Goal: Obtain resource: Obtain resource

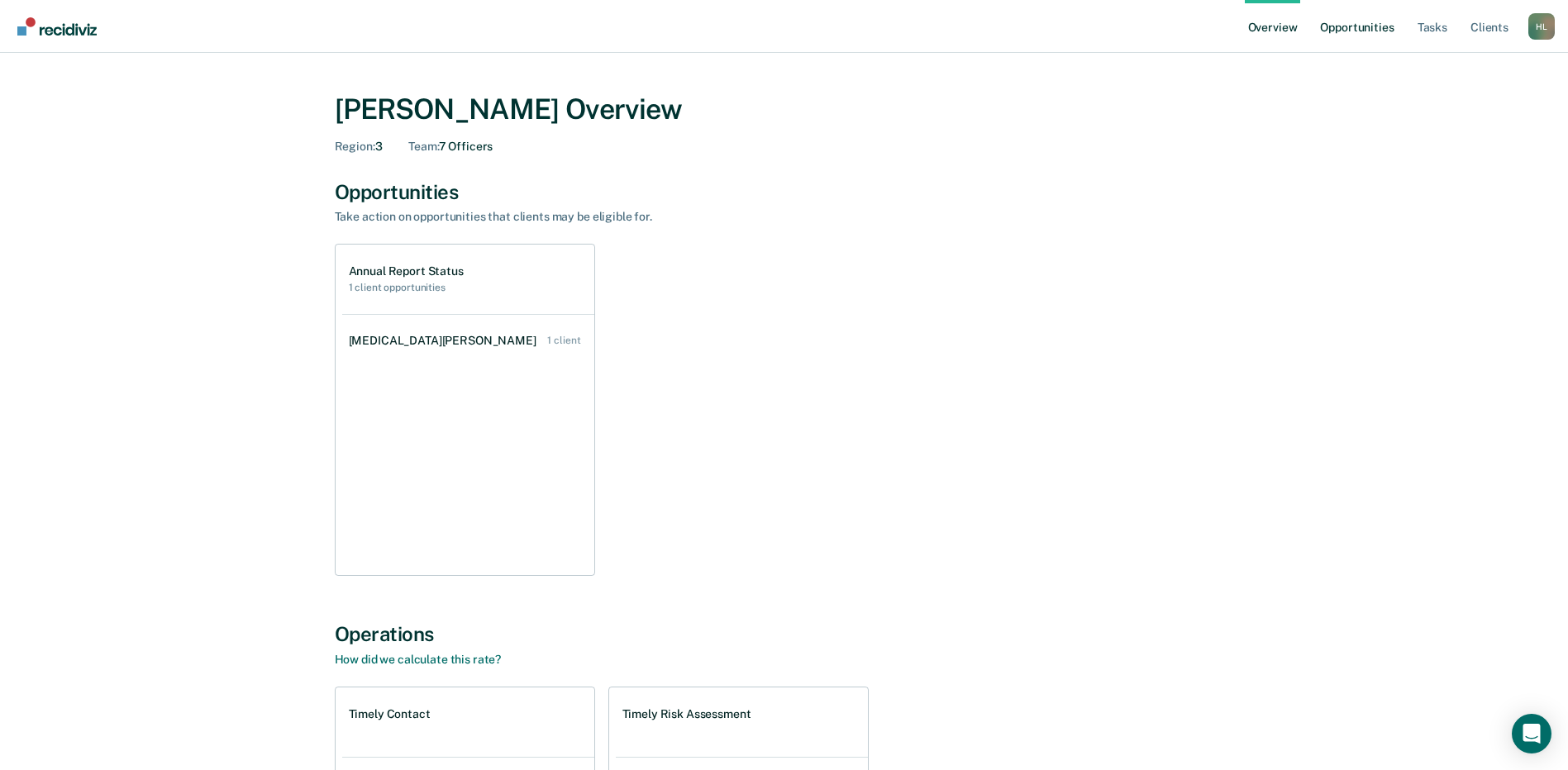
click at [1347, 29] on link "Opportunities" at bounding box center [1356, 26] width 80 height 53
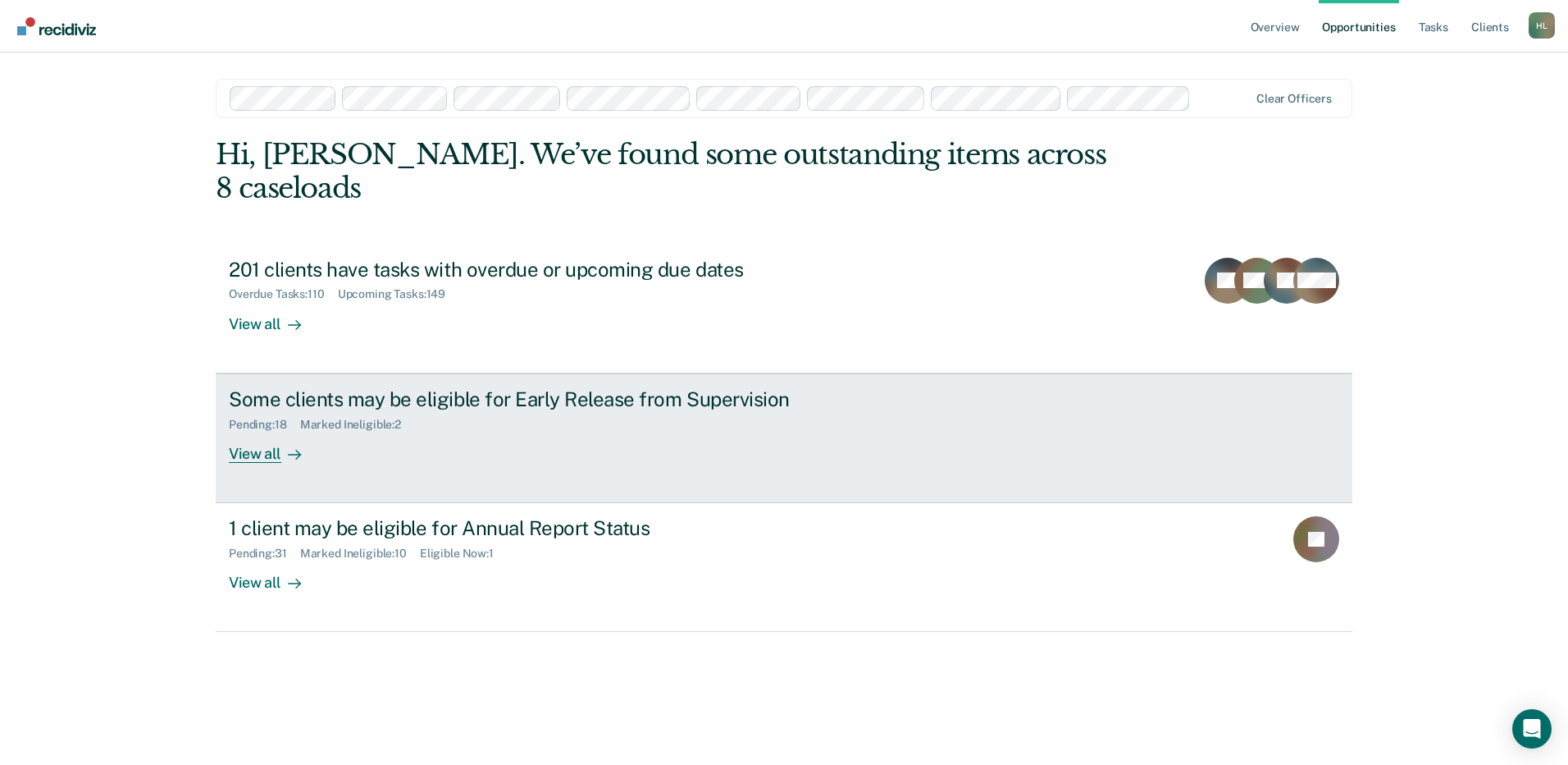
click at [403, 426] on div "Some clients may be eligible for Early Release from Supervision Pending : 18 Ma…" at bounding box center [536, 424] width 615 height 75
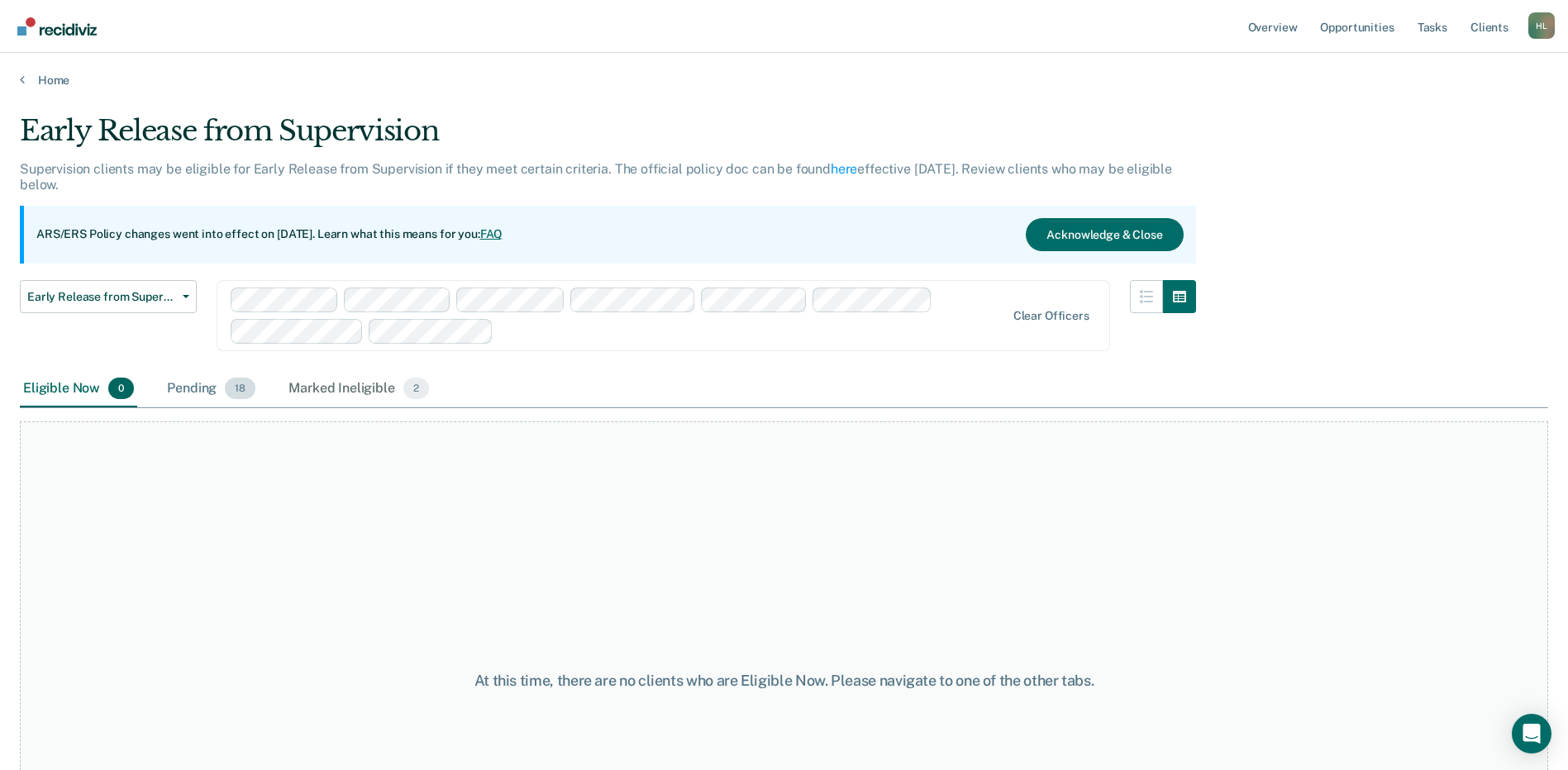
click at [187, 389] on div "Pending 18" at bounding box center [211, 390] width 95 height 36
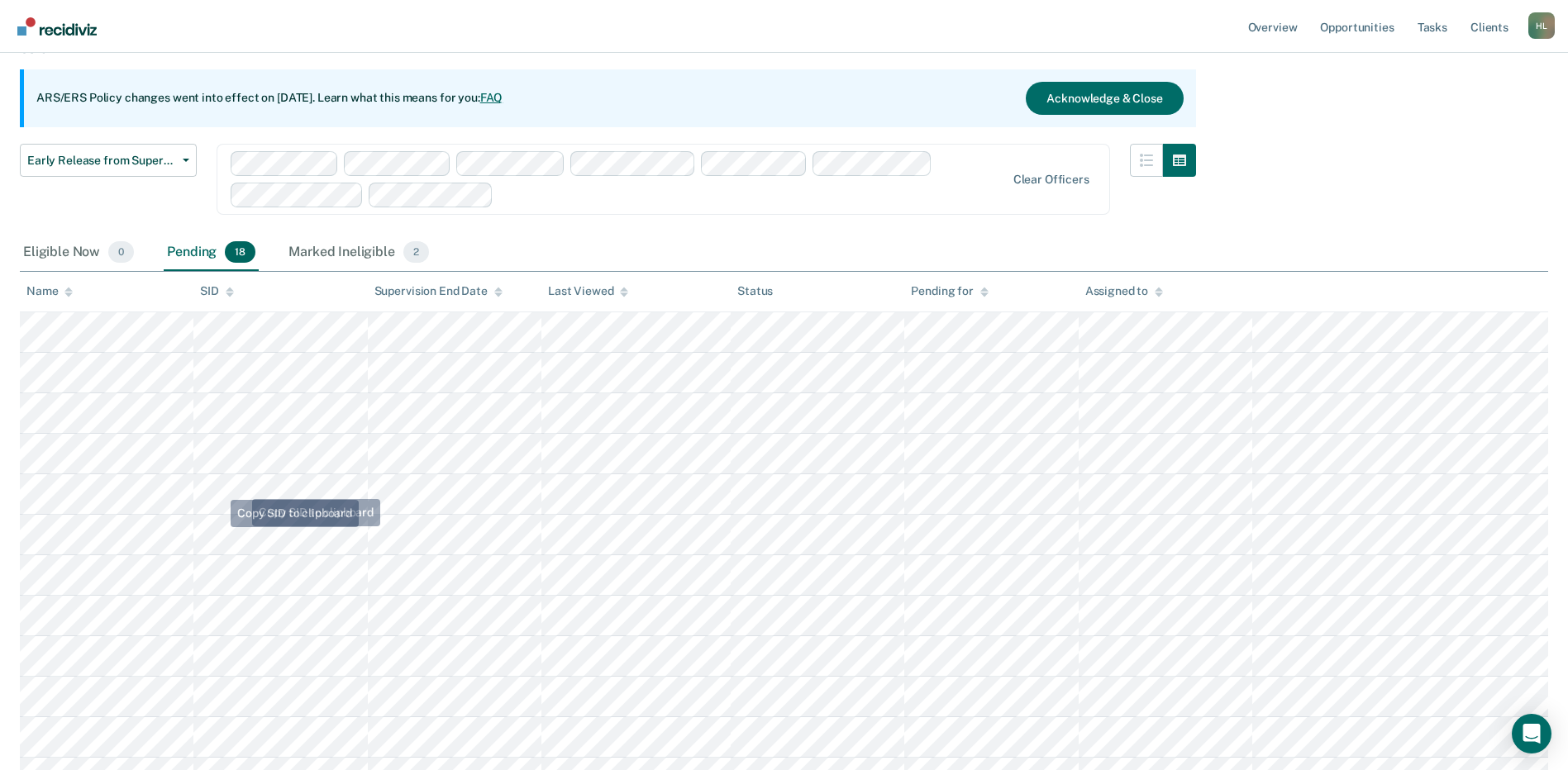
scroll to position [165, 0]
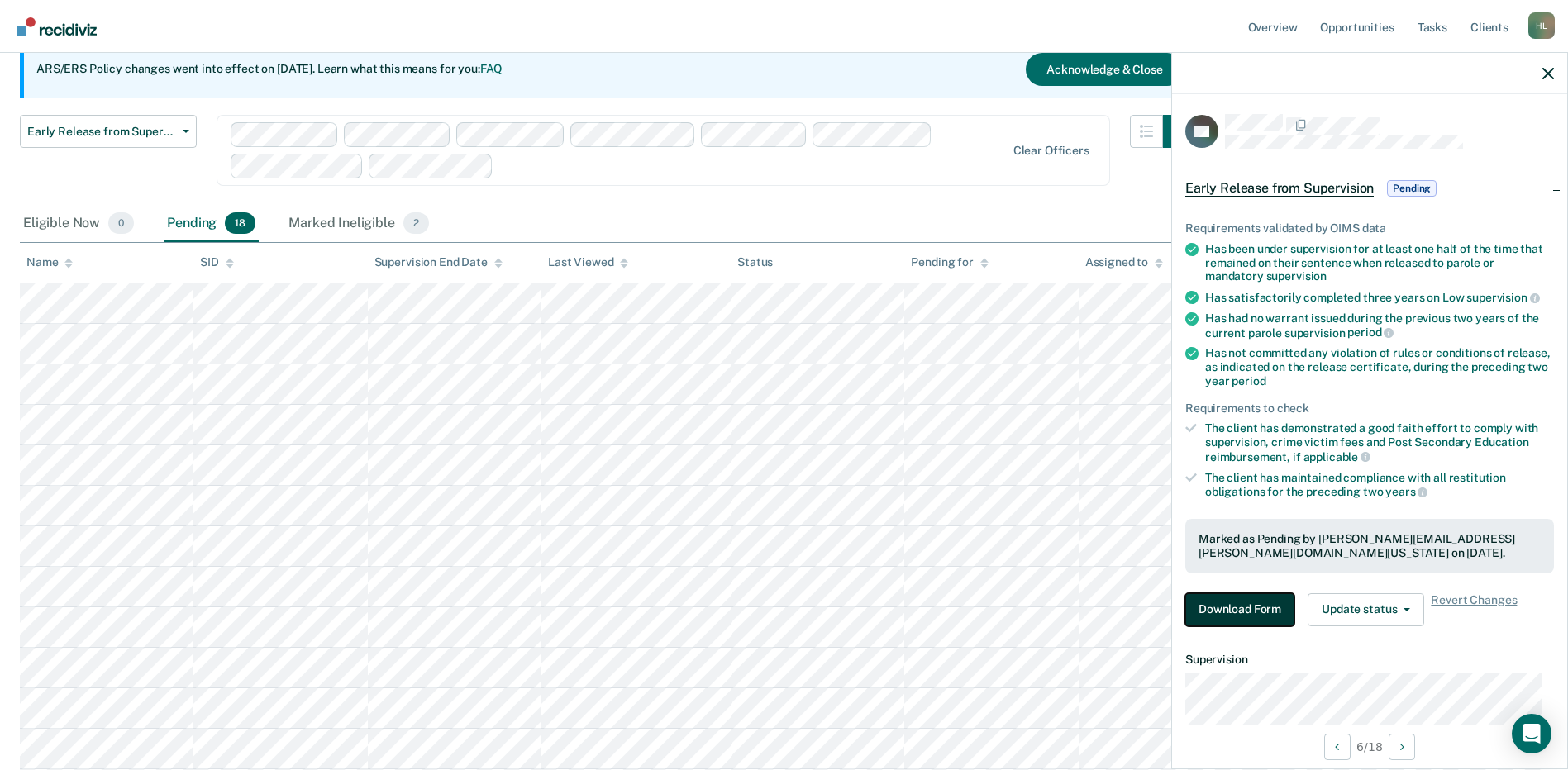
click at [1237, 615] on button "Download Form" at bounding box center [1239, 609] width 110 height 33
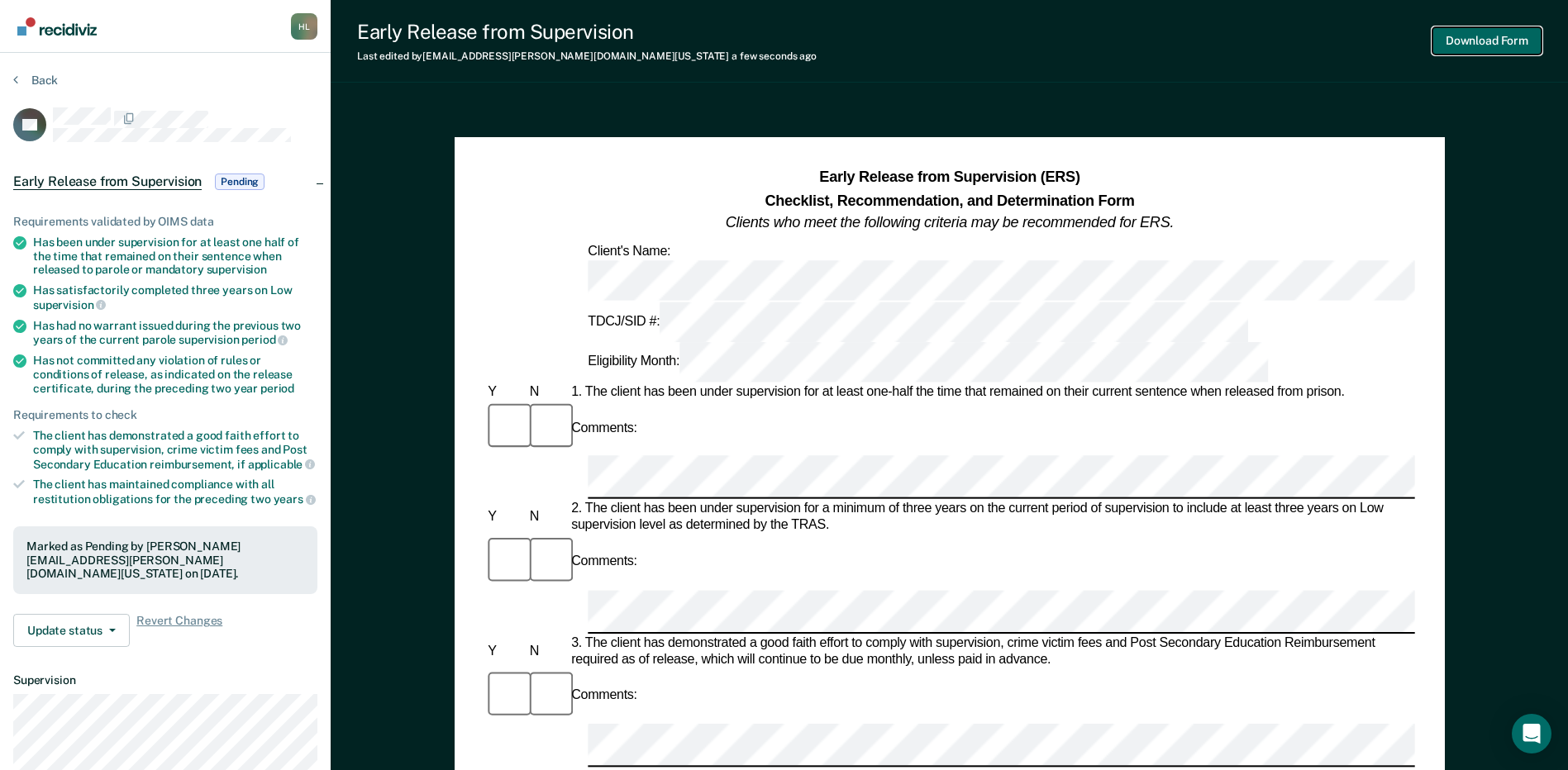
click at [1447, 34] on button "Download Form" at bounding box center [1487, 41] width 110 height 27
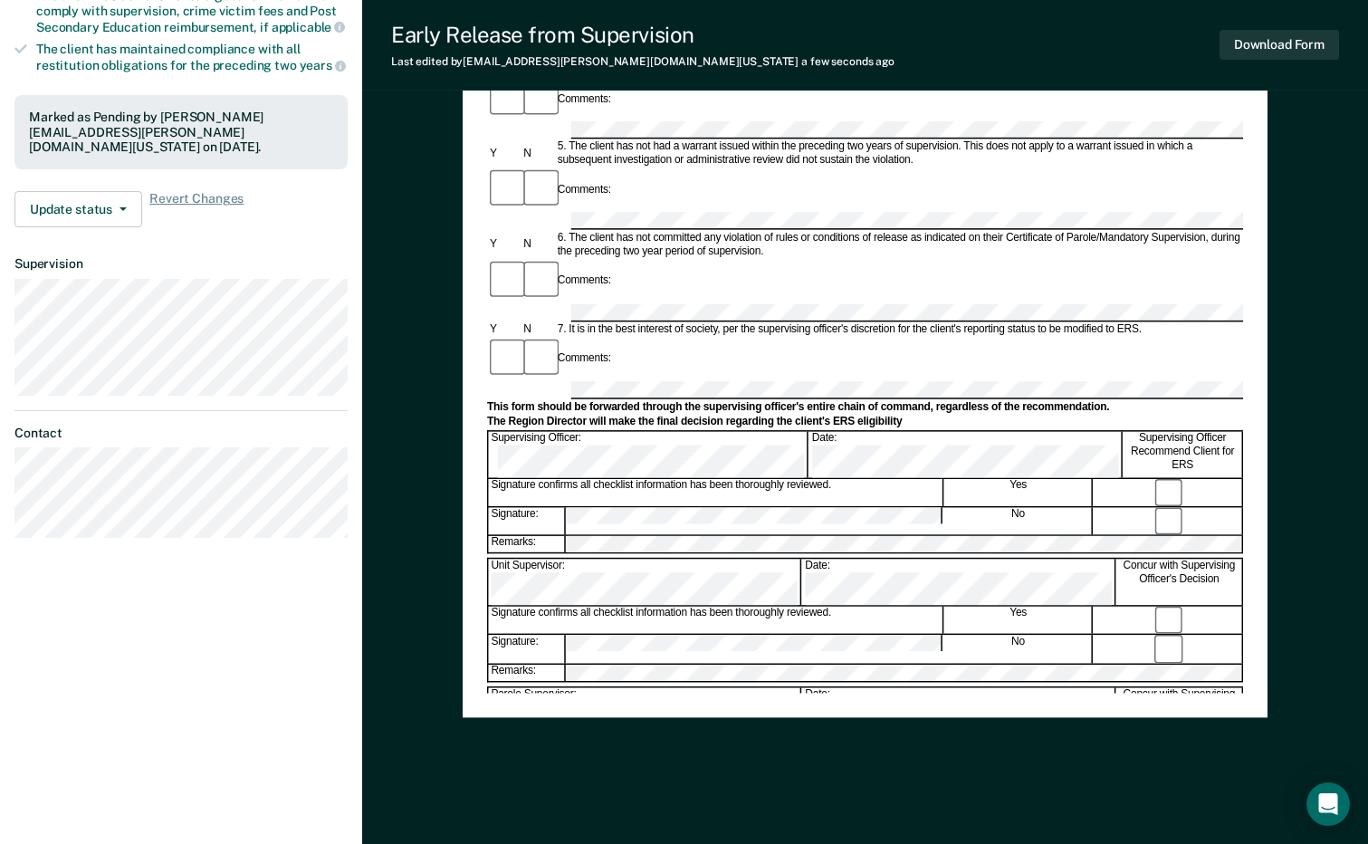
scroll to position [497, 0]
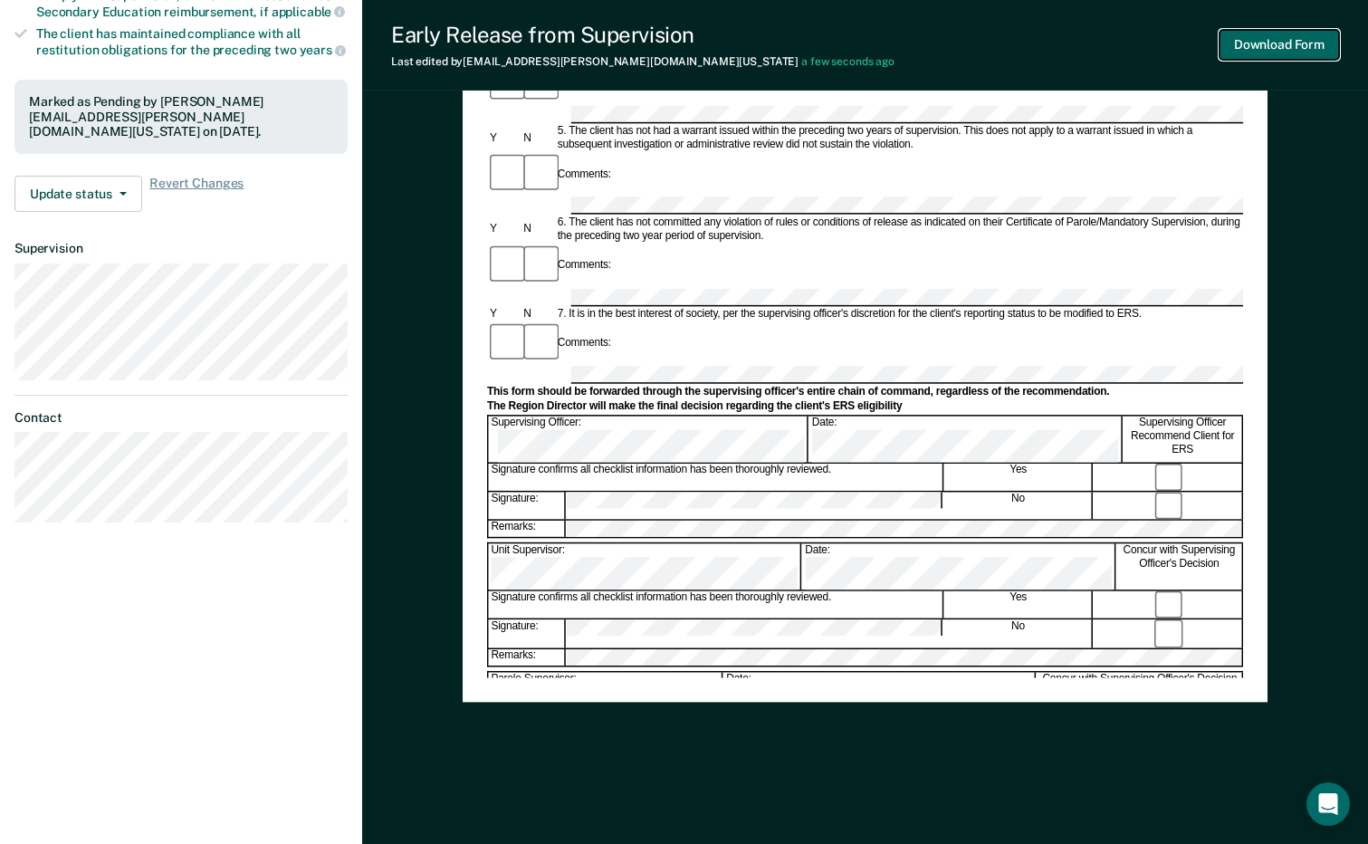
click at [1300, 46] on button "Download Form" at bounding box center [1280, 45] width 120 height 30
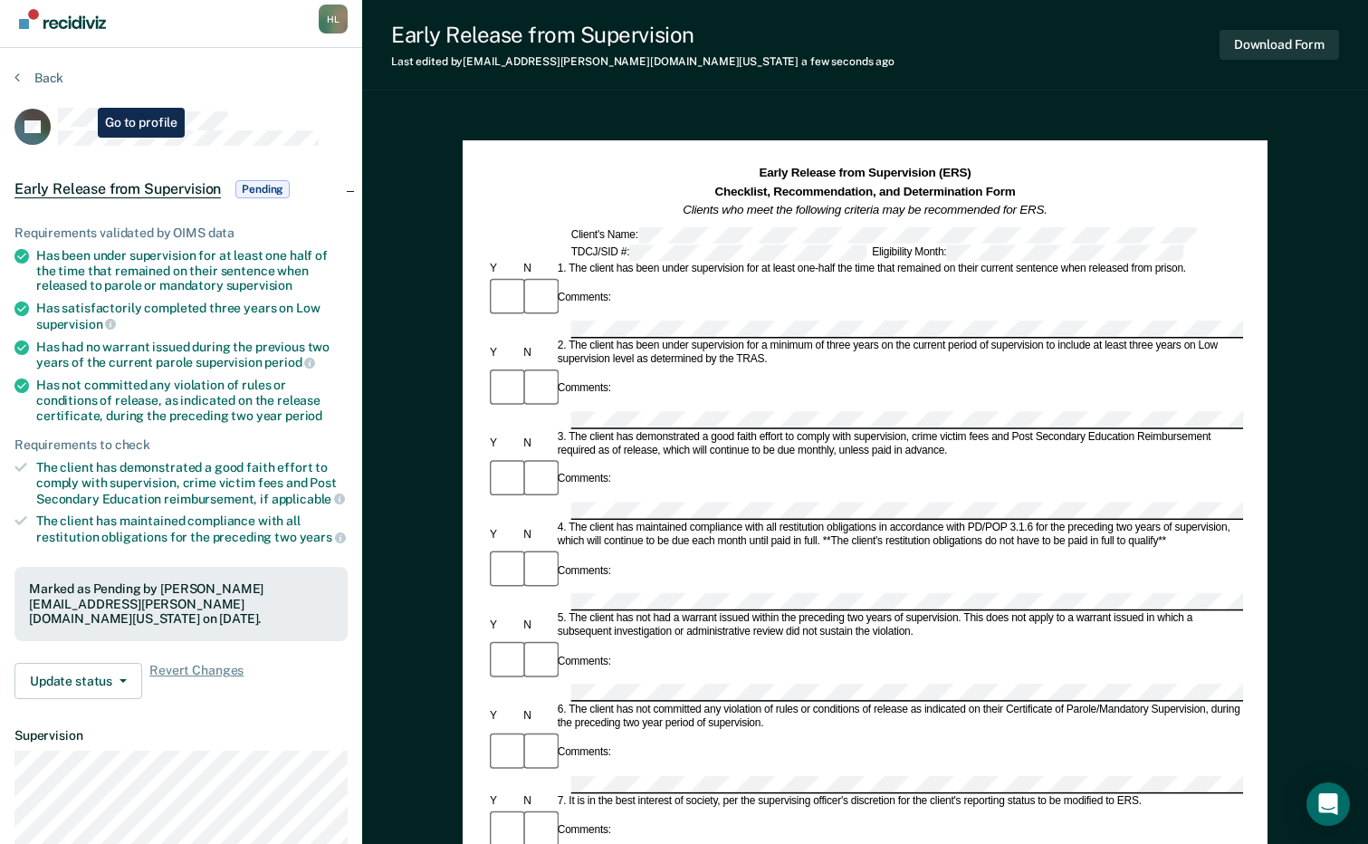
scroll to position [0, 0]
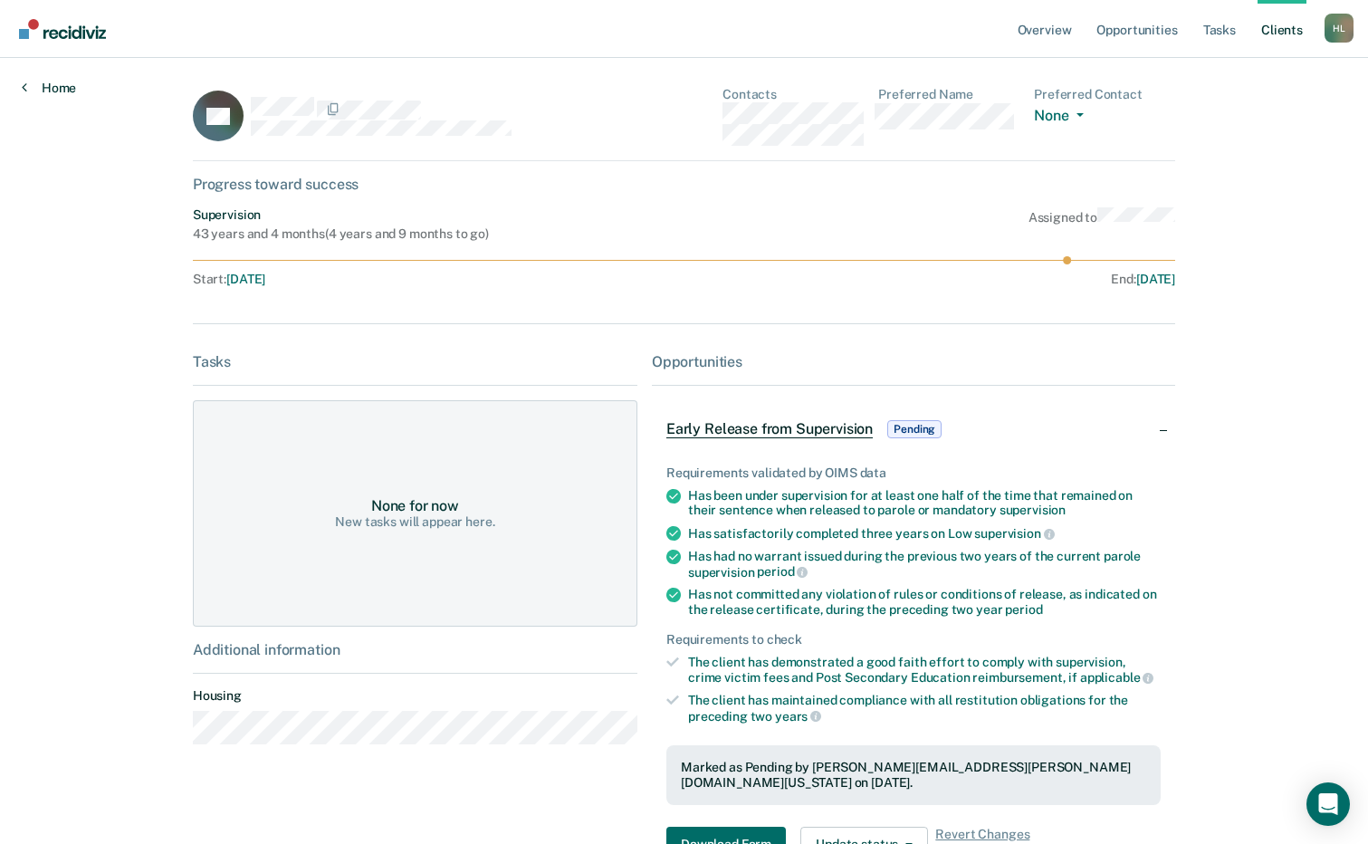
click at [43, 80] on link "Home" at bounding box center [49, 88] width 54 height 16
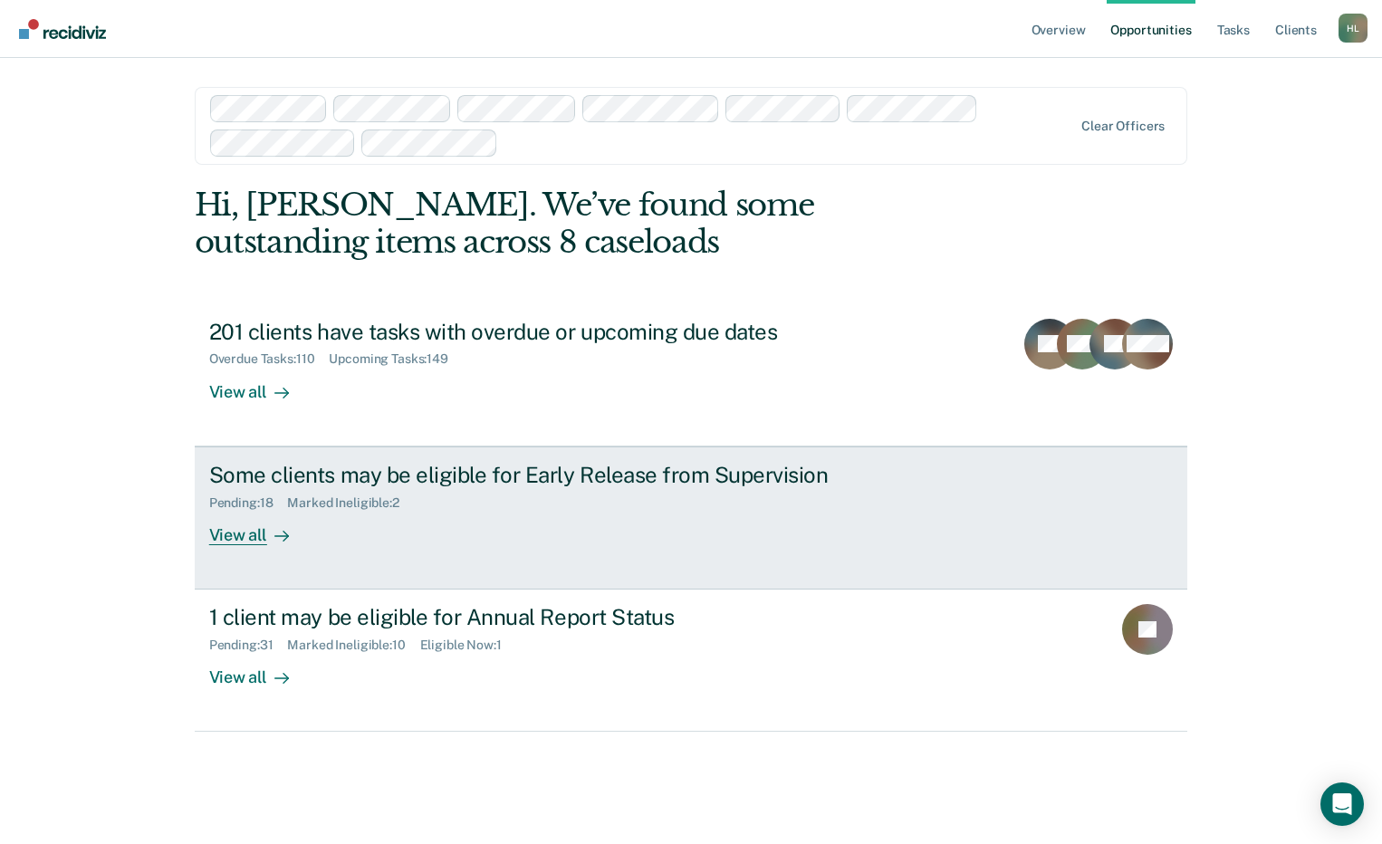
click at [348, 531] on div "Some clients may be eligible for Early Release from Supervision Pending : 18 Ma…" at bounding box center [548, 503] width 679 height 83
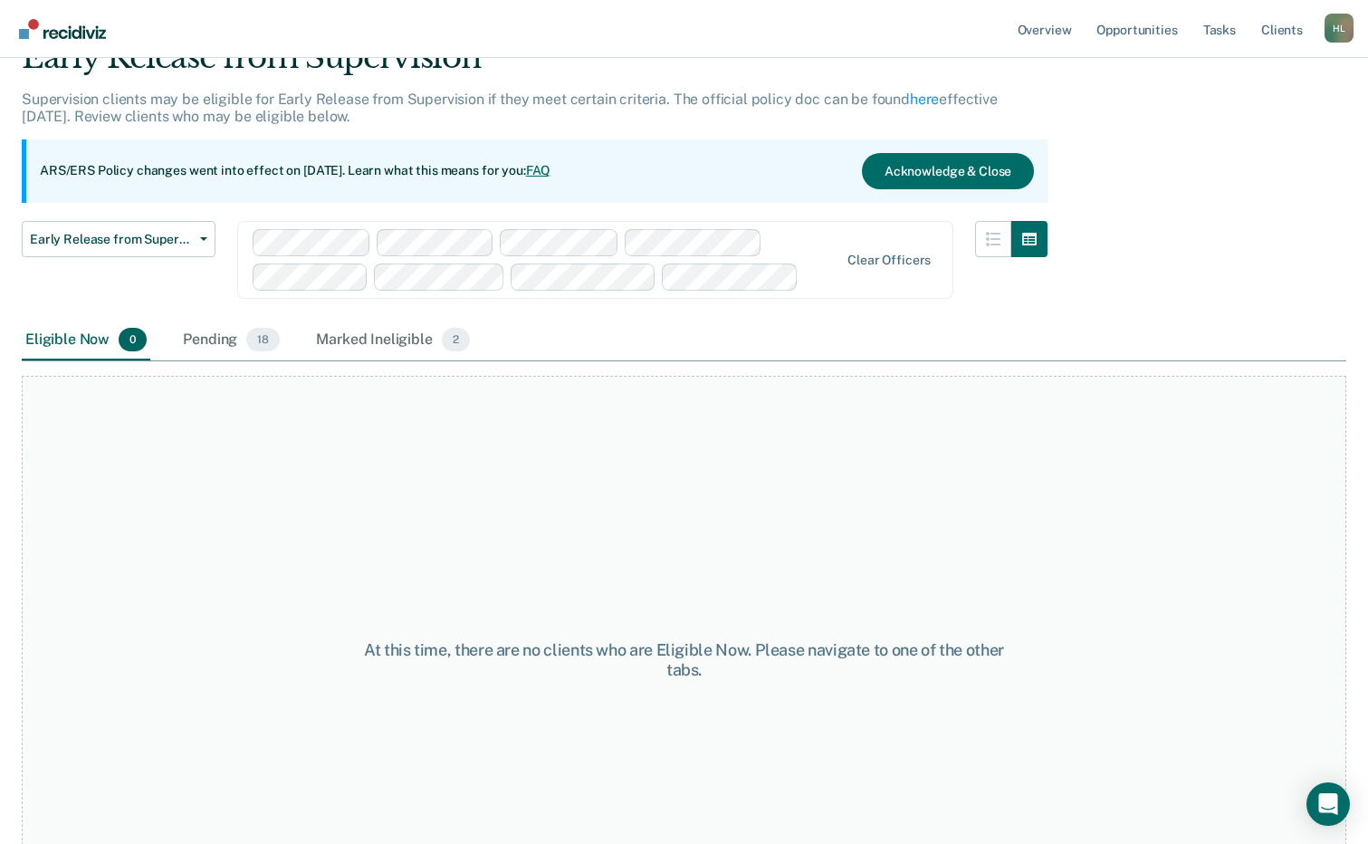
scroll to position [187, 0]
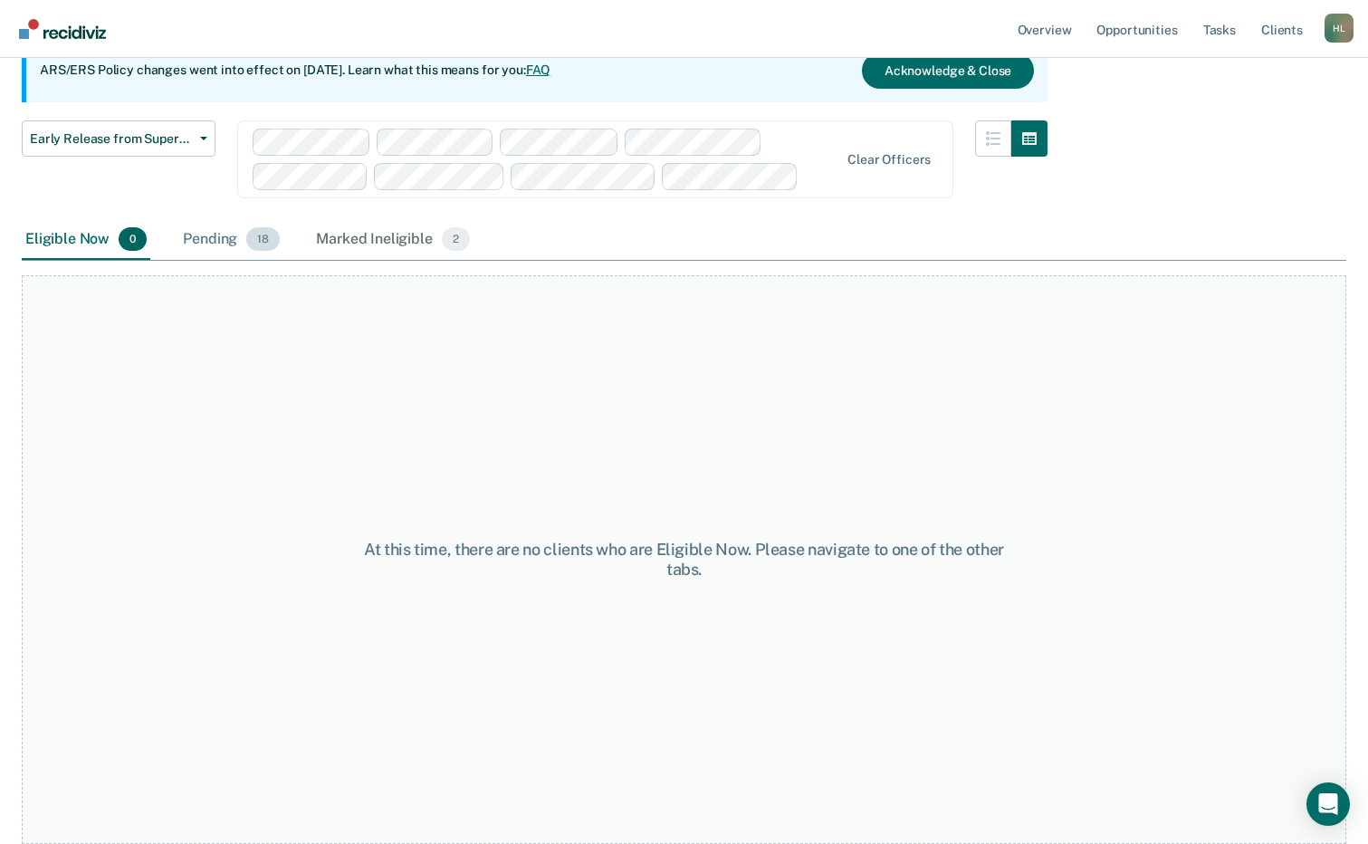
click at [219, 227] on div "Pending 18" at bounding box center [231, 240] width 104 height 40
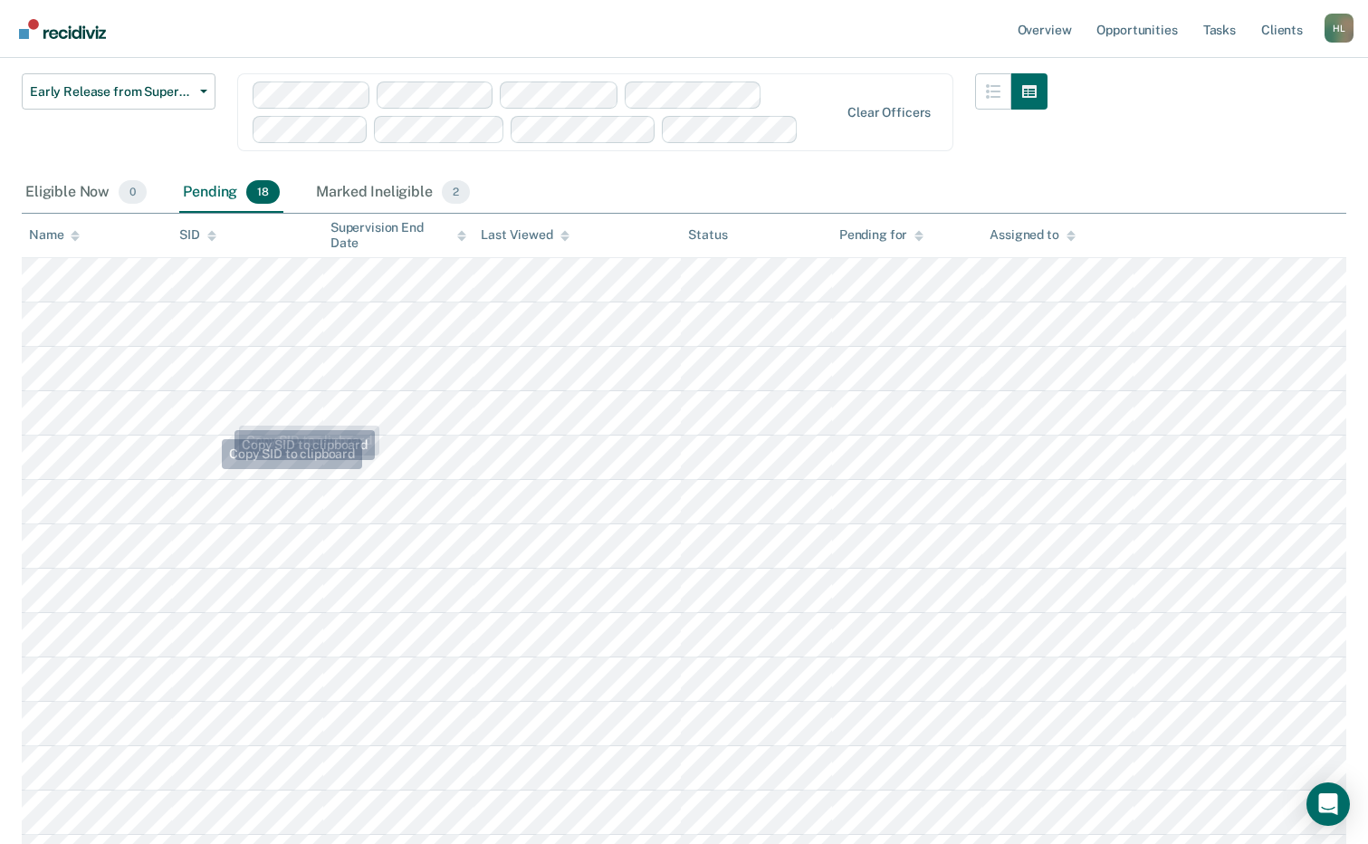
scroll to position [277, 0]
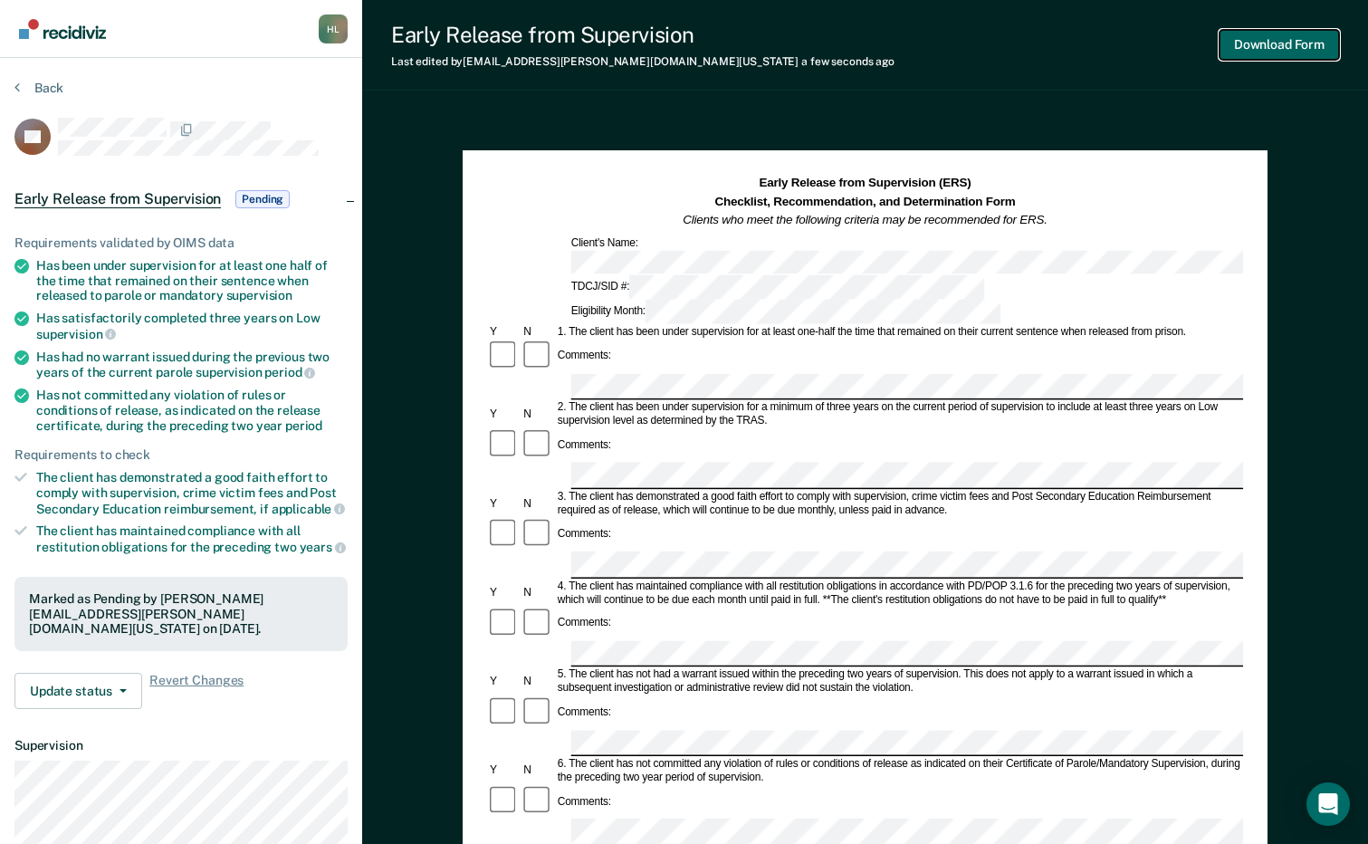
click at [1285, 45] on button "Download Form" at bounding box center [1280, 45] width 120 height 30
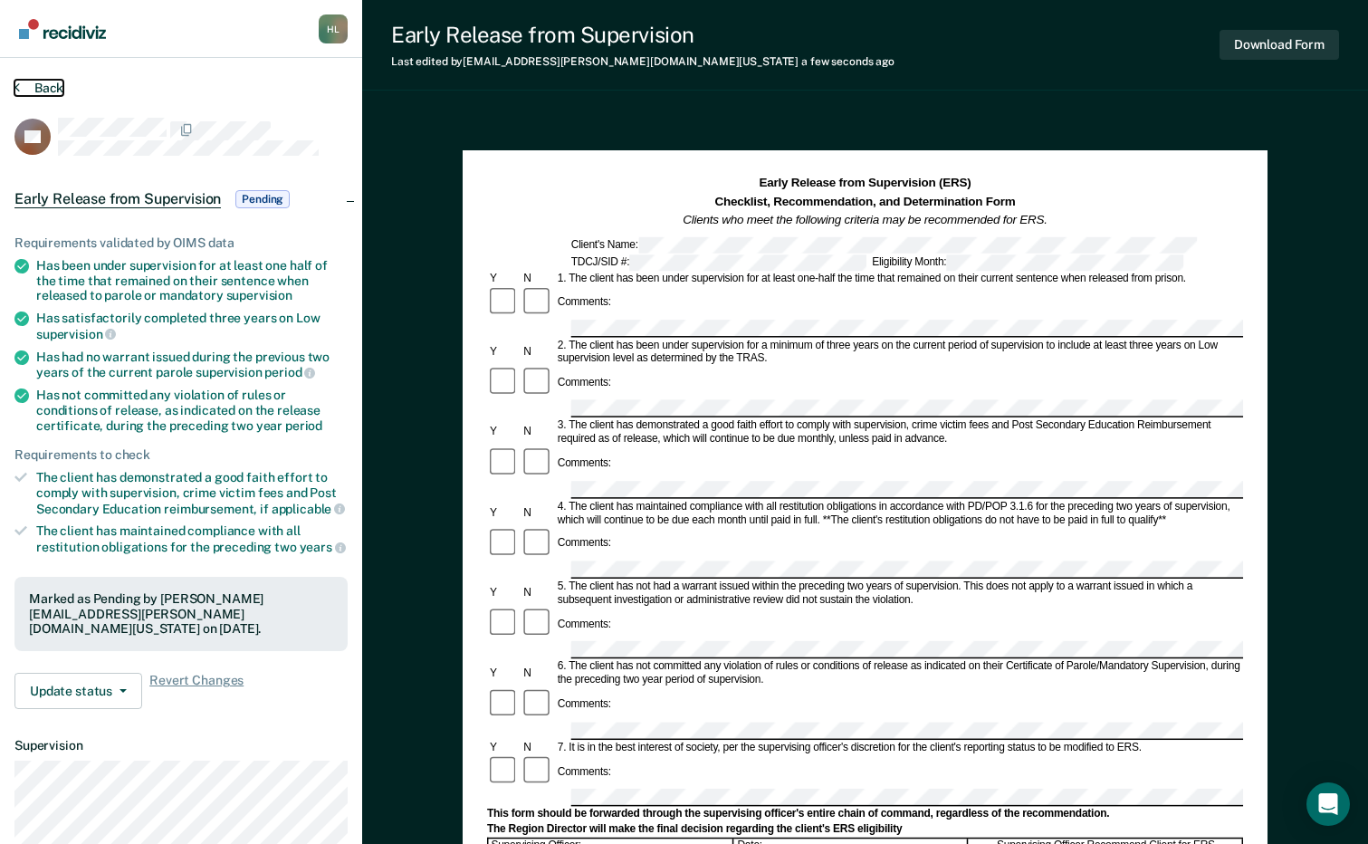
click at [46, 88] on button "Back" at bounding box center [38, 88] width 49 height 16
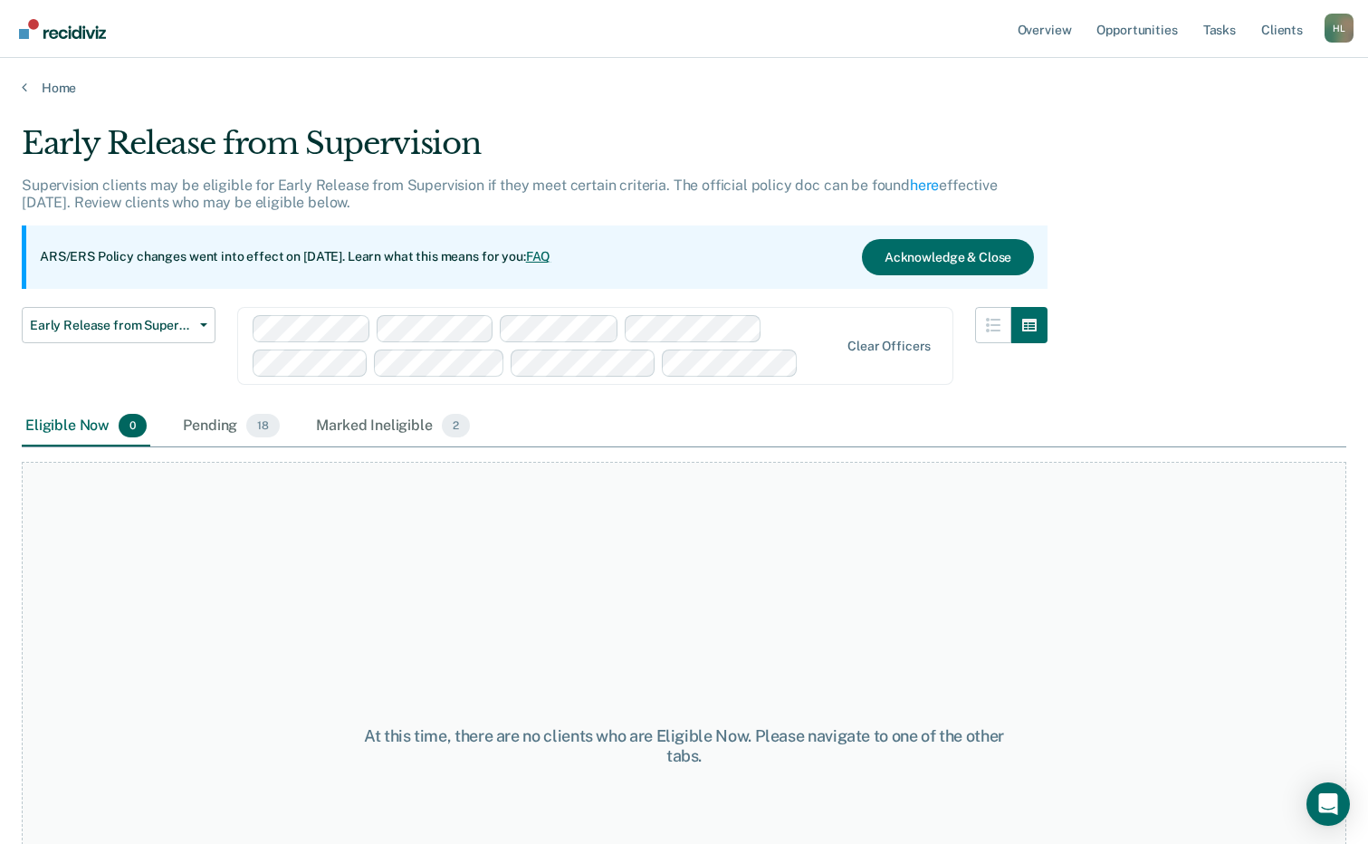
scroll to position [187, 0]
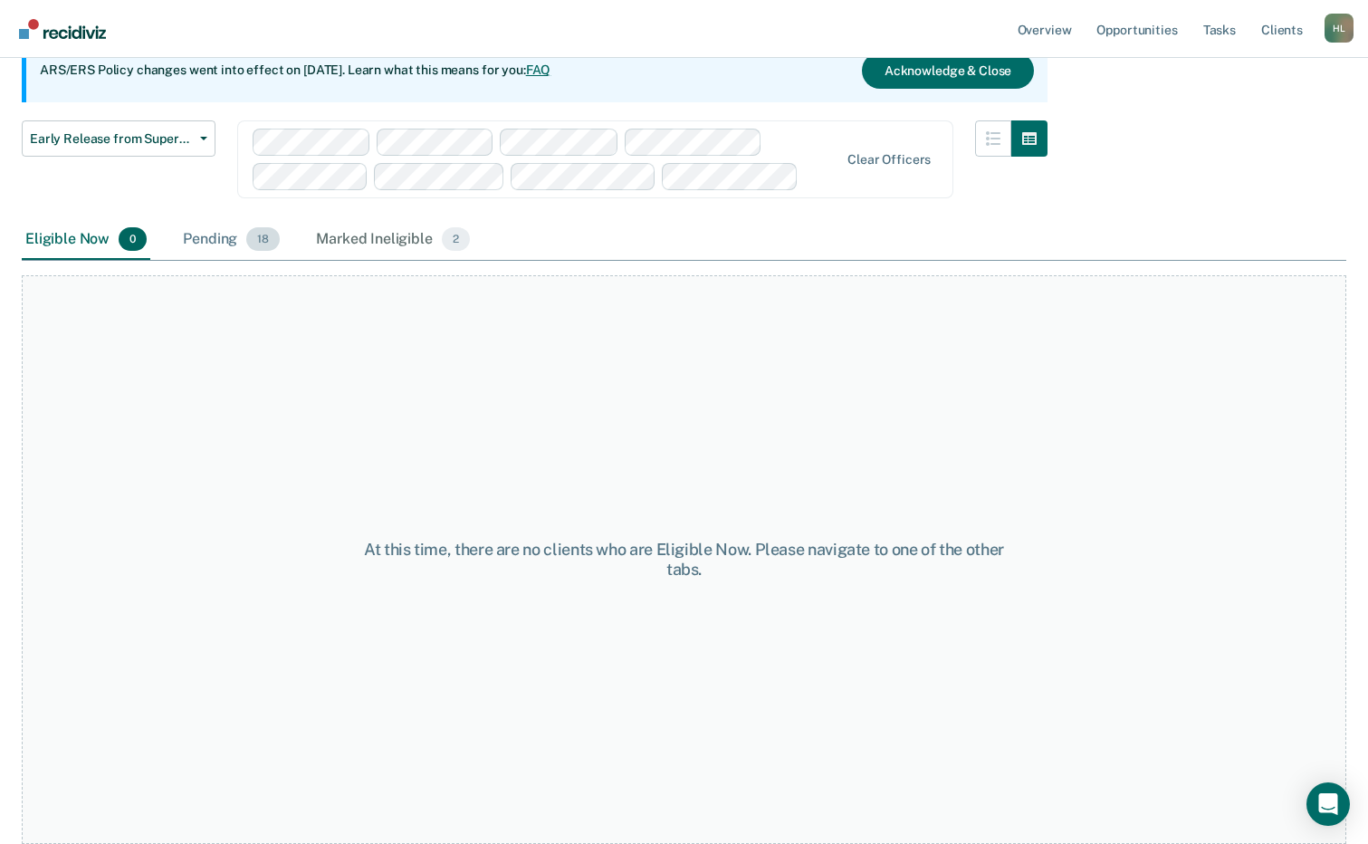
click at [210, 229] on div "Pending 18" at bounding box center [231, 240] width 104 height 40
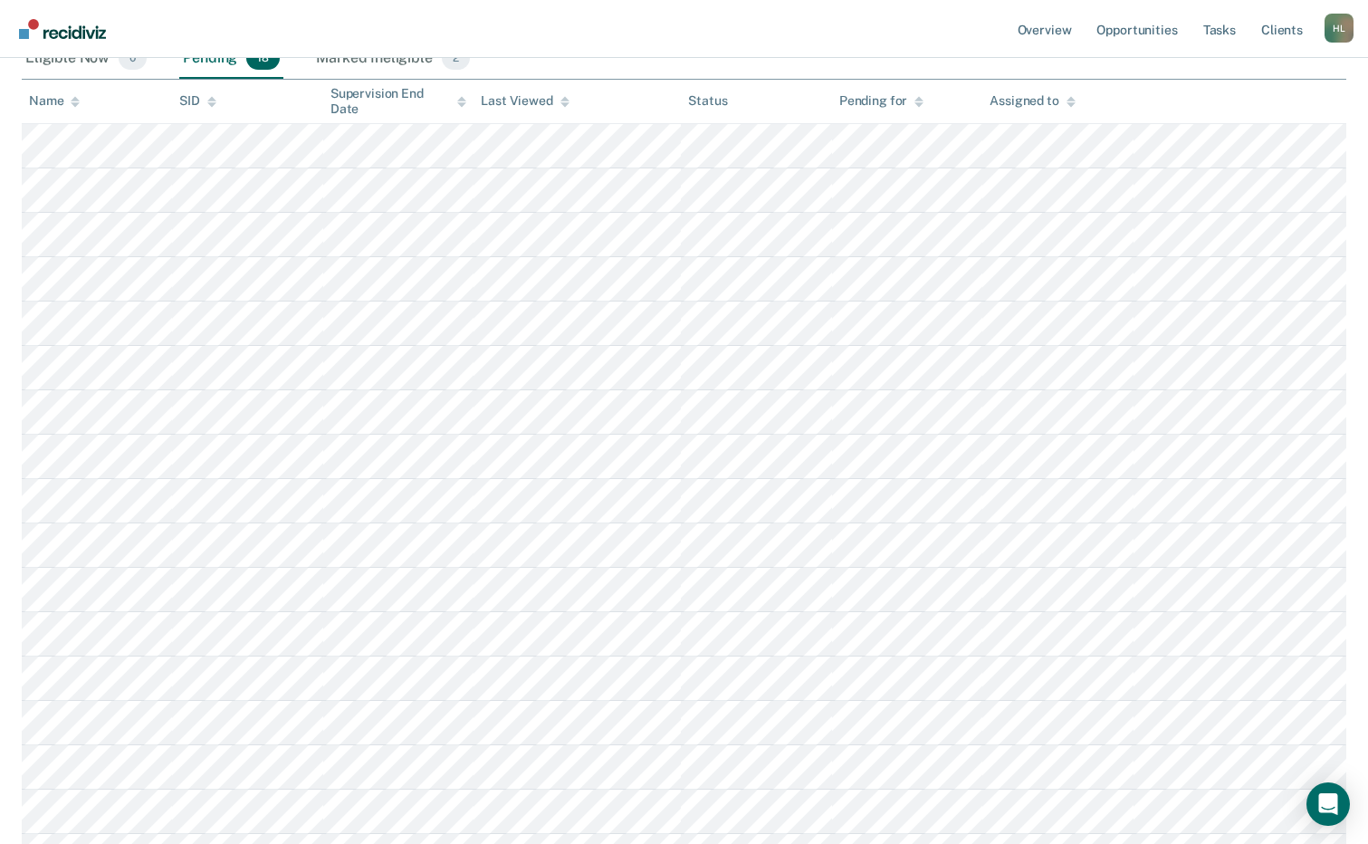
scroll to position [458, 0]
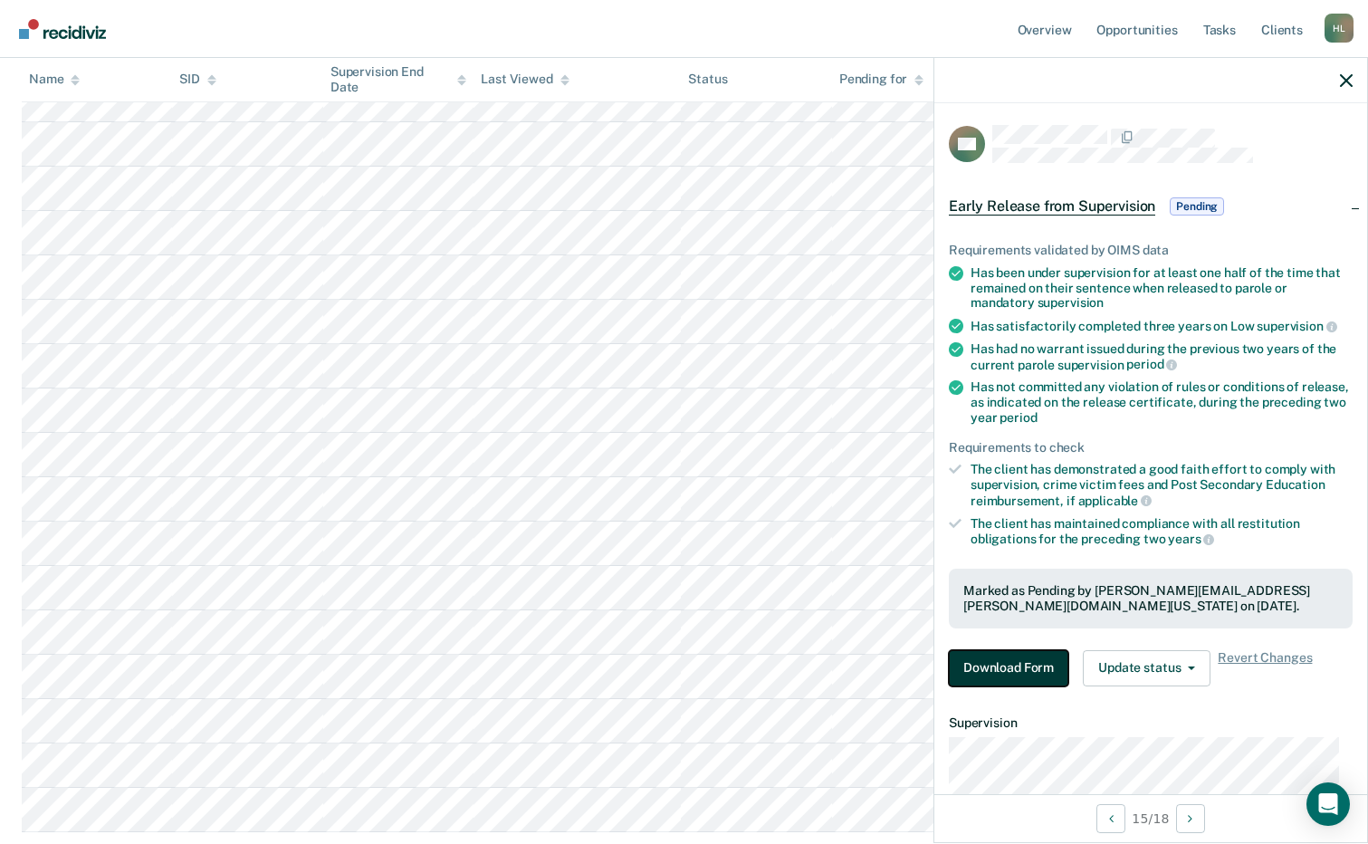
click at [995, 670] on button "Download Form" at bounding box center [1009, 668] width 120 height 36
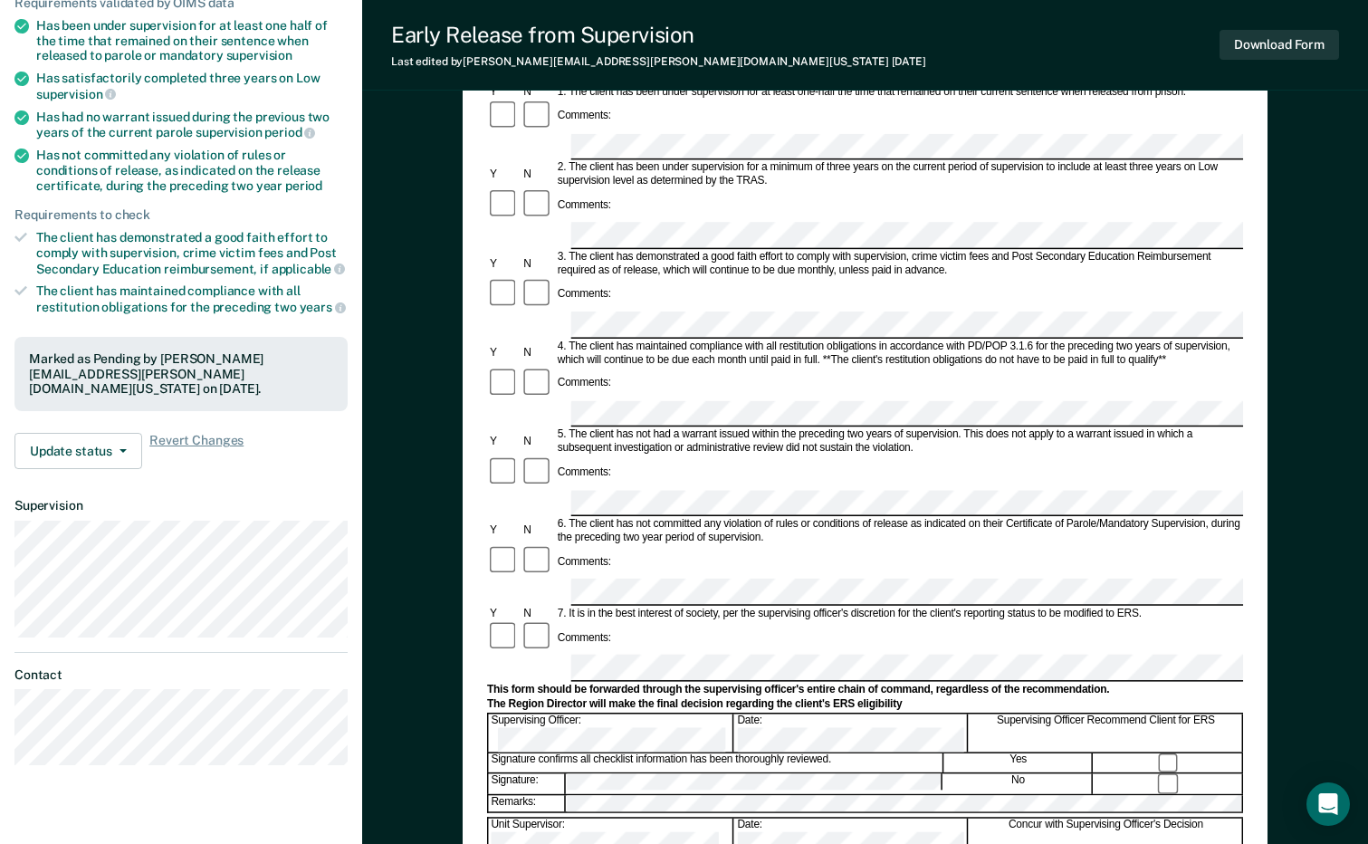
scroll to position [272, 0]
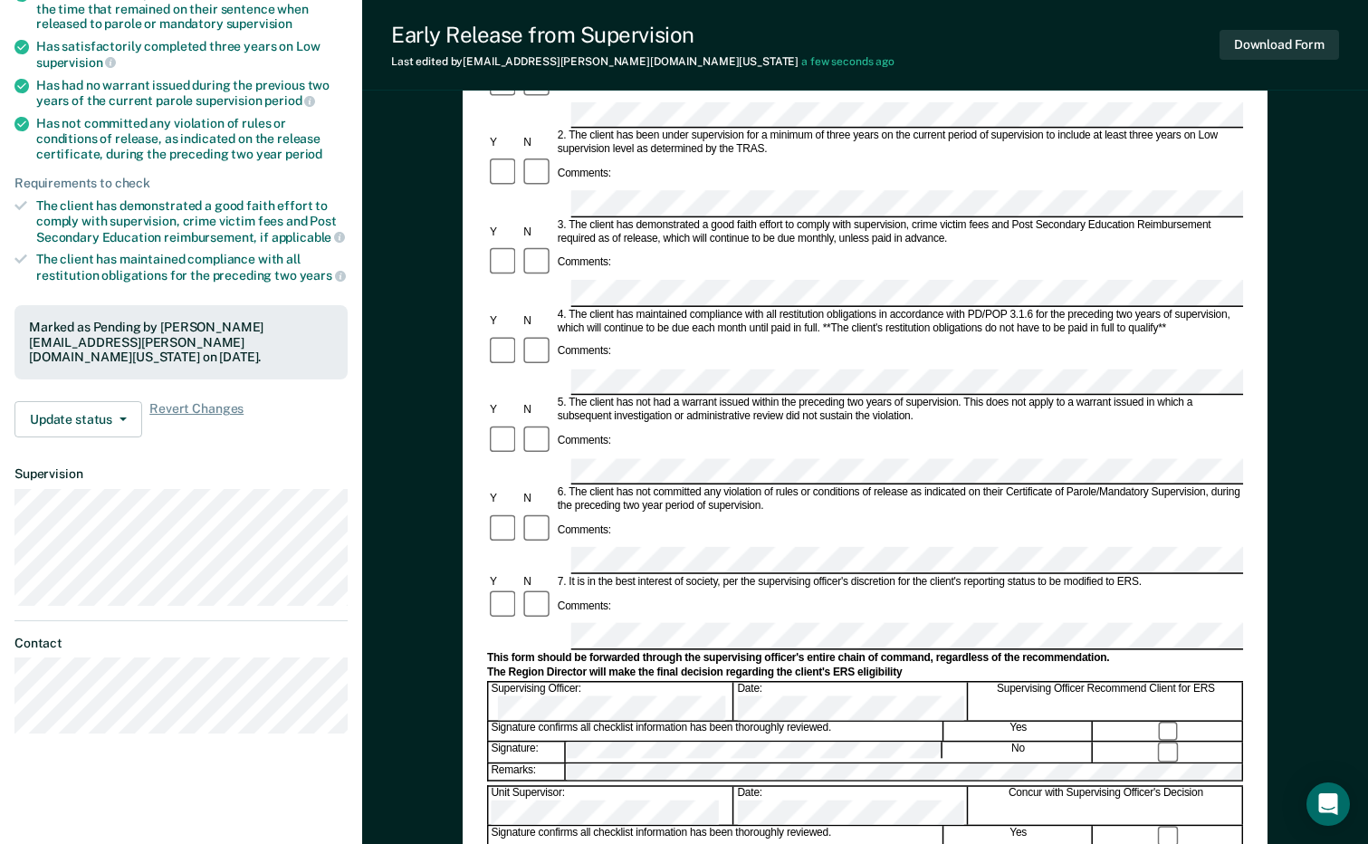
click at [1156, 827] on div at bounding box center [1169, 837] width 148 height 20
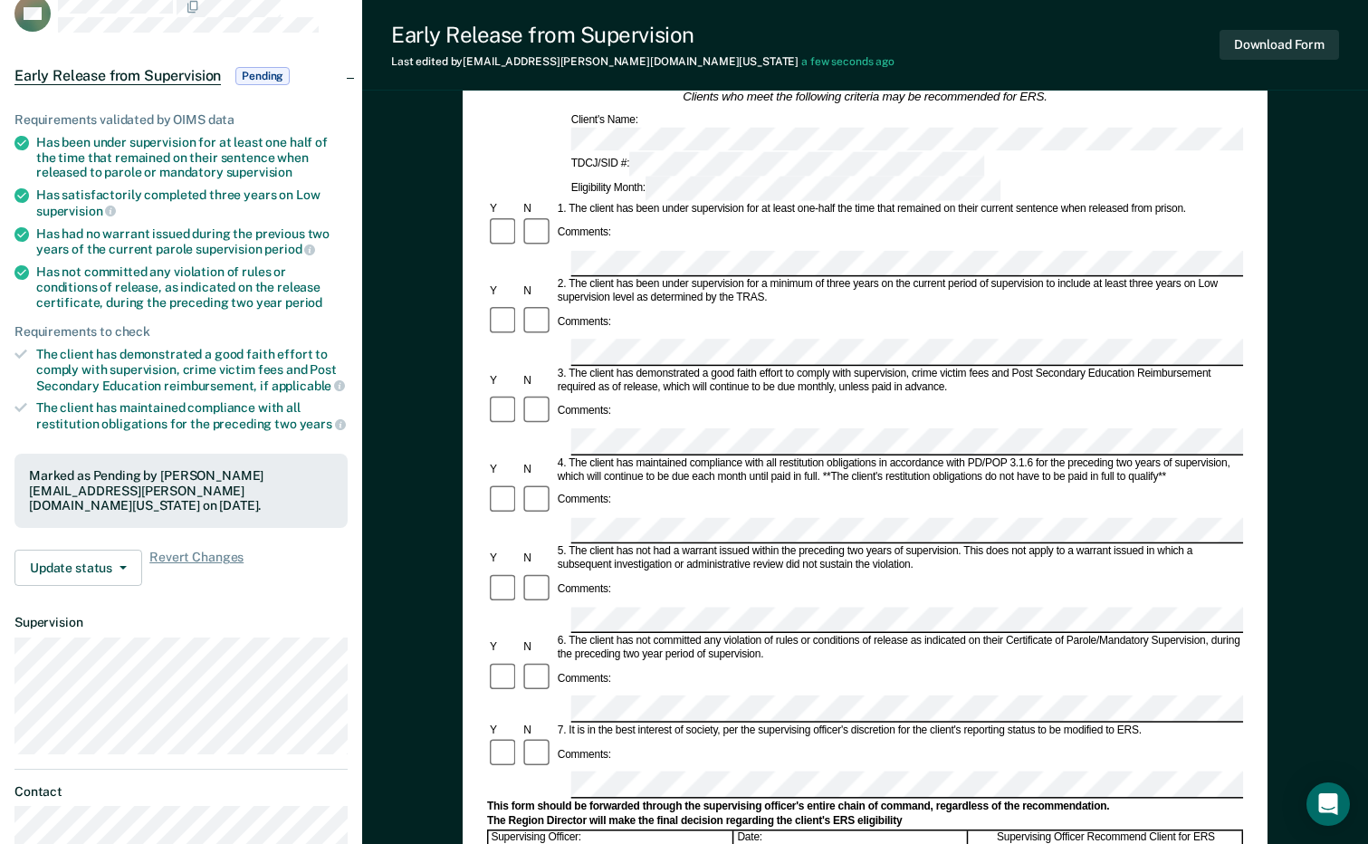
scroll to position [91, 0]
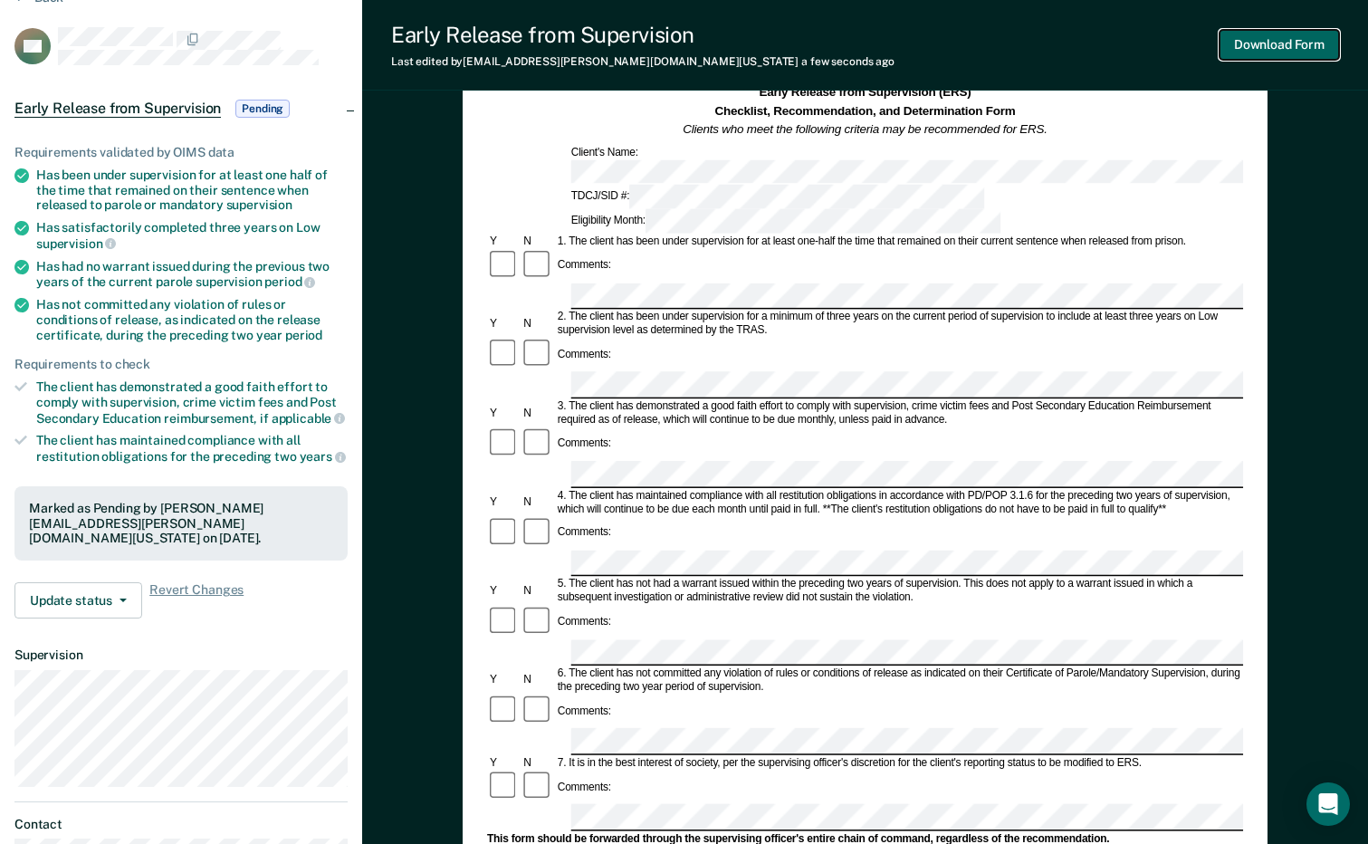
click at [1291, 50] on button "Download Form" at bounding box center [1280, 45] width 120 height 30
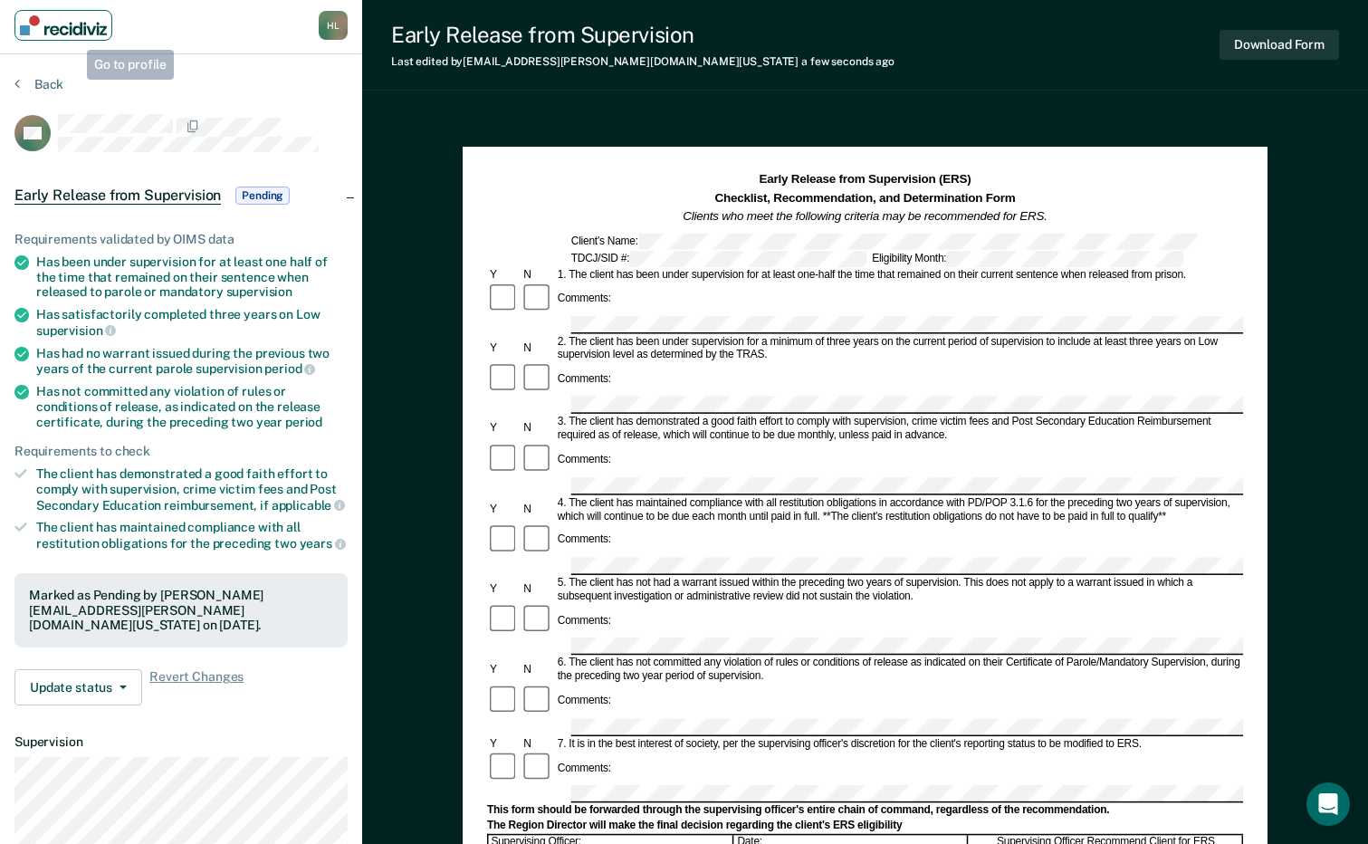
scroll to position [0, 0]
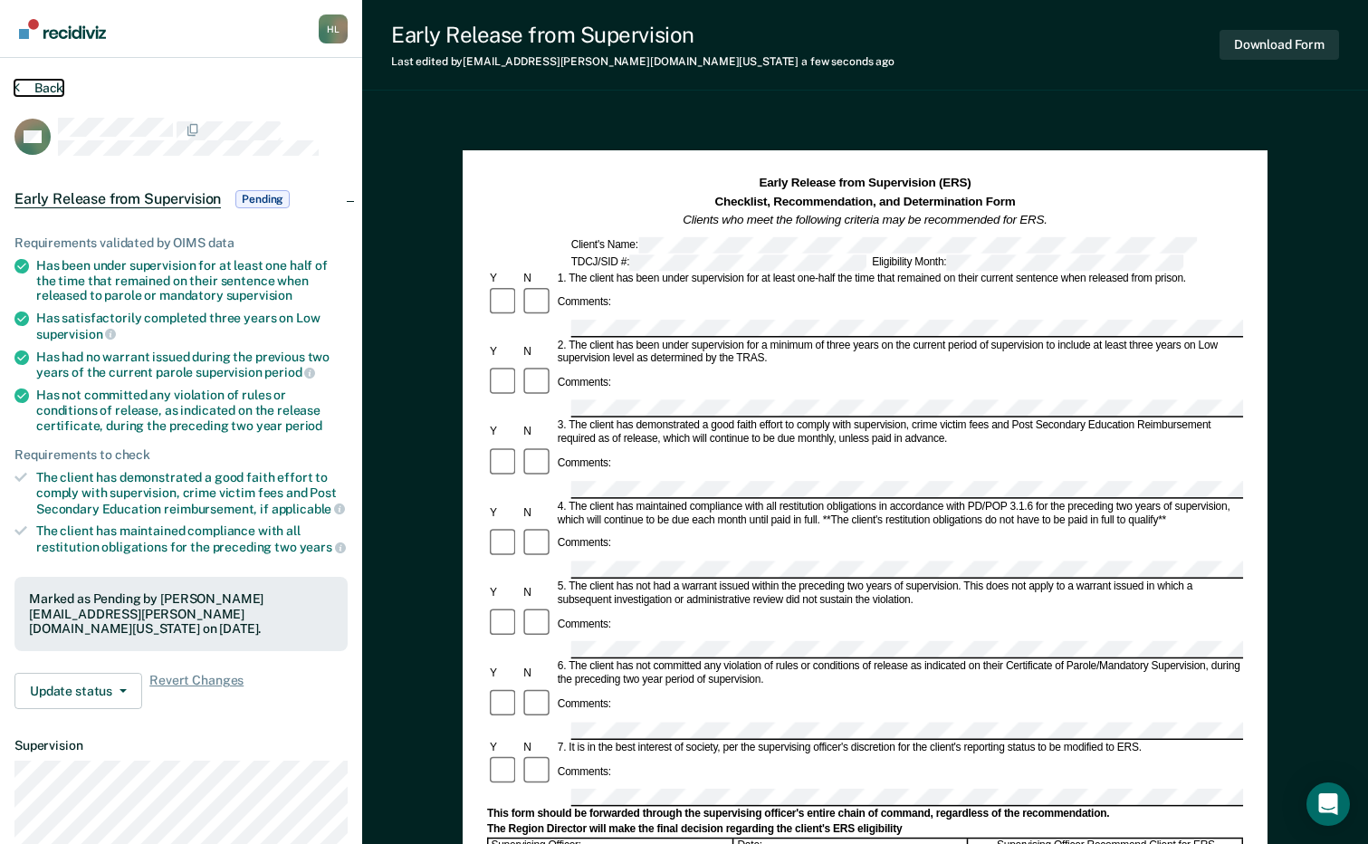
click at [32, 82] on button "Back" at bounding box center [38, 88] width 49 height 16
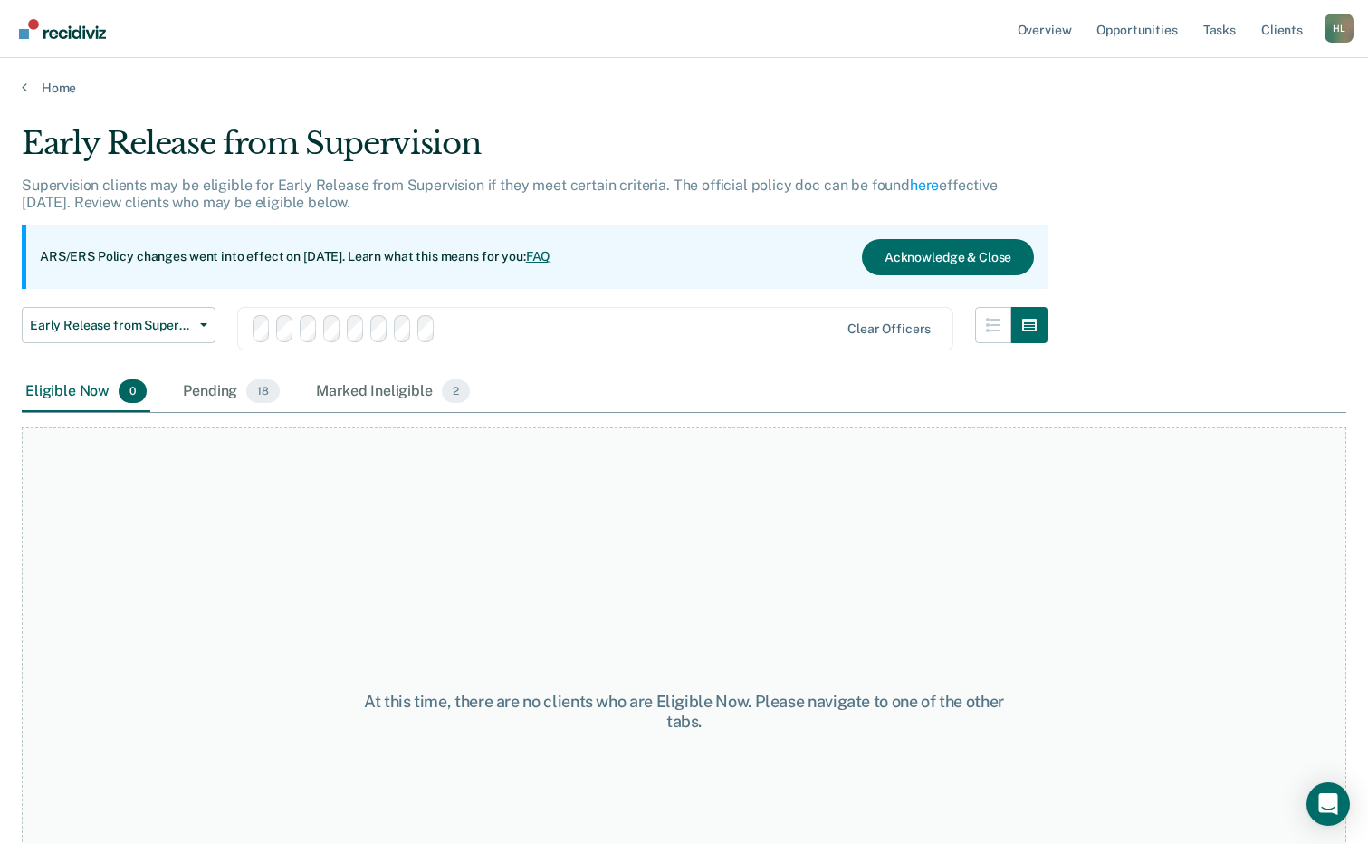
scroll to position [187, 0]
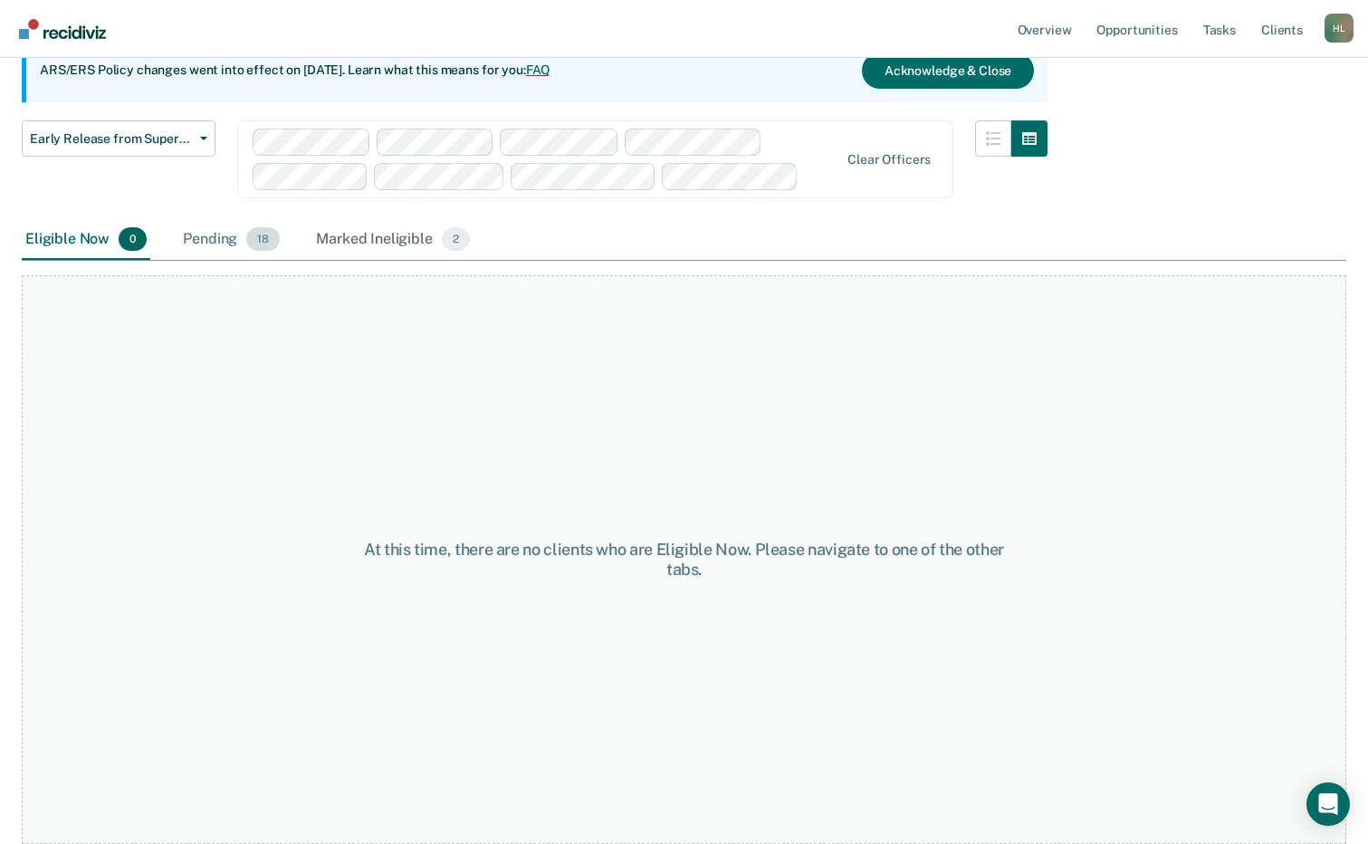
click at [240, 243] on div "Pending 18" at bounding box center [231, 240] width 104 height 40
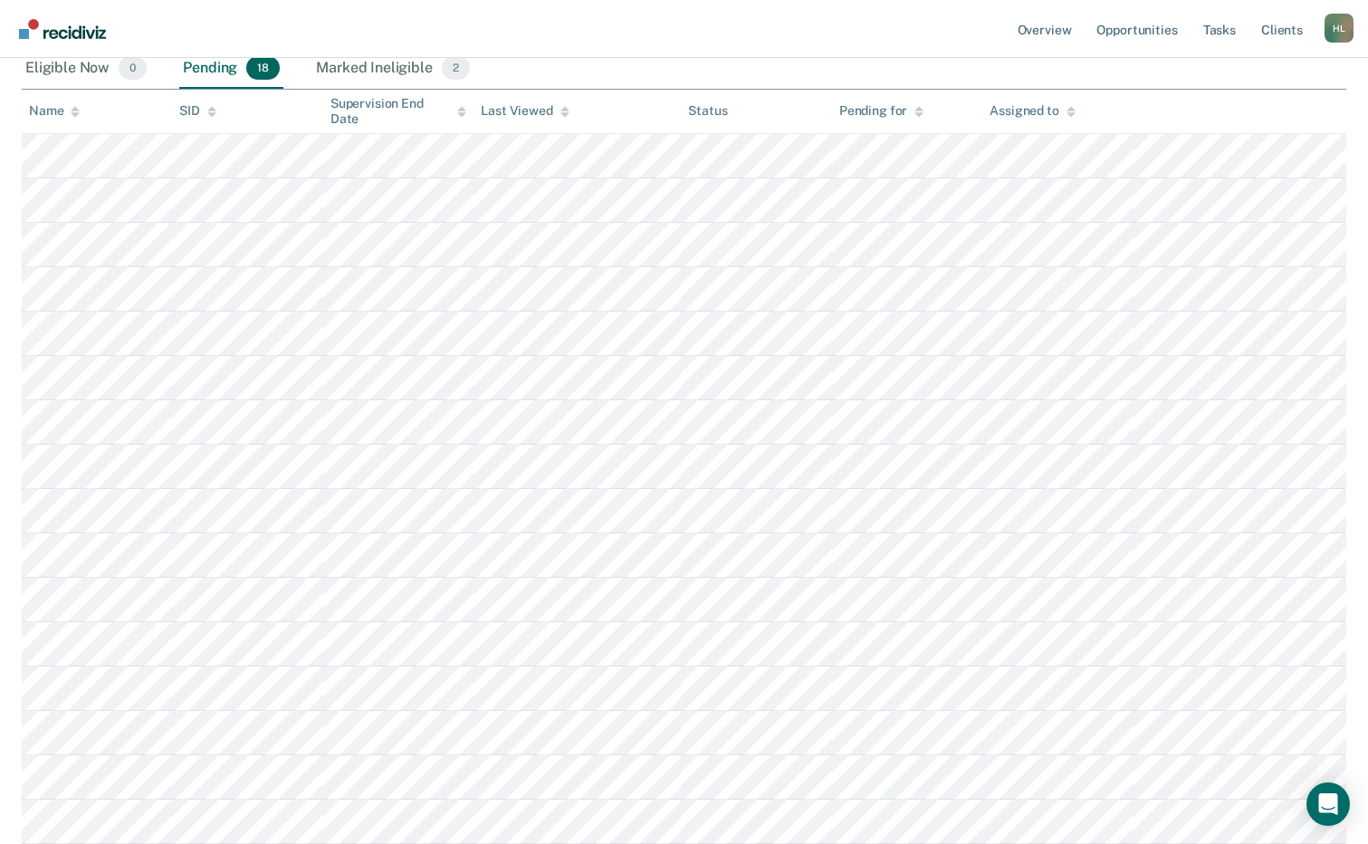
scroll to position [368, 0]
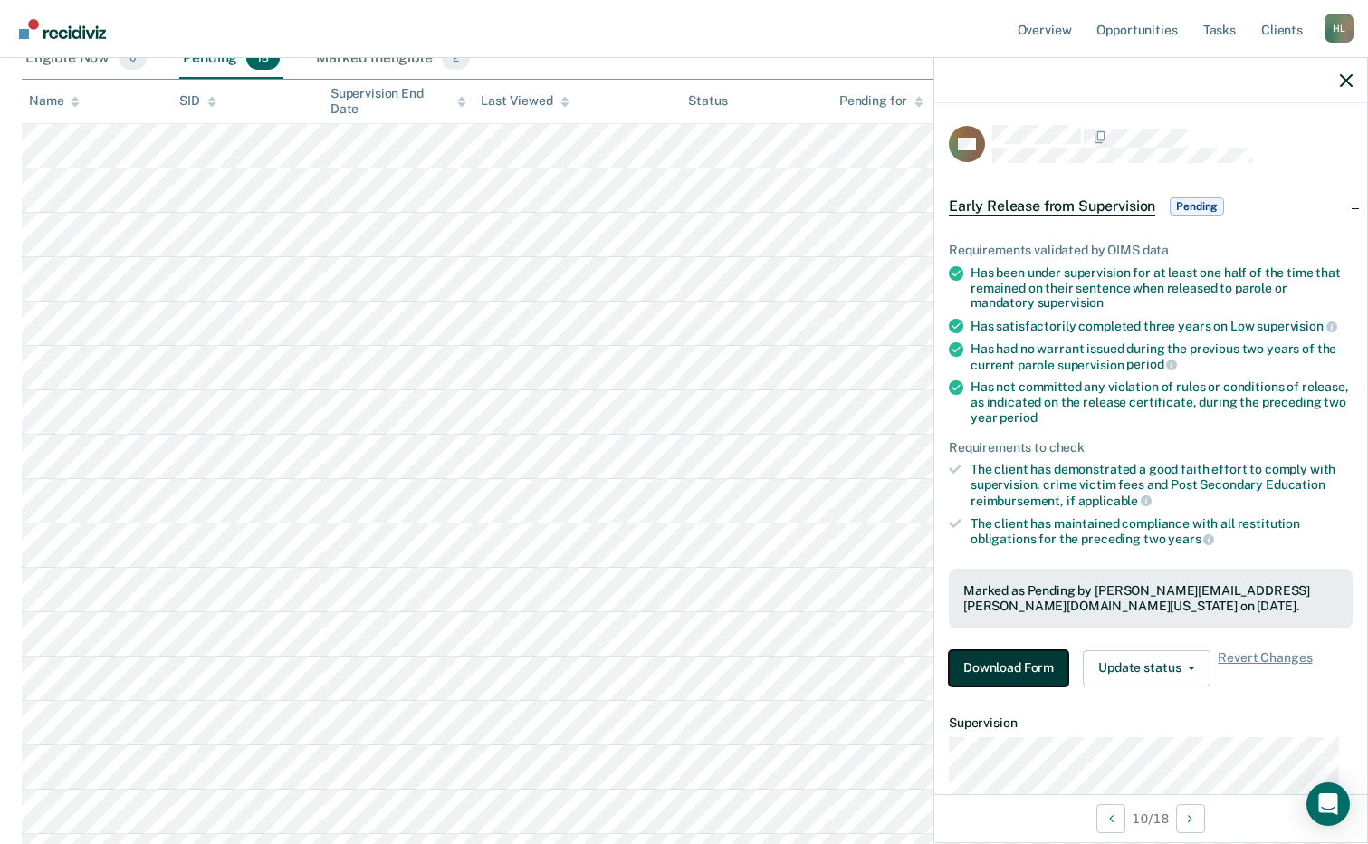
click at [958, 650] on button "Download Form" at bounding box center [1009, 668] width 120 height 36
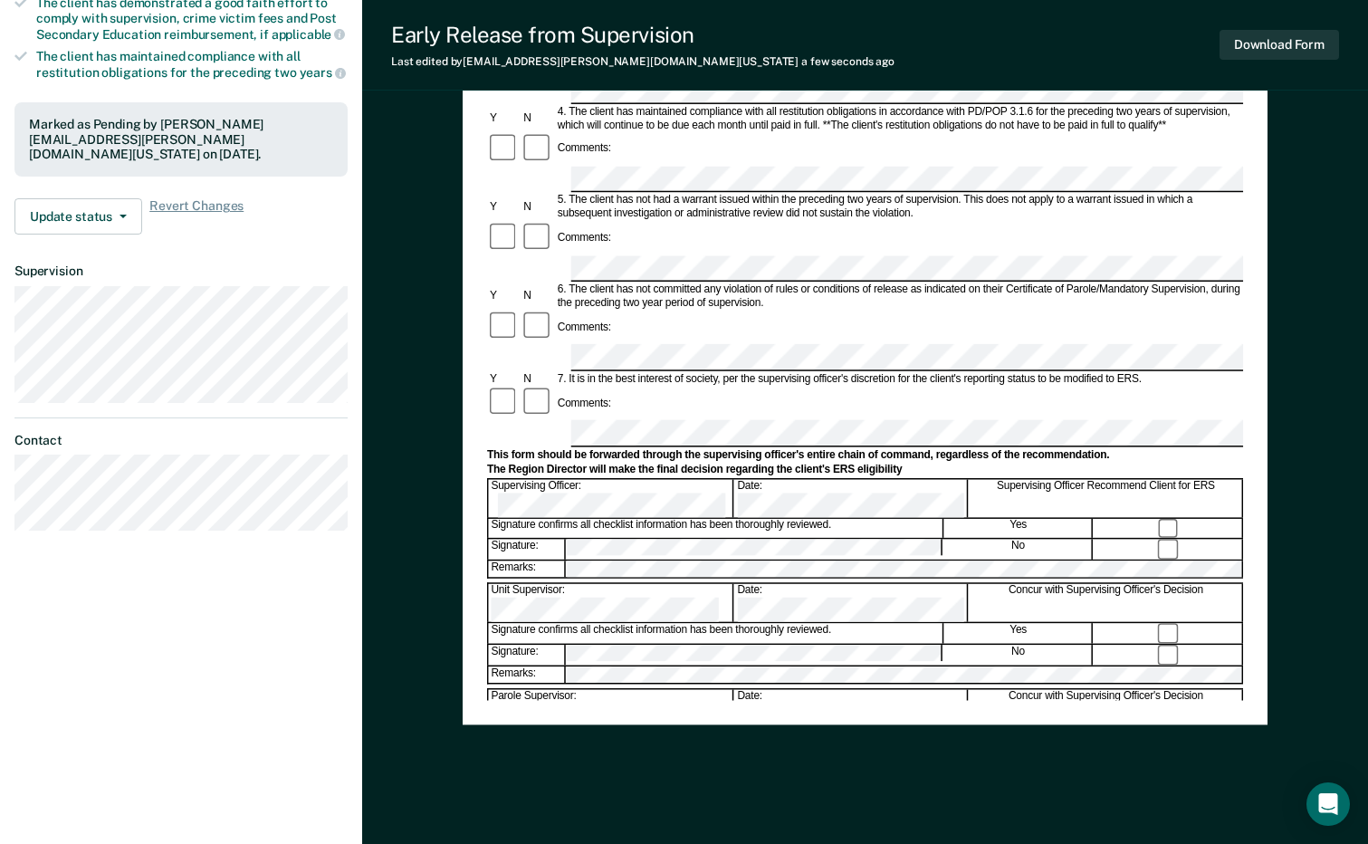
scroll to position [497, 0]
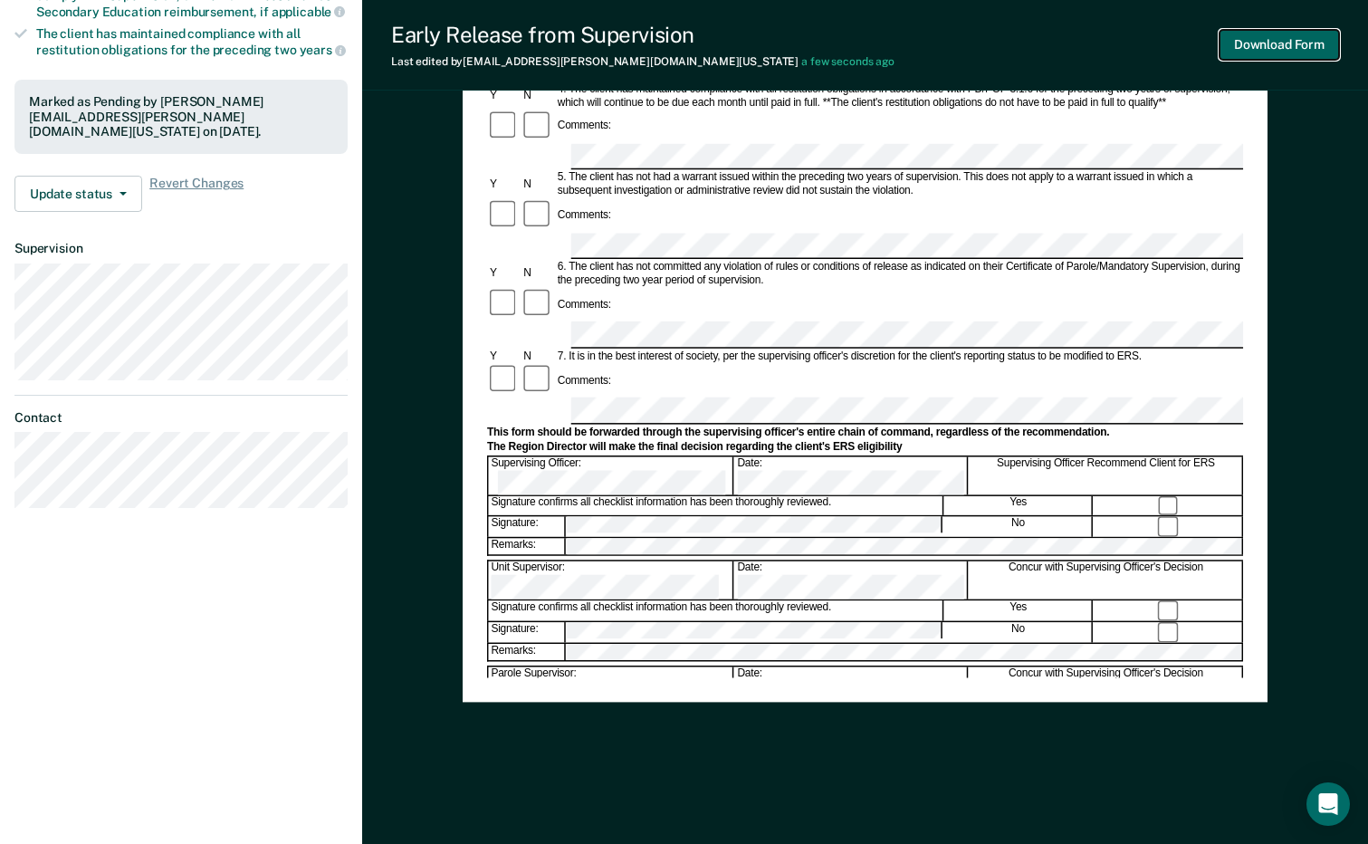
click at [1270, 37] on button "Download Form" at bounding box center [1280, 45] width 120 height 30
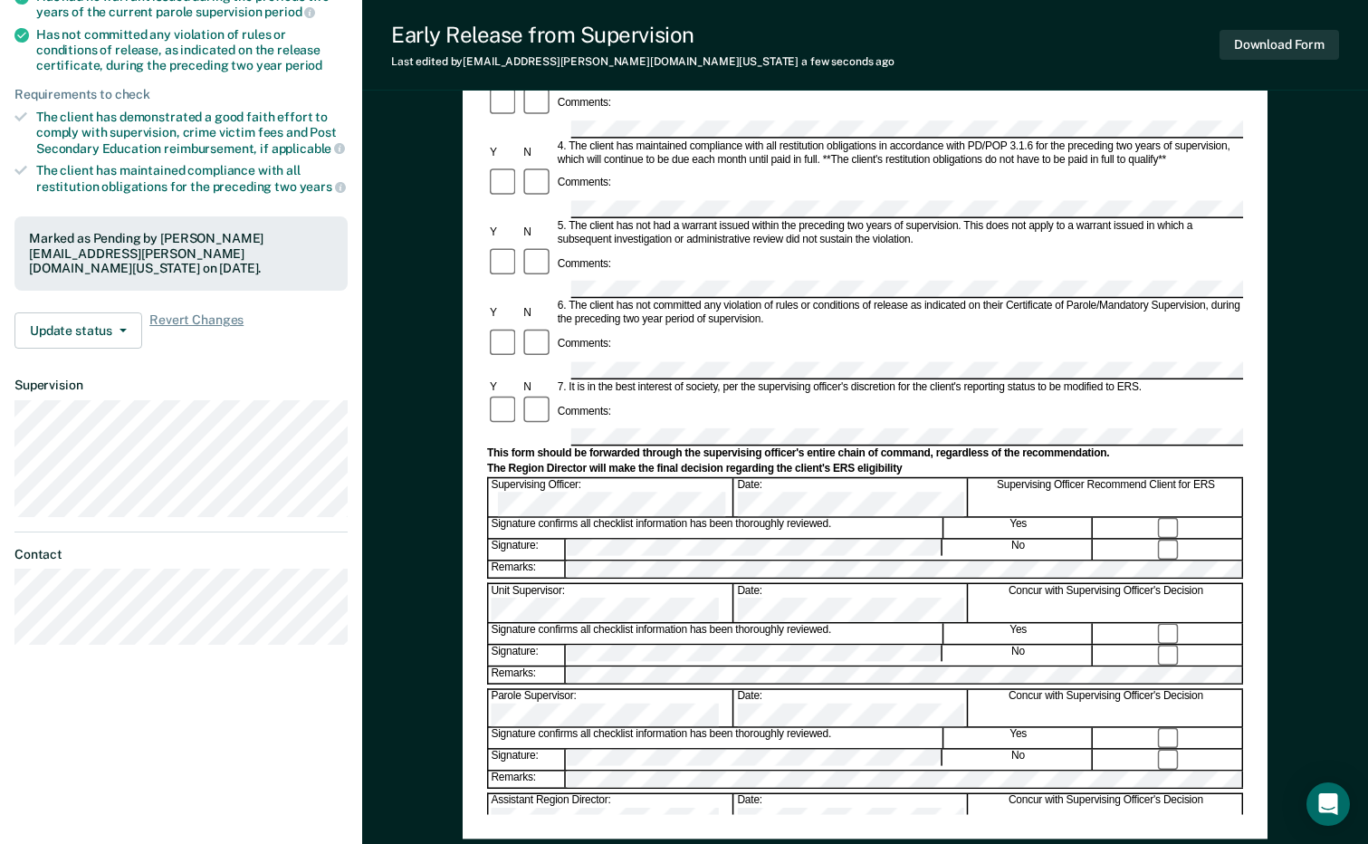
scroll to position [0, 0]
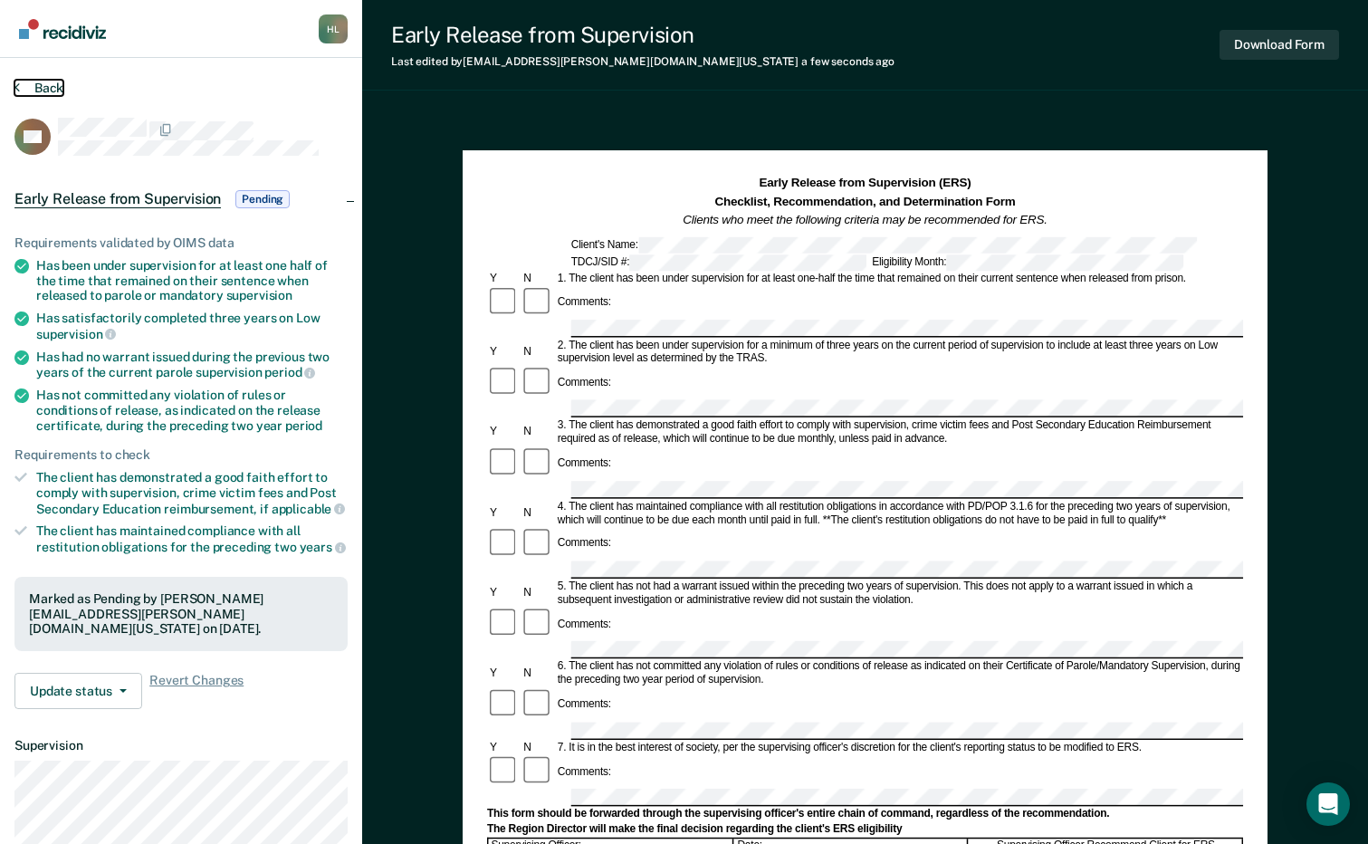
click at [48, 83] on button "Back" at bounding box center [38, 88] width 49 height 16
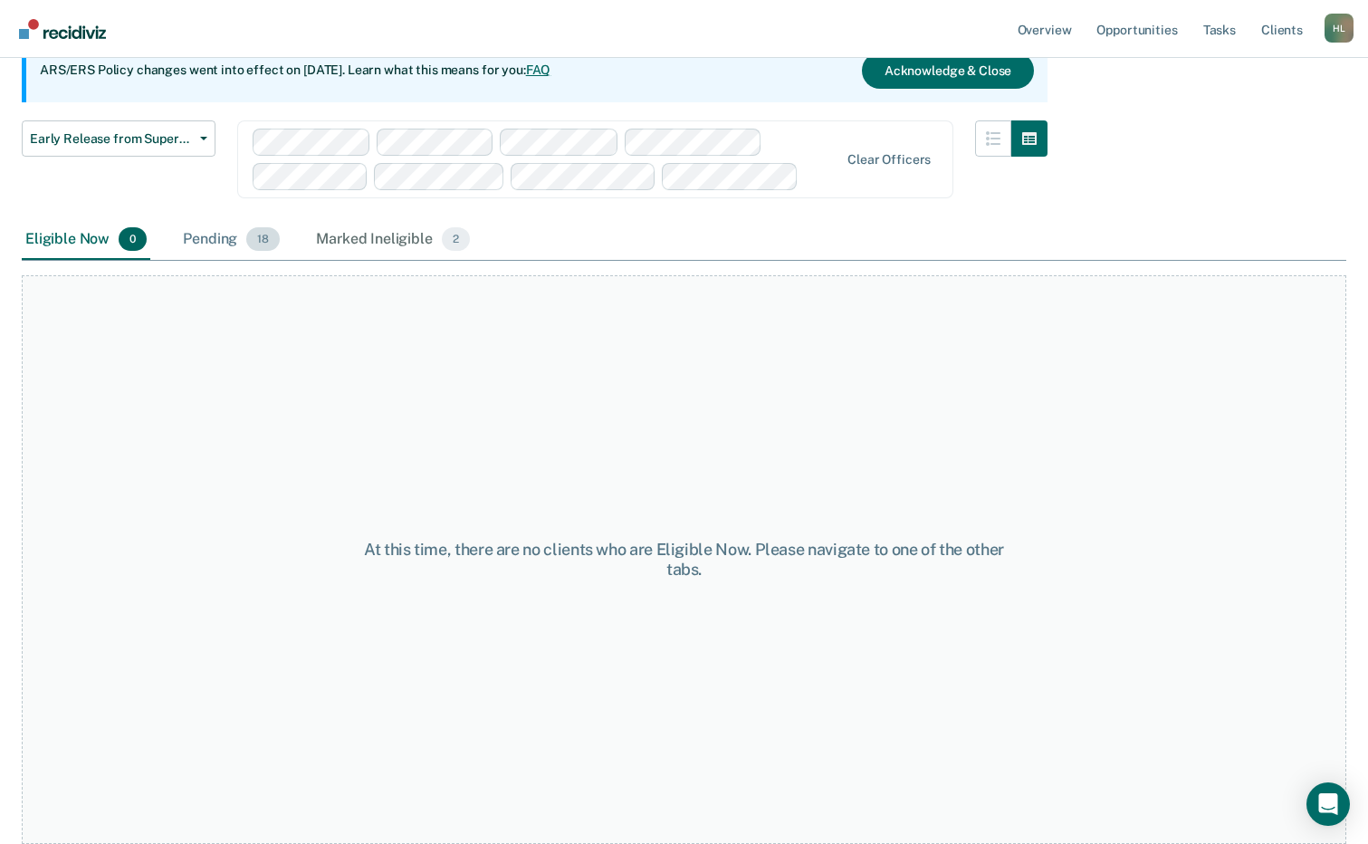
click at [235, 230] on div "Pending 18" at bounding box center [231, 240] width 104 height 40
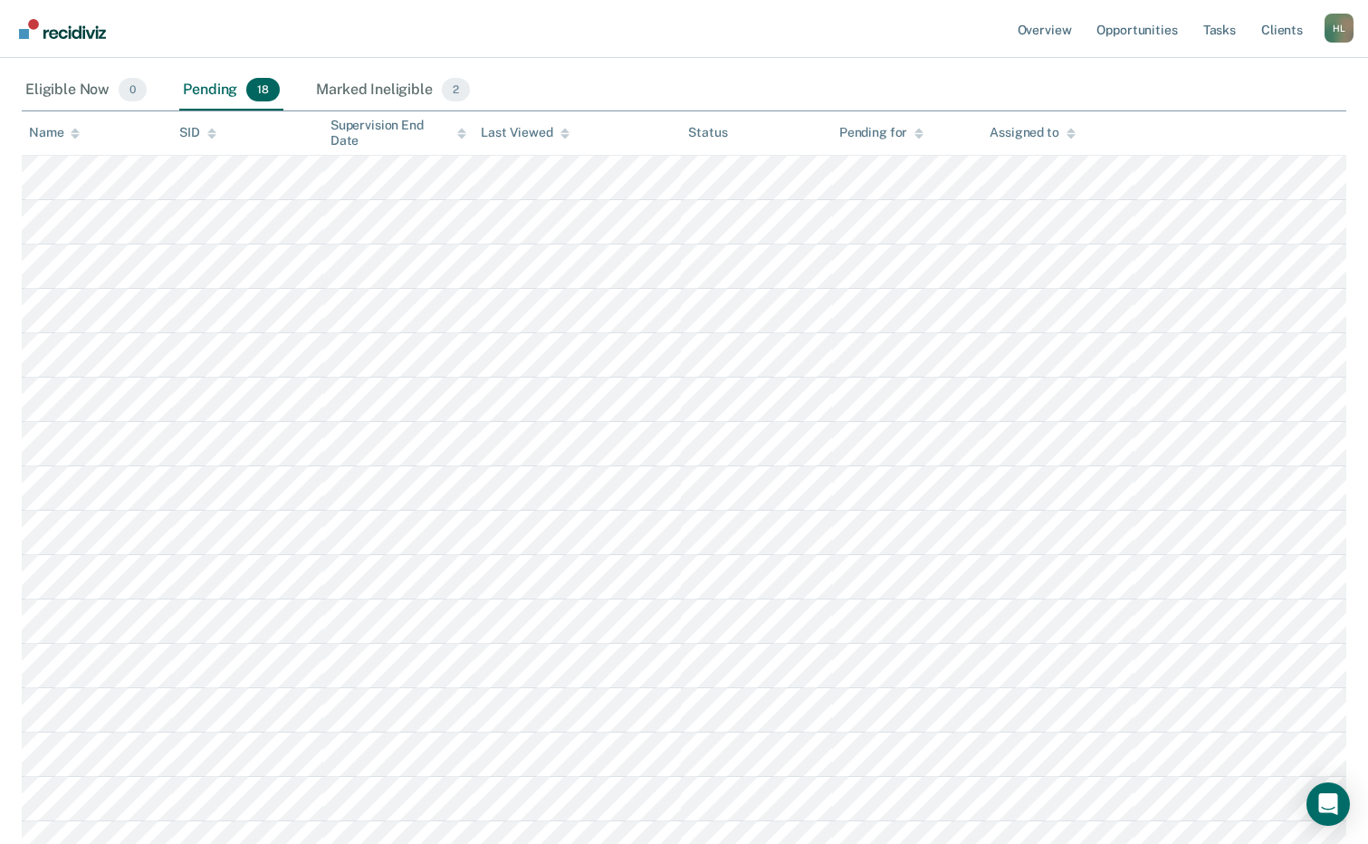
scroll to position [368, 0]
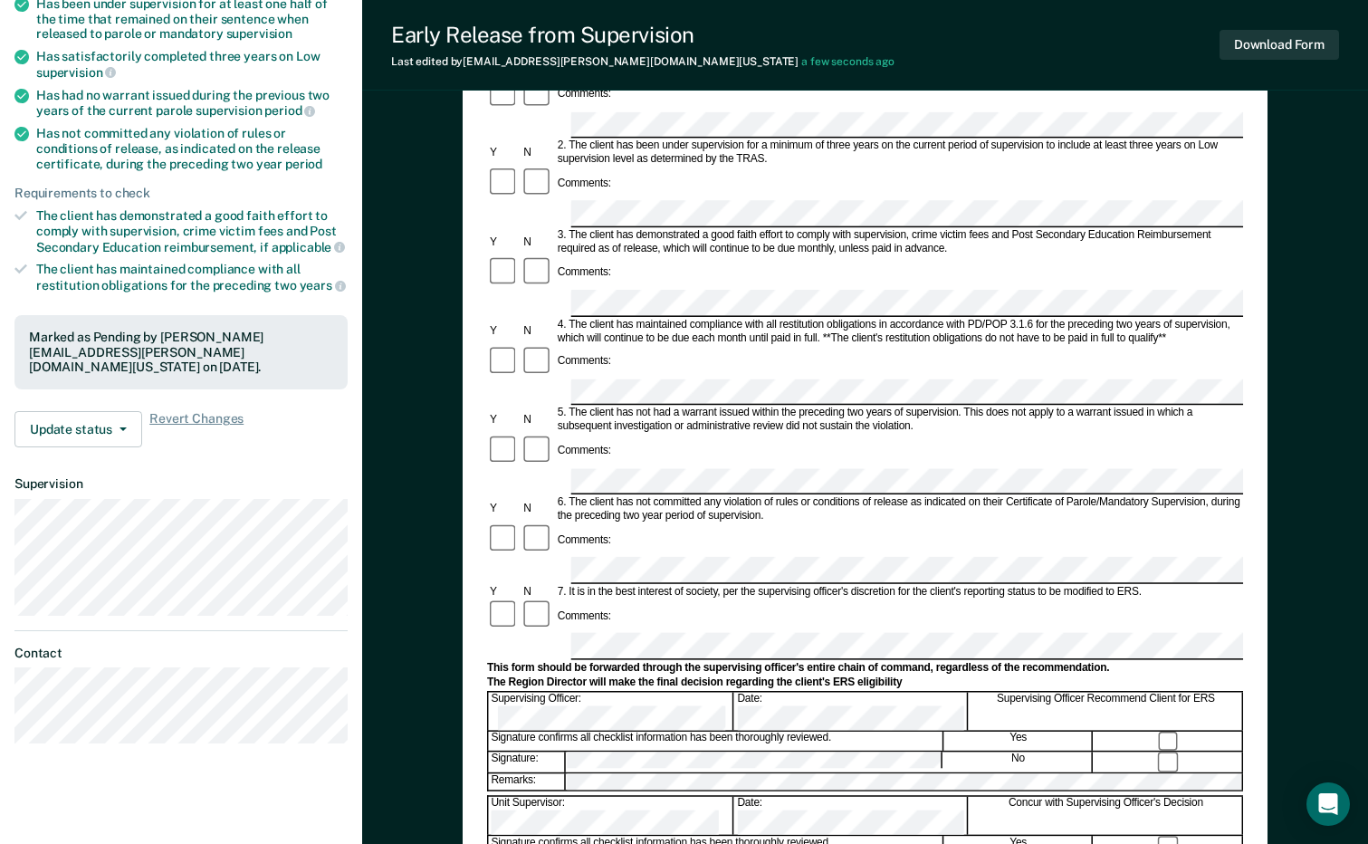
scroll to position [497, 0]
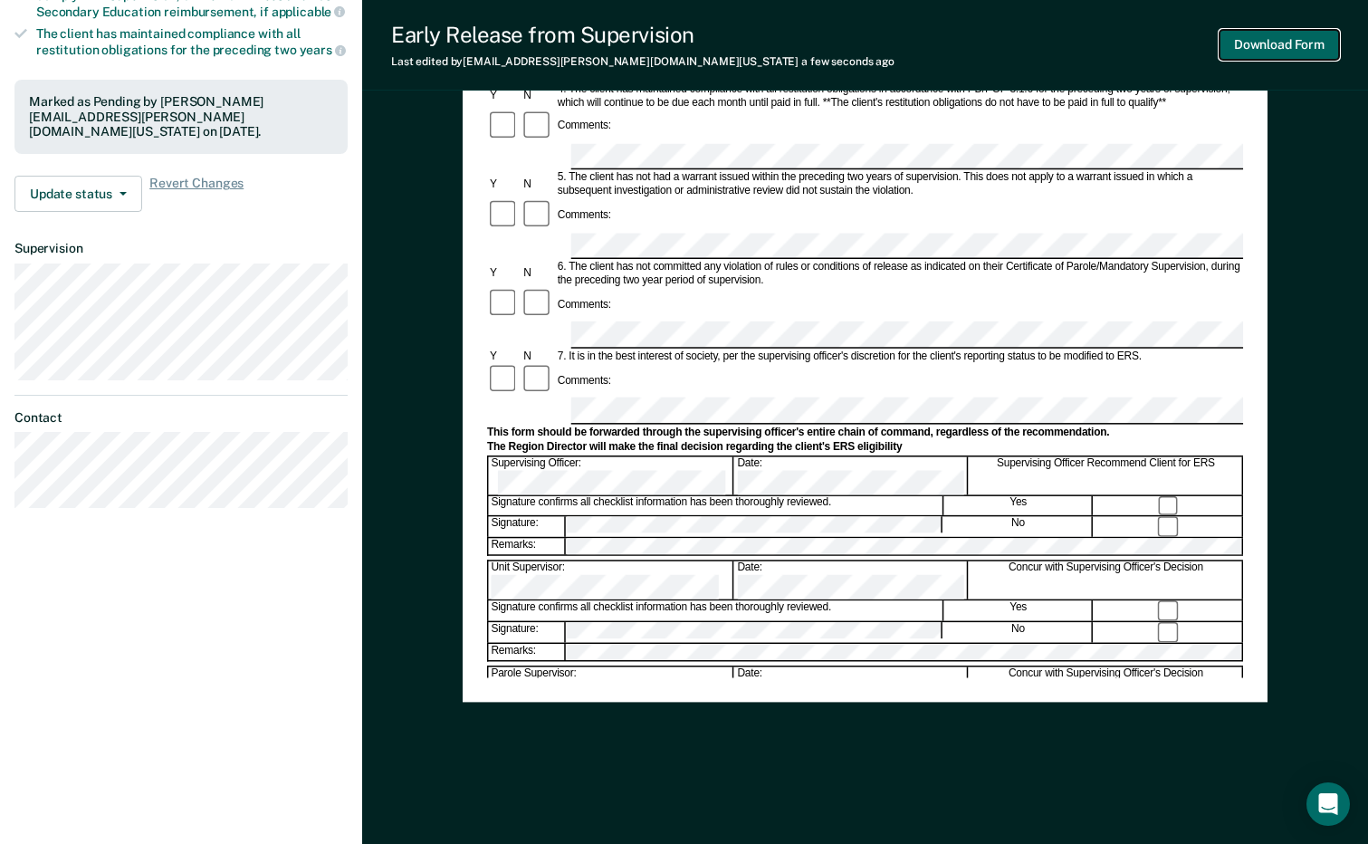
click at [1240, 44] on button "Download Form" at bounding box center [1280, 45] width 120 height 30
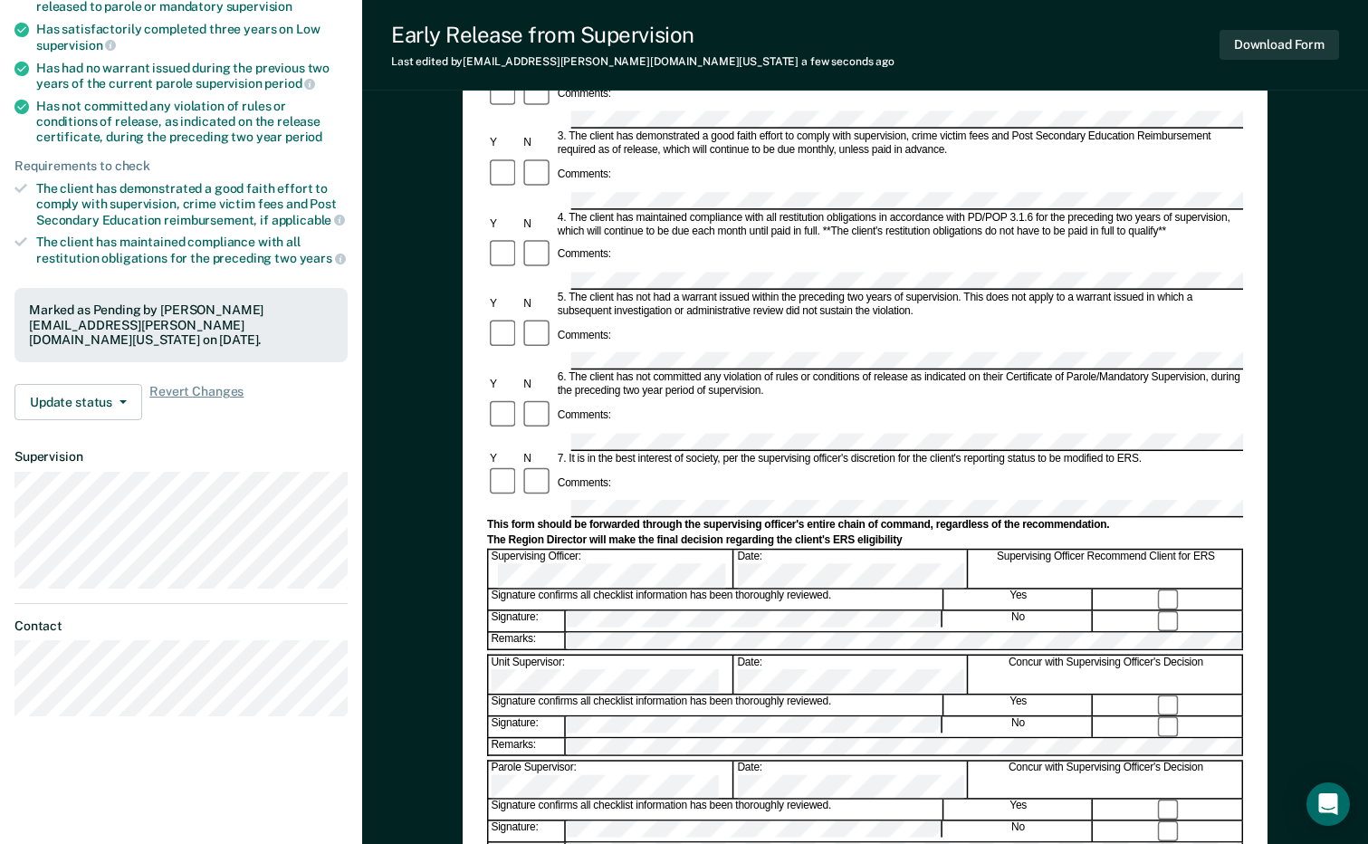
scroll to position [0, 0]
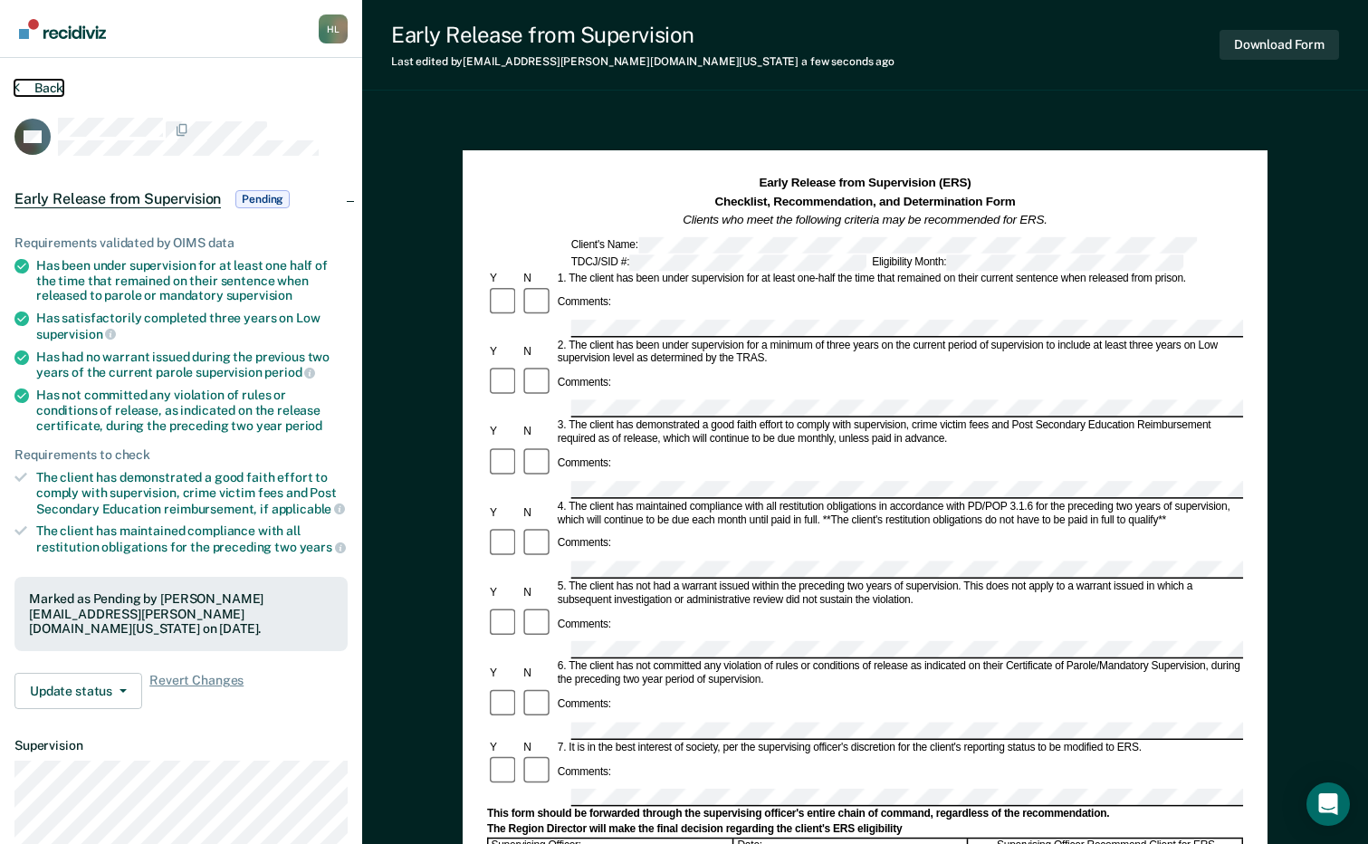
click at [53, 83] on button "Back" at bounding box center [38, 88] width 49 height 16
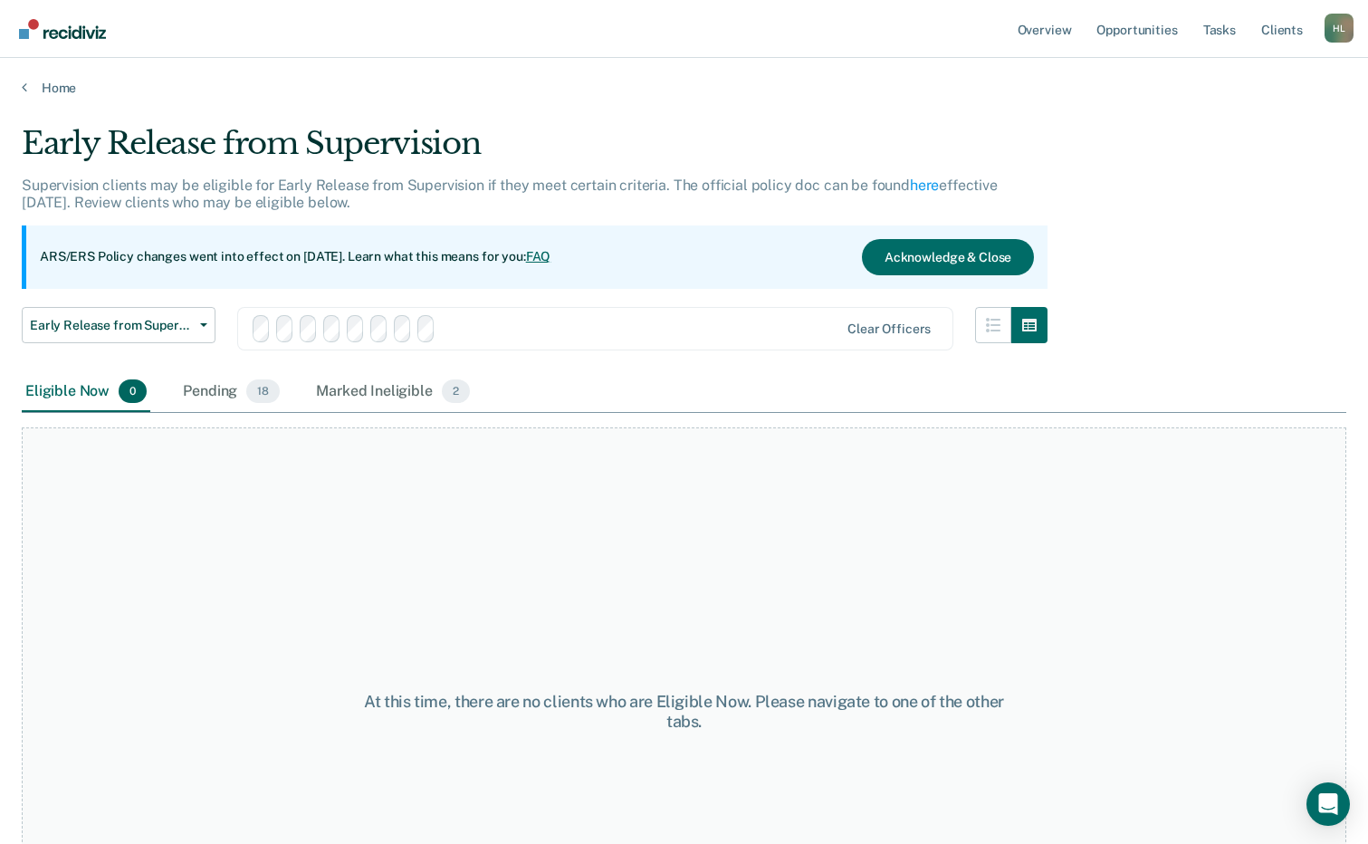
scroll to position [187, 0]
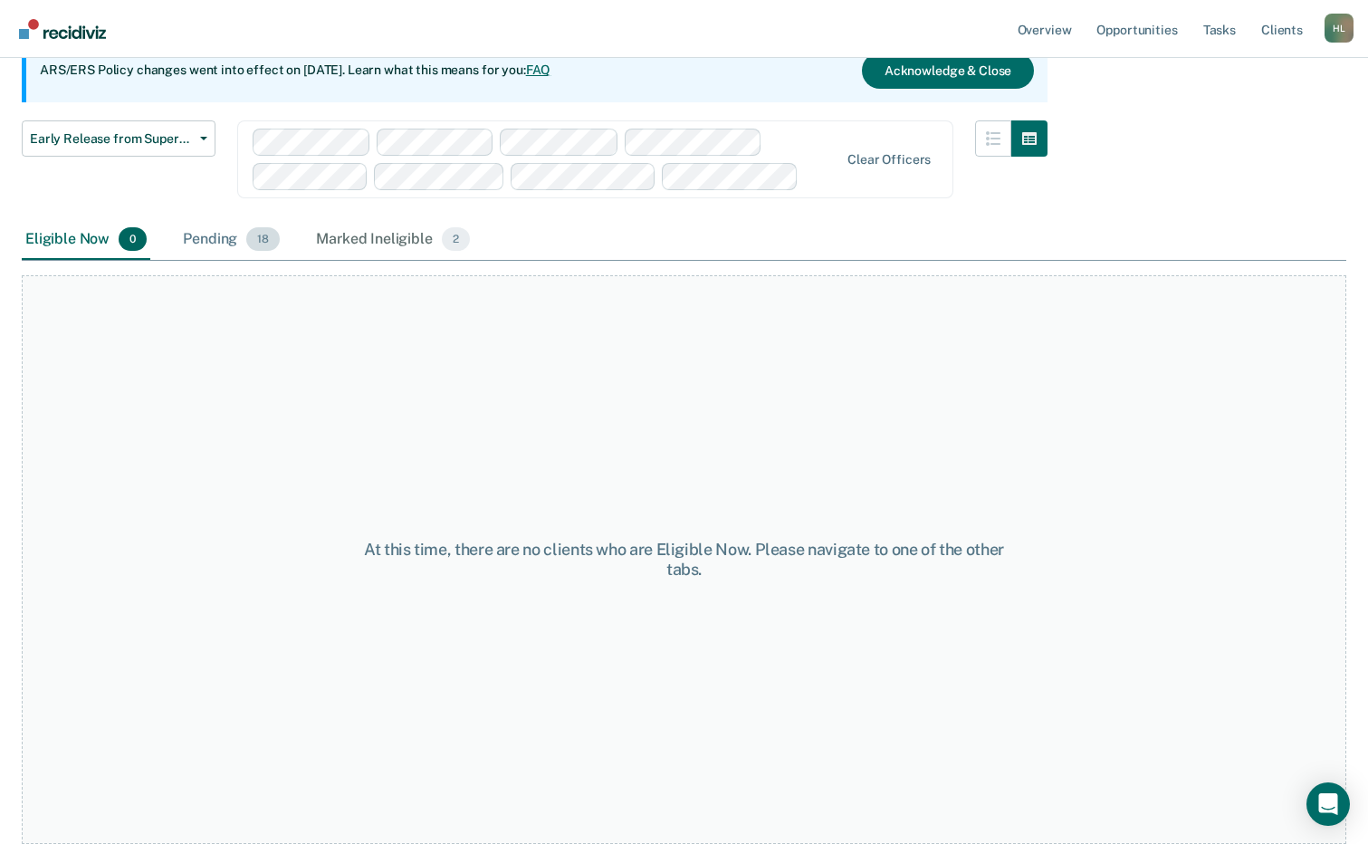
click at [211, 237] on div "Pending 18" at bounding box center [231, 240] width 104 height 40
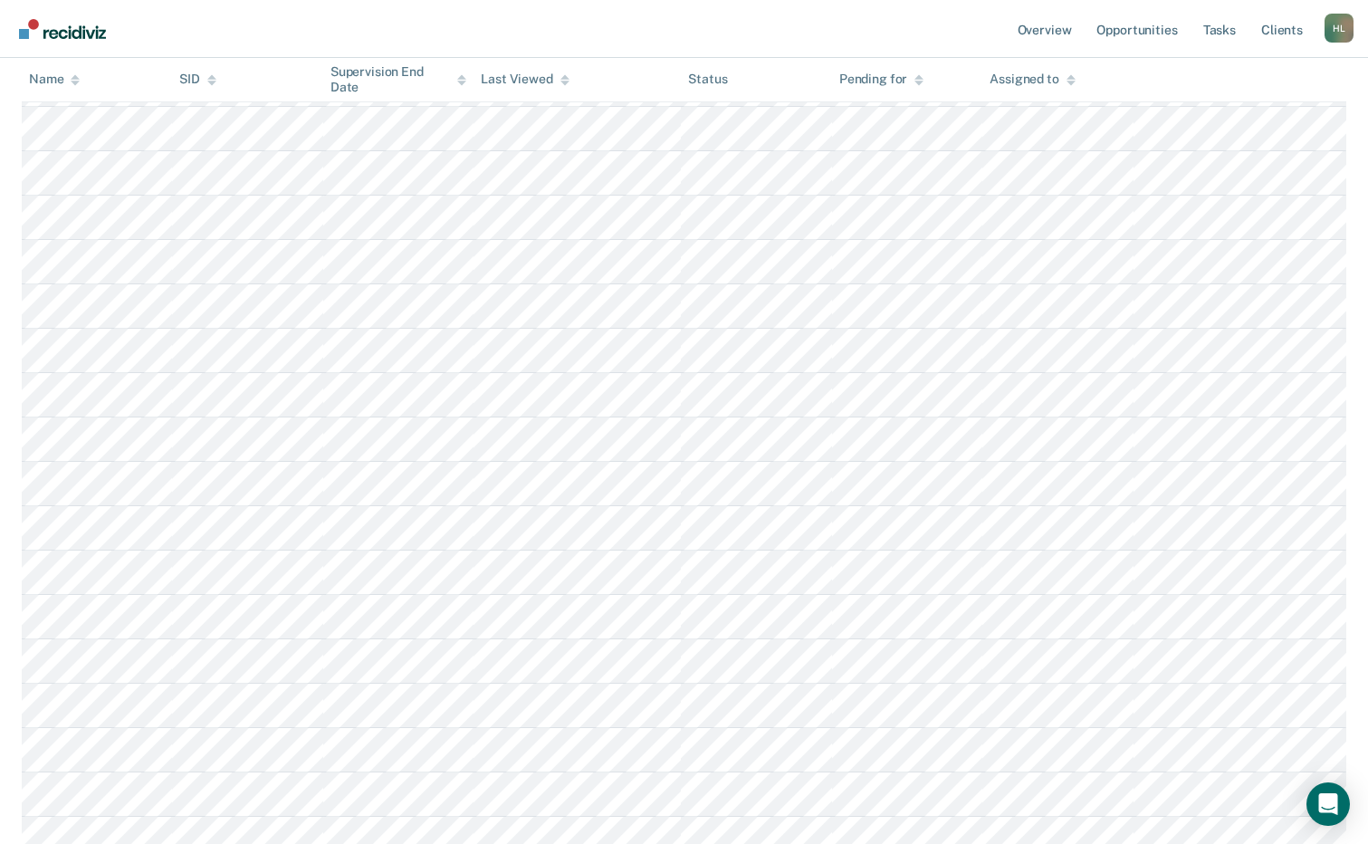
scroll to position [458, 0]
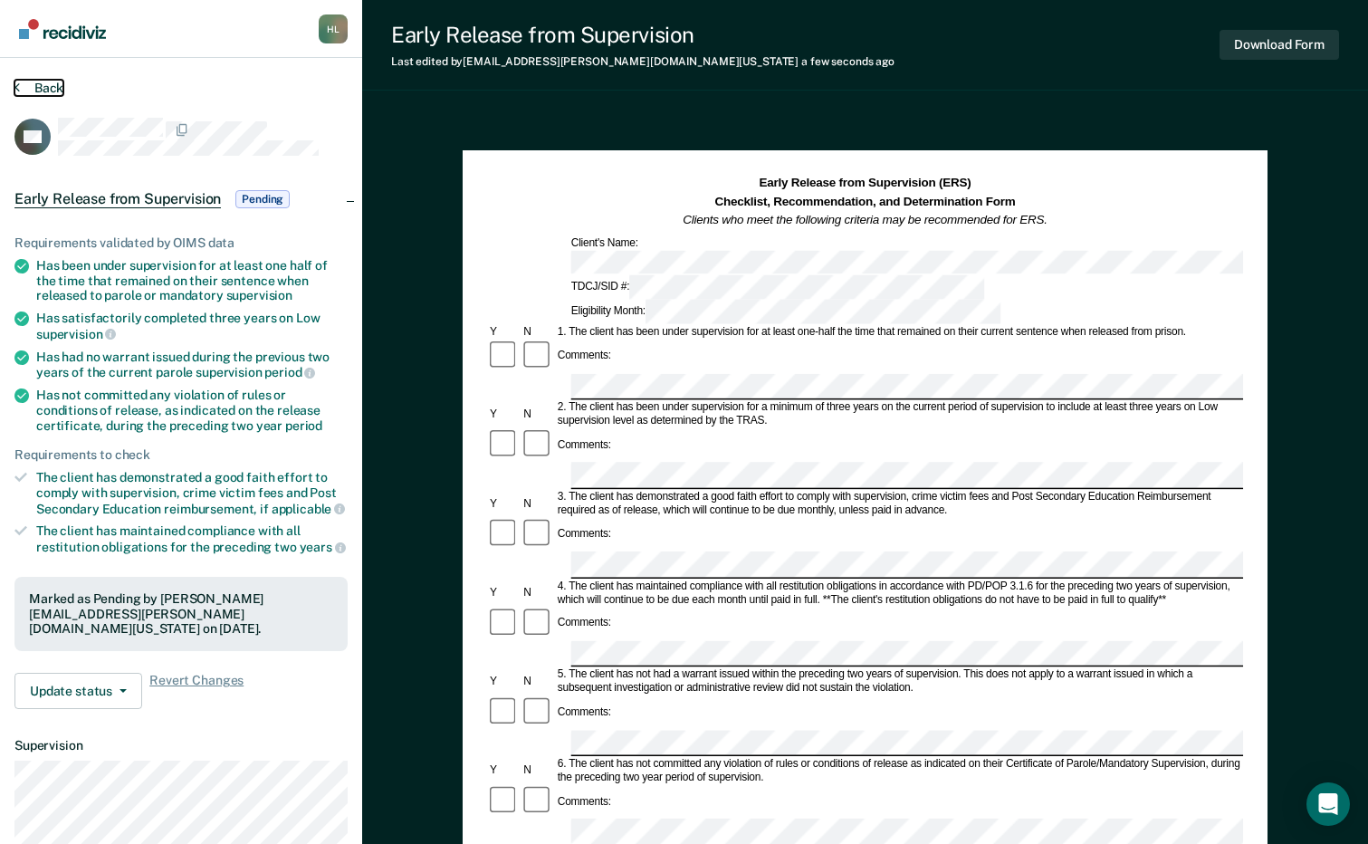
click at [53, 86] on button "Back" at bounding box center [38, 88] width 49 height 16
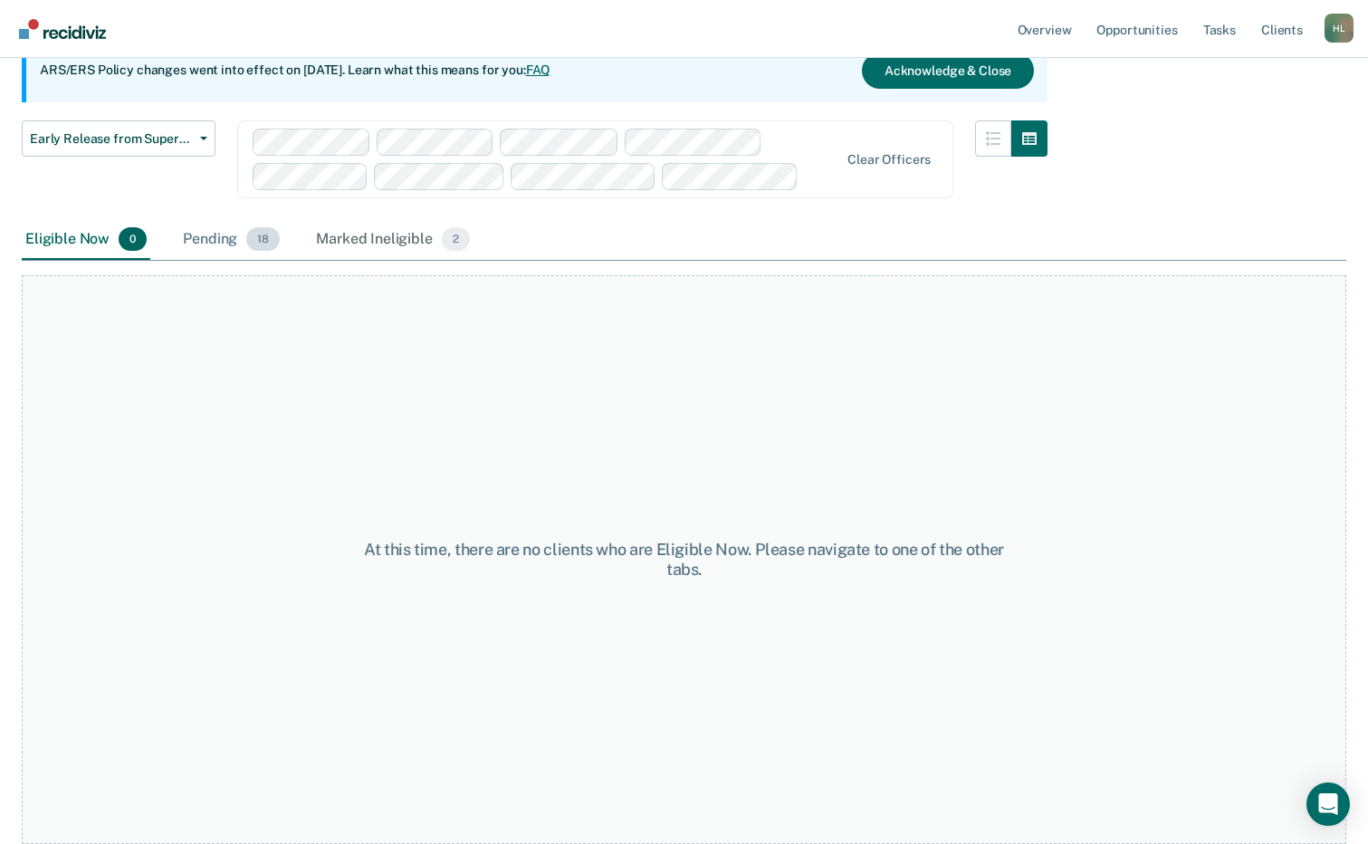
click at [232, 234] on div "Pending 18" at bounding box center [231, 240] width 104 height 40
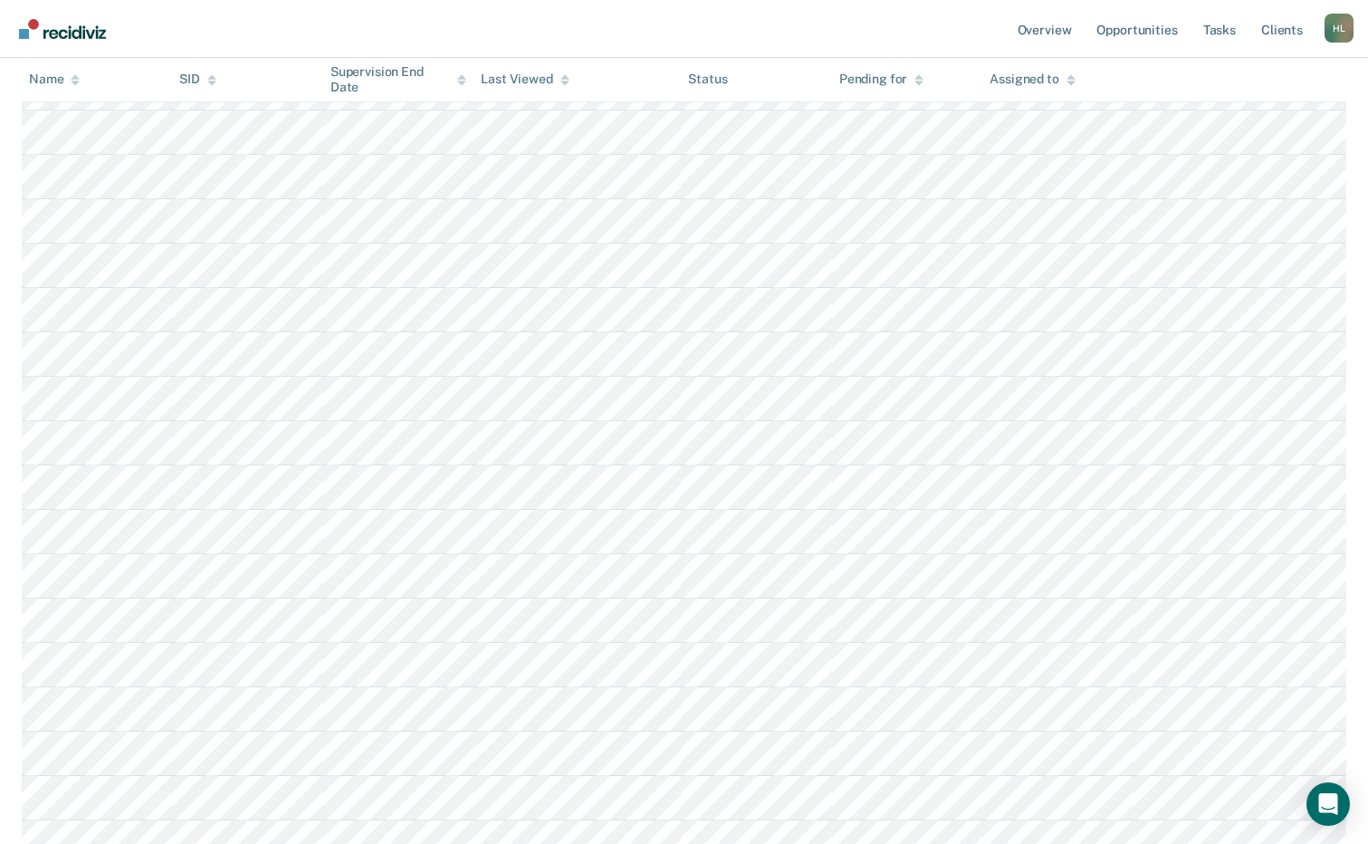
scroll to position [458, 0]
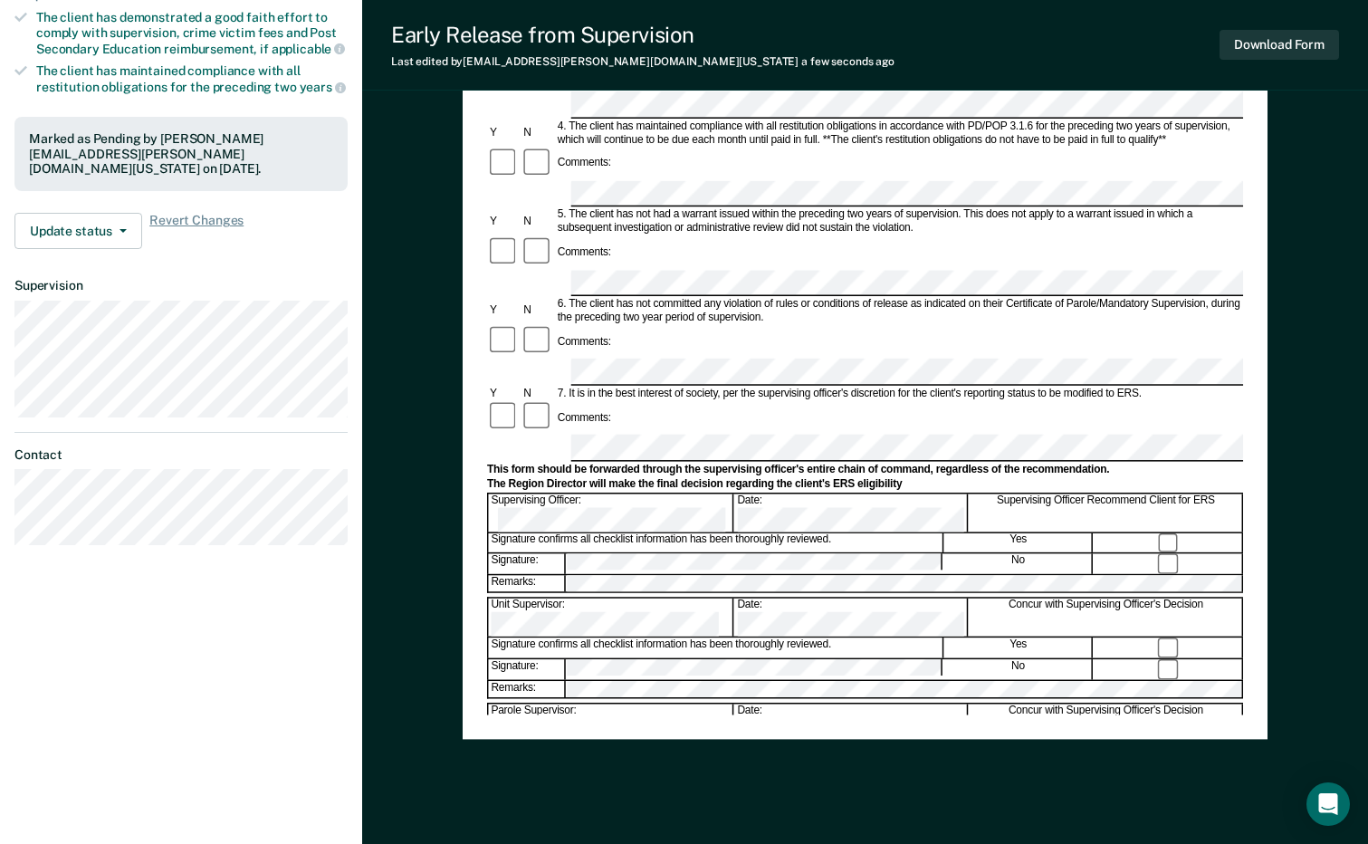
scroll to position [497, 0]
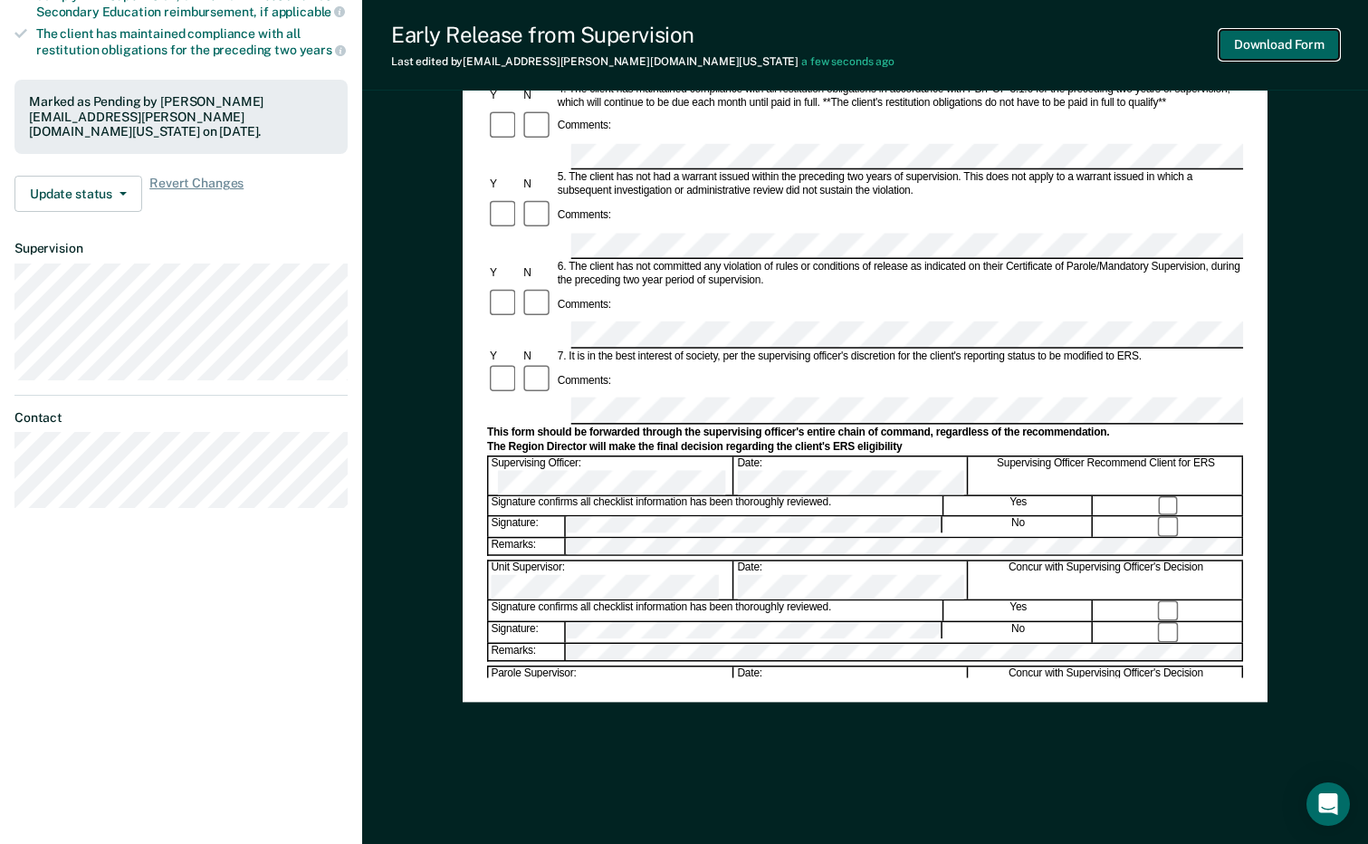
click at [1251, 36] on button "Download Form" at bounding box center [1280, 45] width 120 height 30
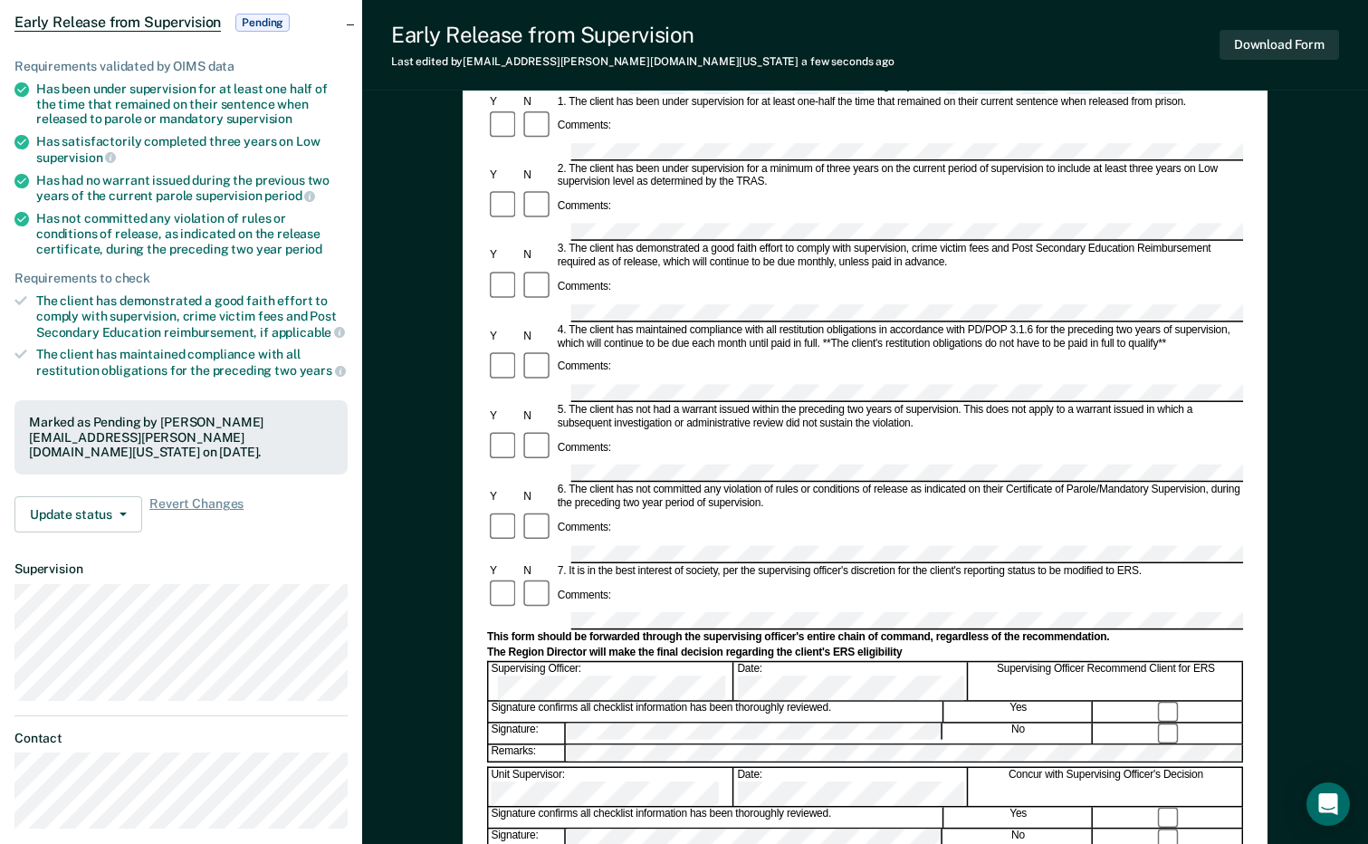
scroll to position [0, 0]
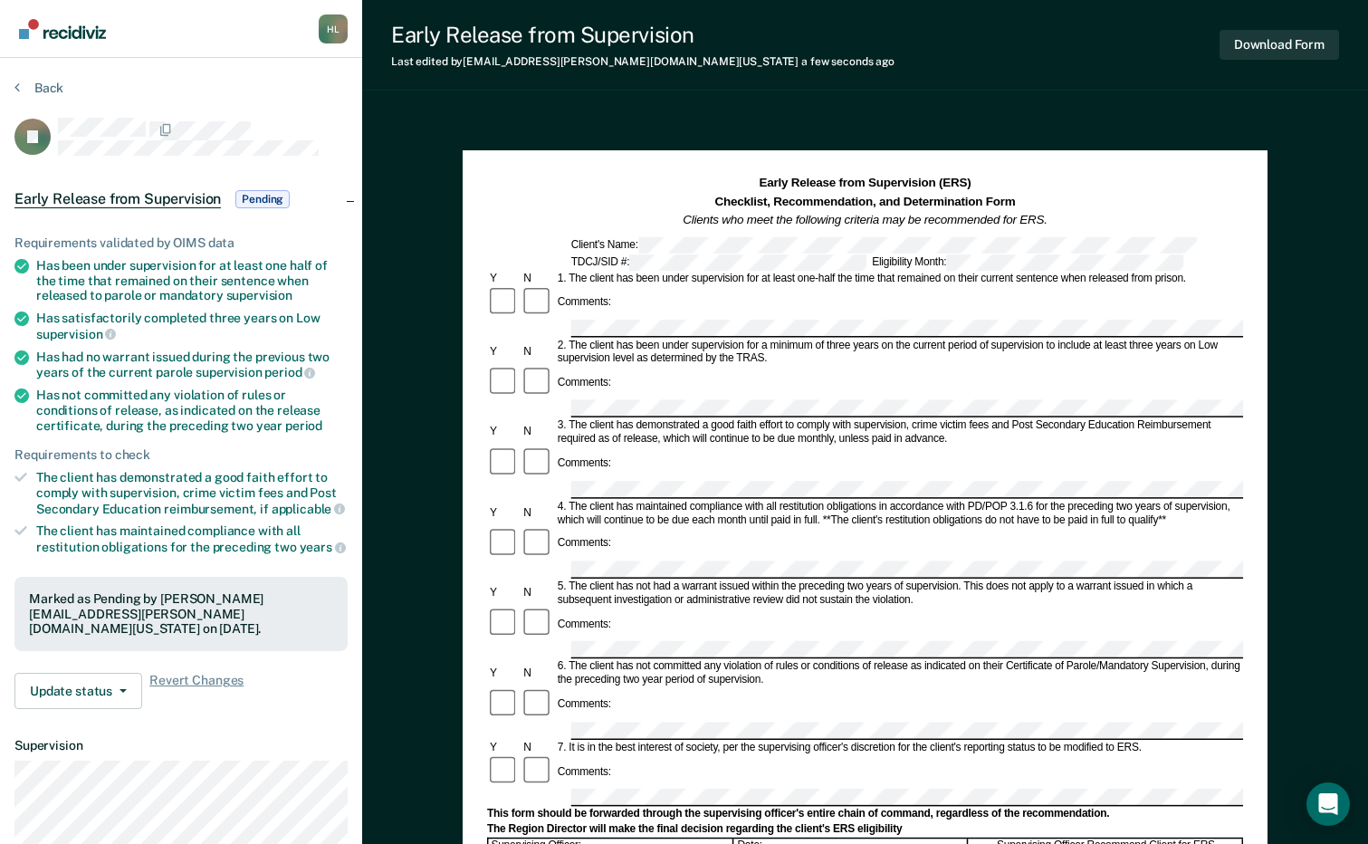
click at [61, 77] on section "Back PJ Early Release from Supervision Pending Requirements validated by OIMS d…" at bounding box center [181, 549] width 362 height 983
click at [51, 81] on button "Back" at bounding box center [38, 88] width 49 height 16
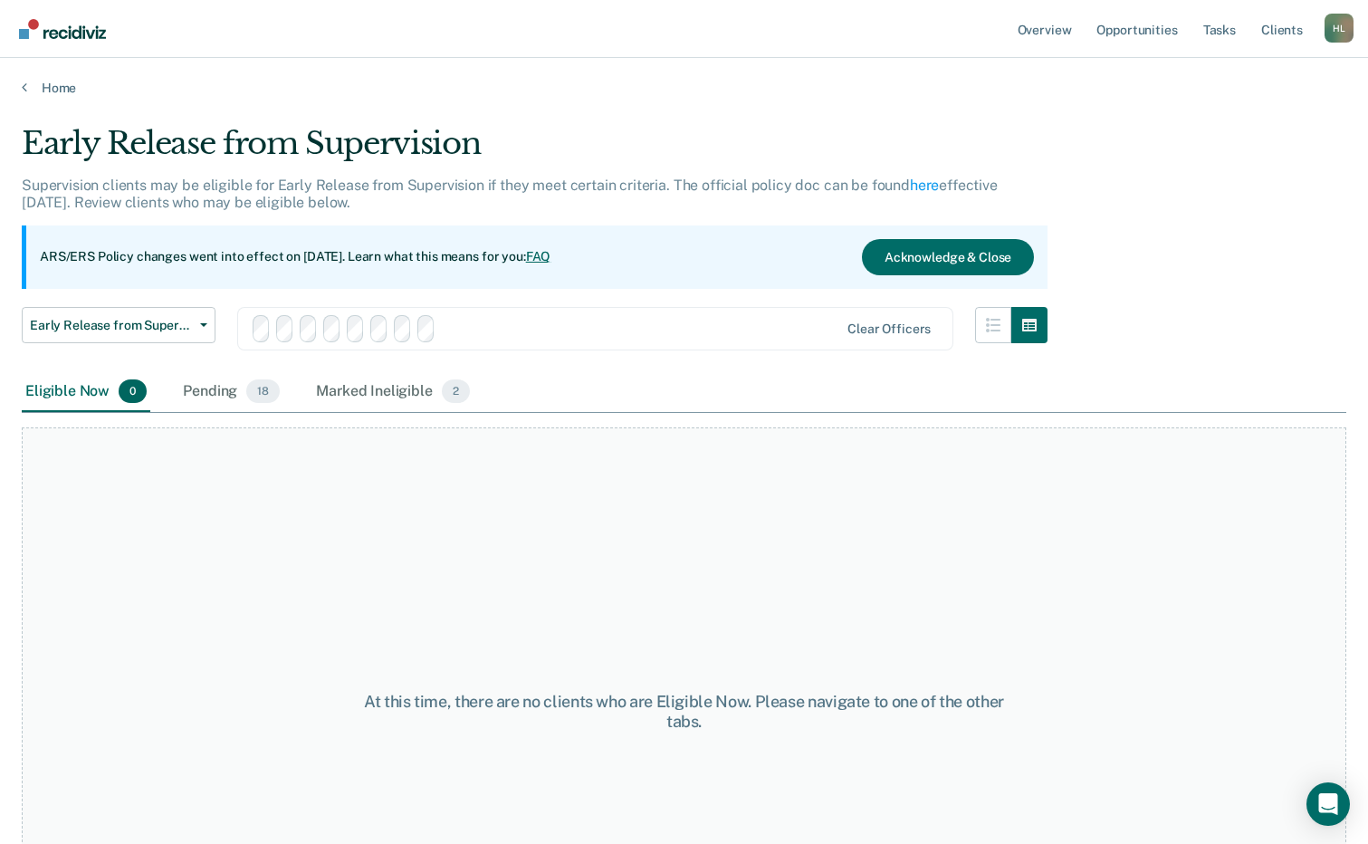
scroll to position [187, 0]
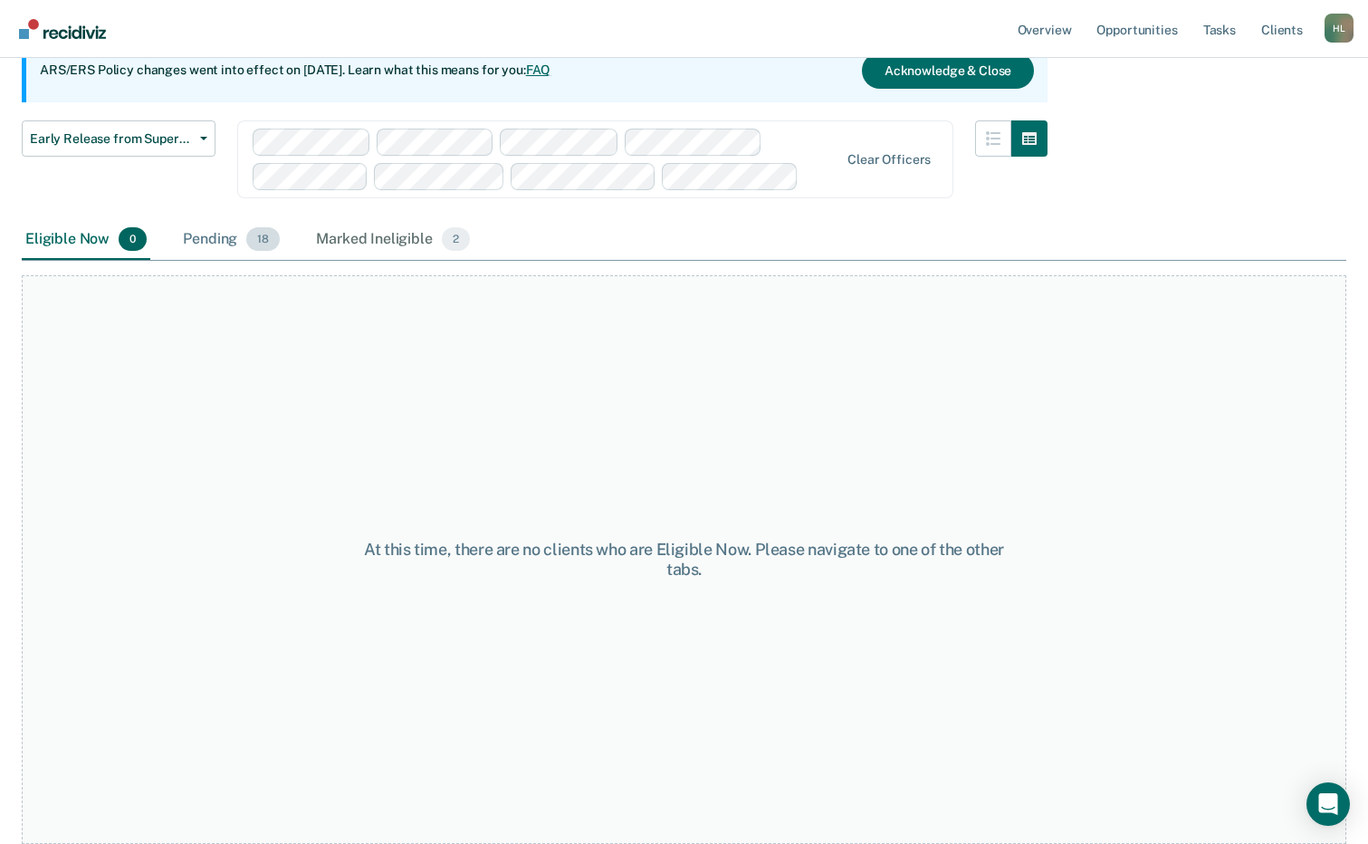
click at [221, 241] on div "Pending 18" at bounding box center [231, 240] width 104 height 40
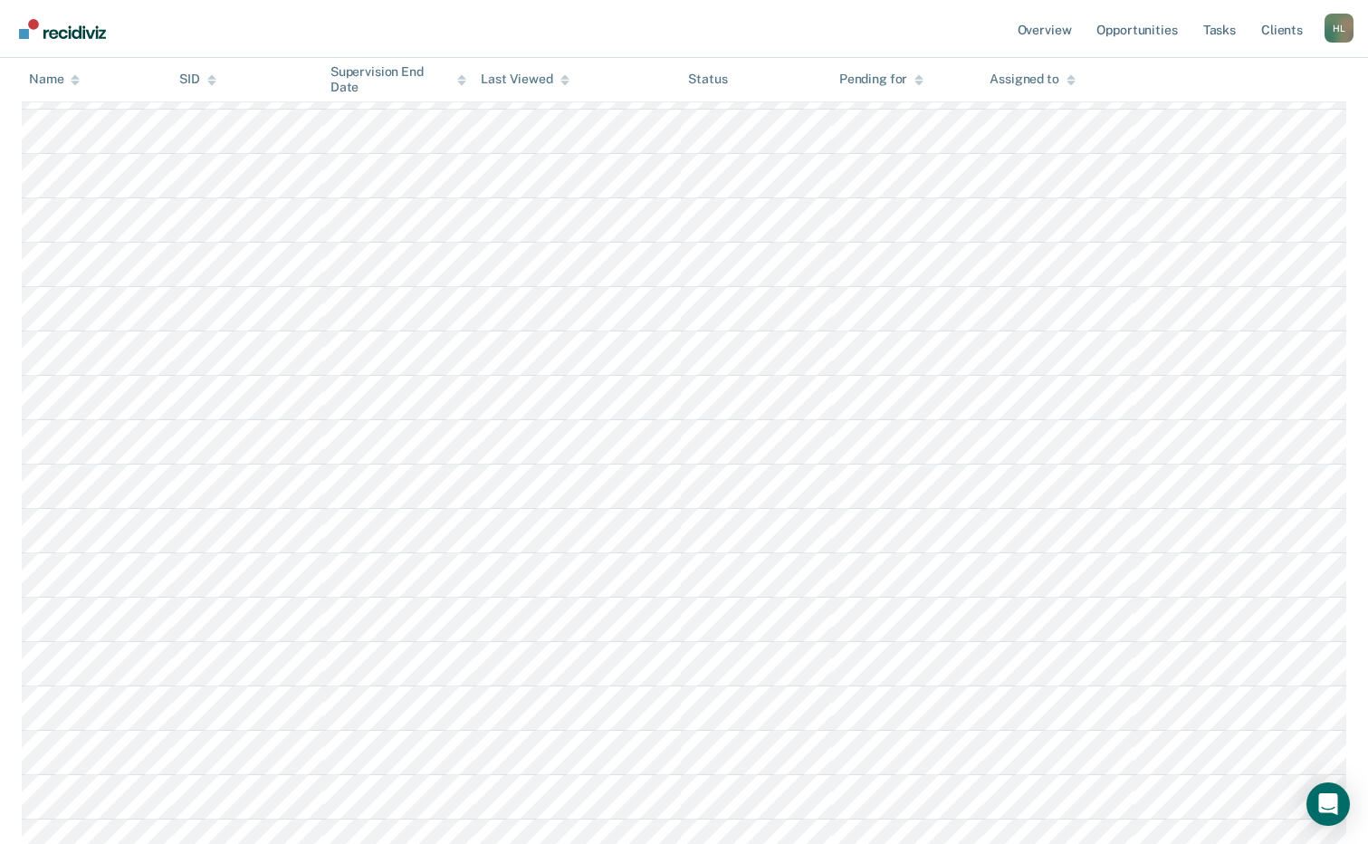
scroll to position [458, 0]
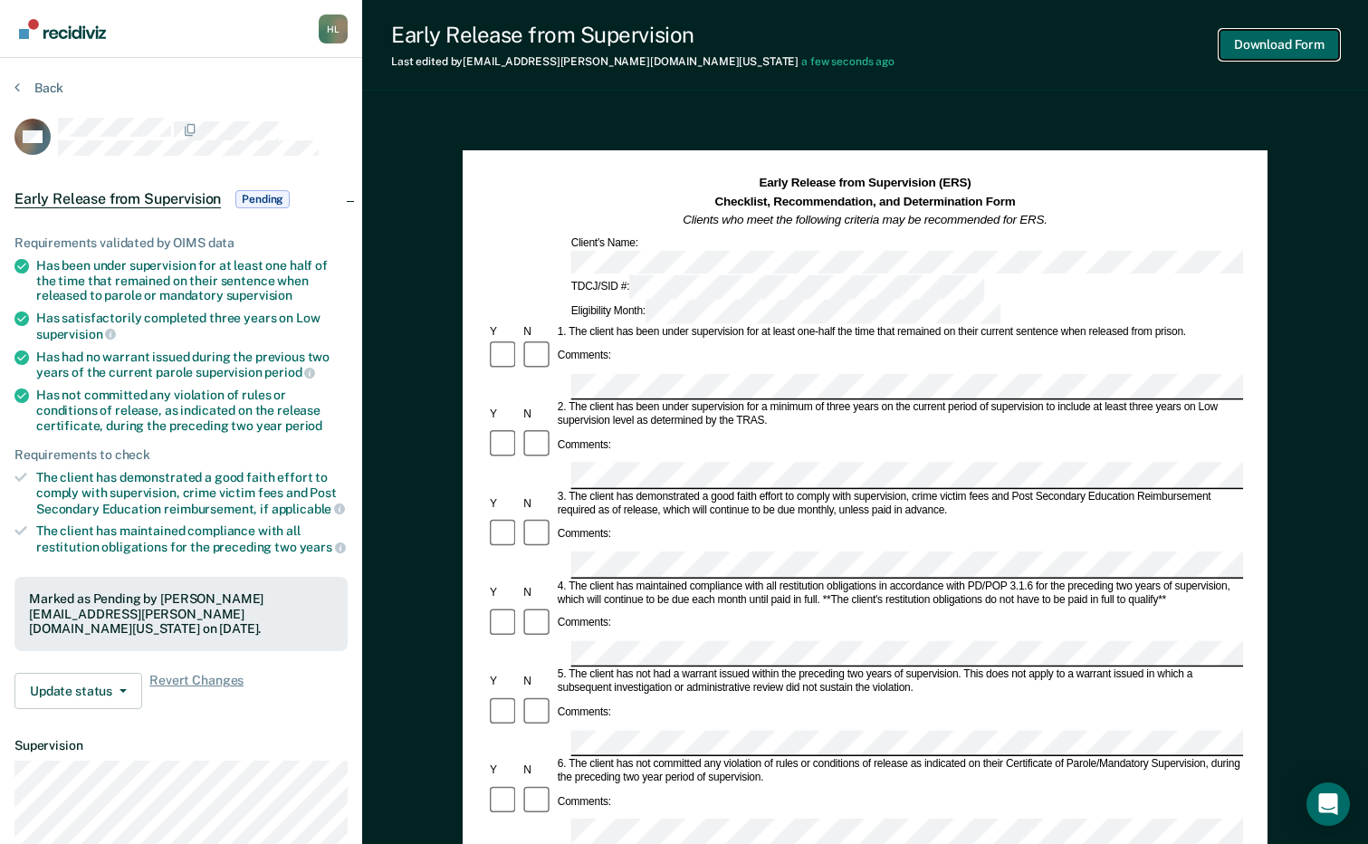
click at [1282, 35] on button "Download Form" at bounding box center [1280, 45] width 120 height 30
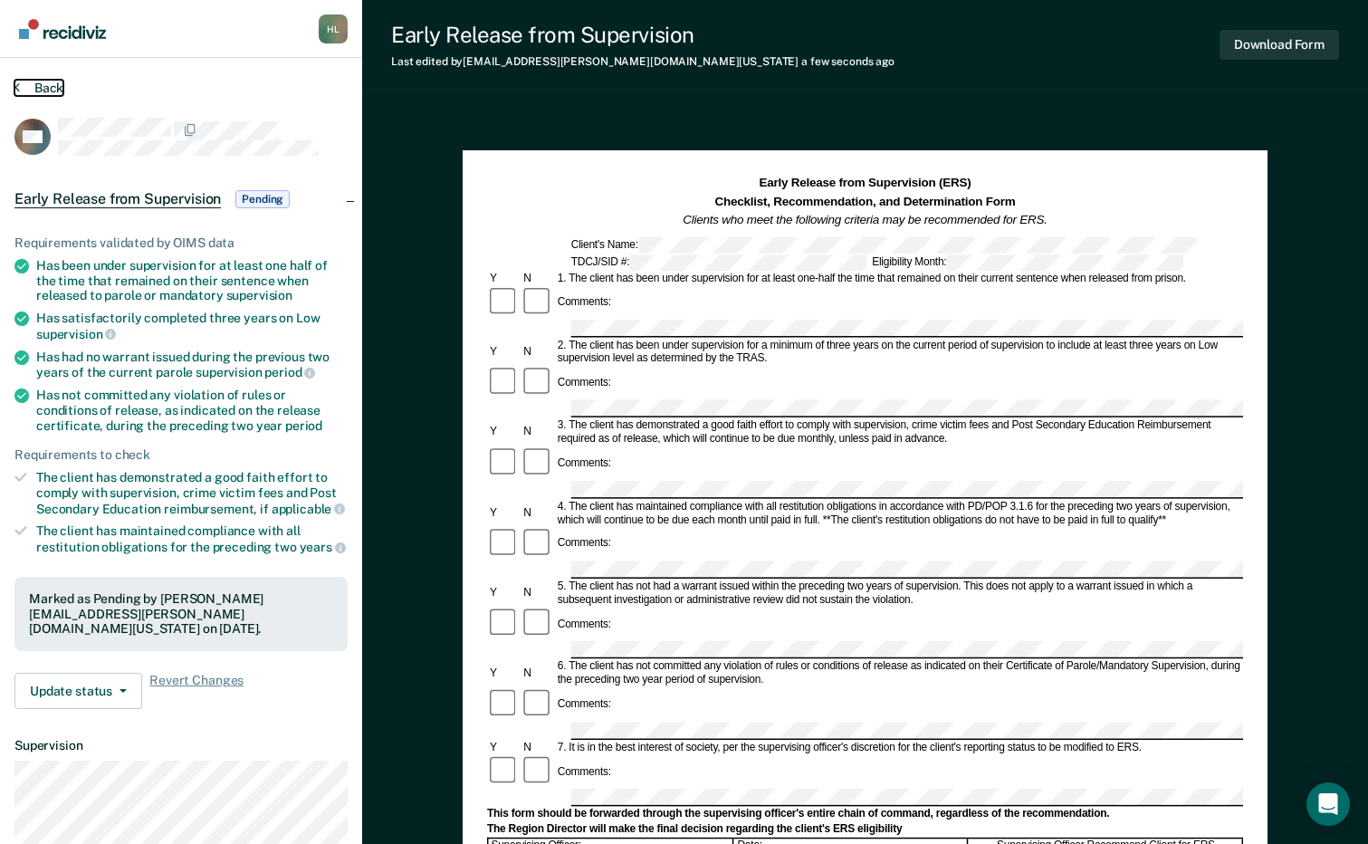
click at [58, 81] on button "Back" at bounding box center [38, 88] width 49 height 16
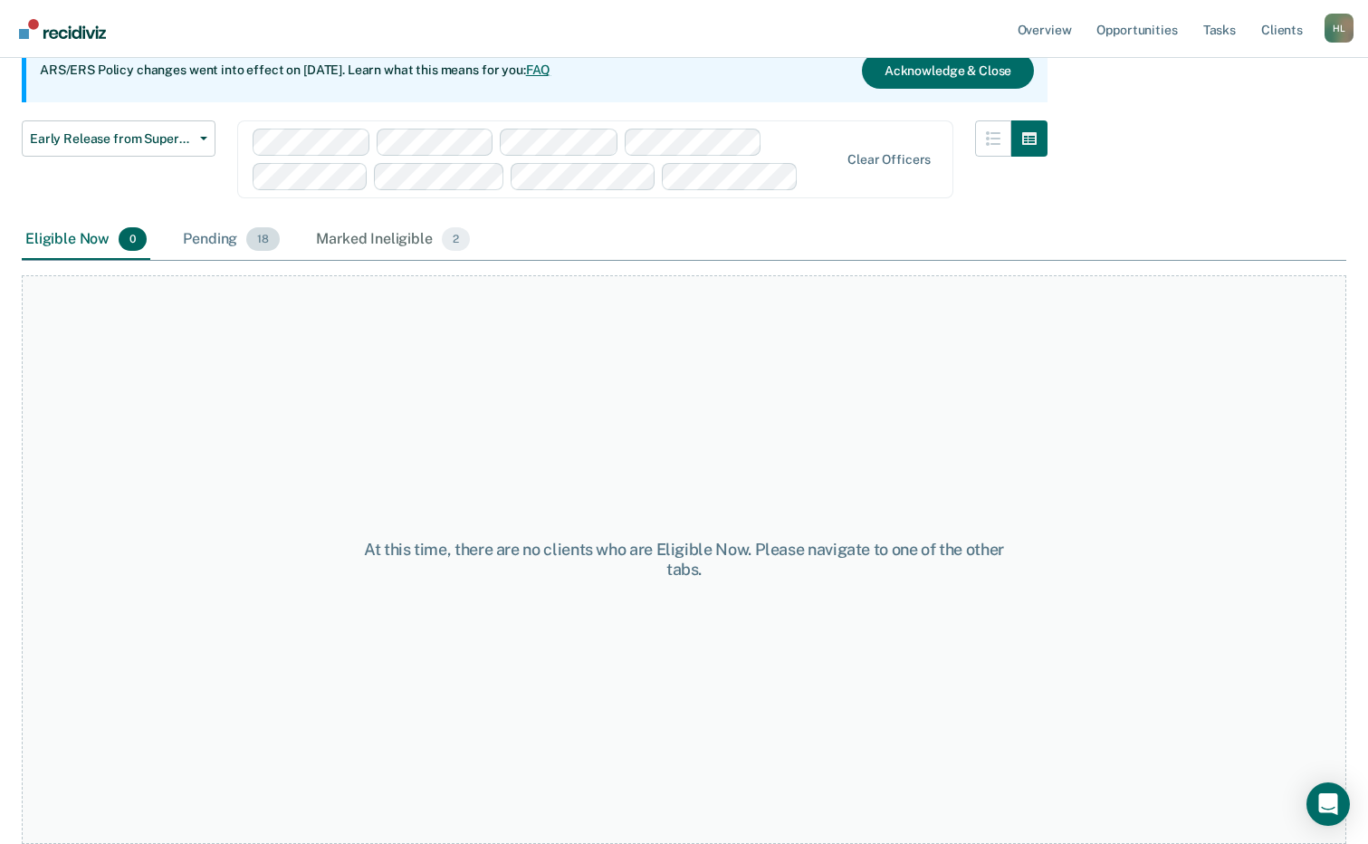
click at [211, 237] on div "Pending 18" at bounding box center [231, 240] width 104 height 40
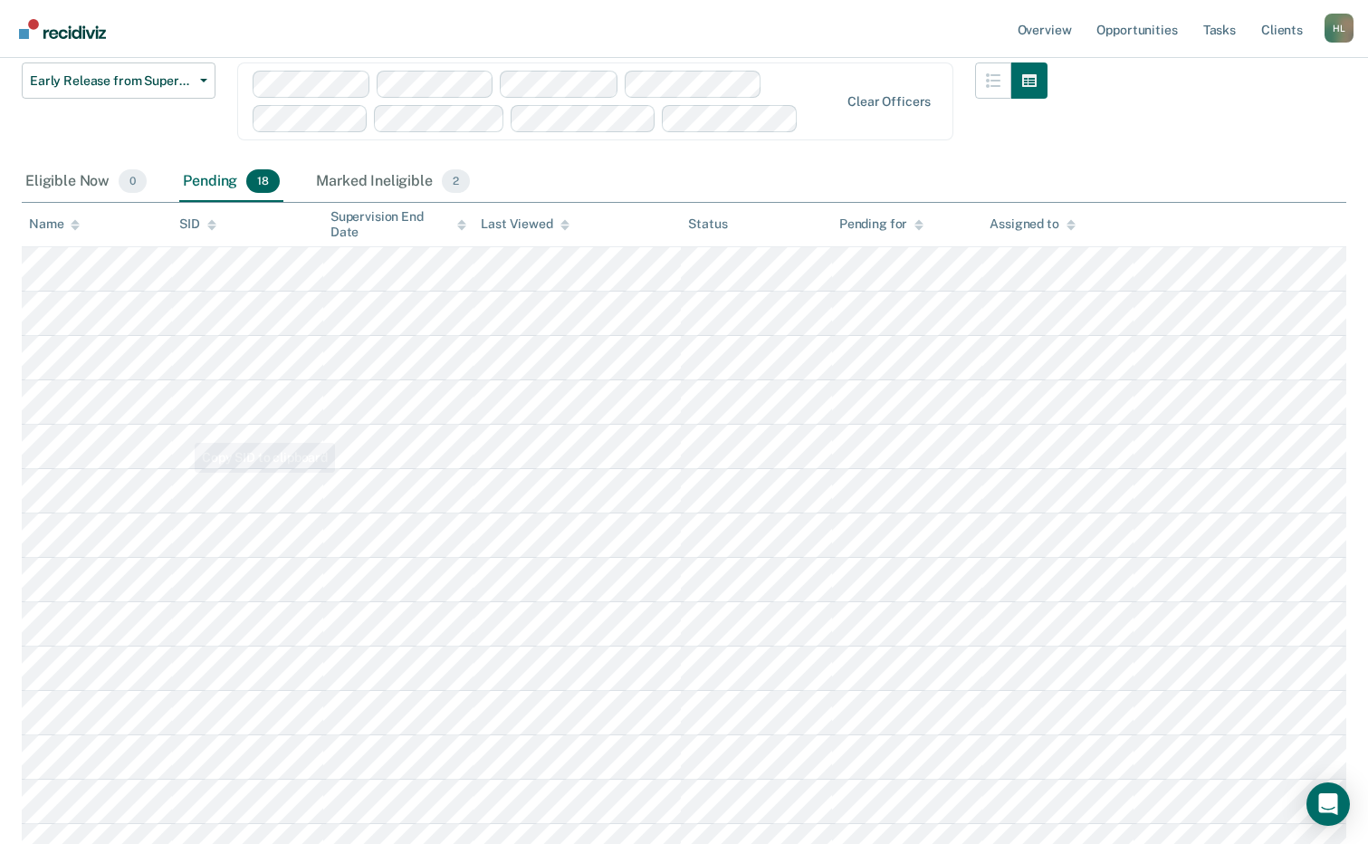
scroll to position [277, 0]
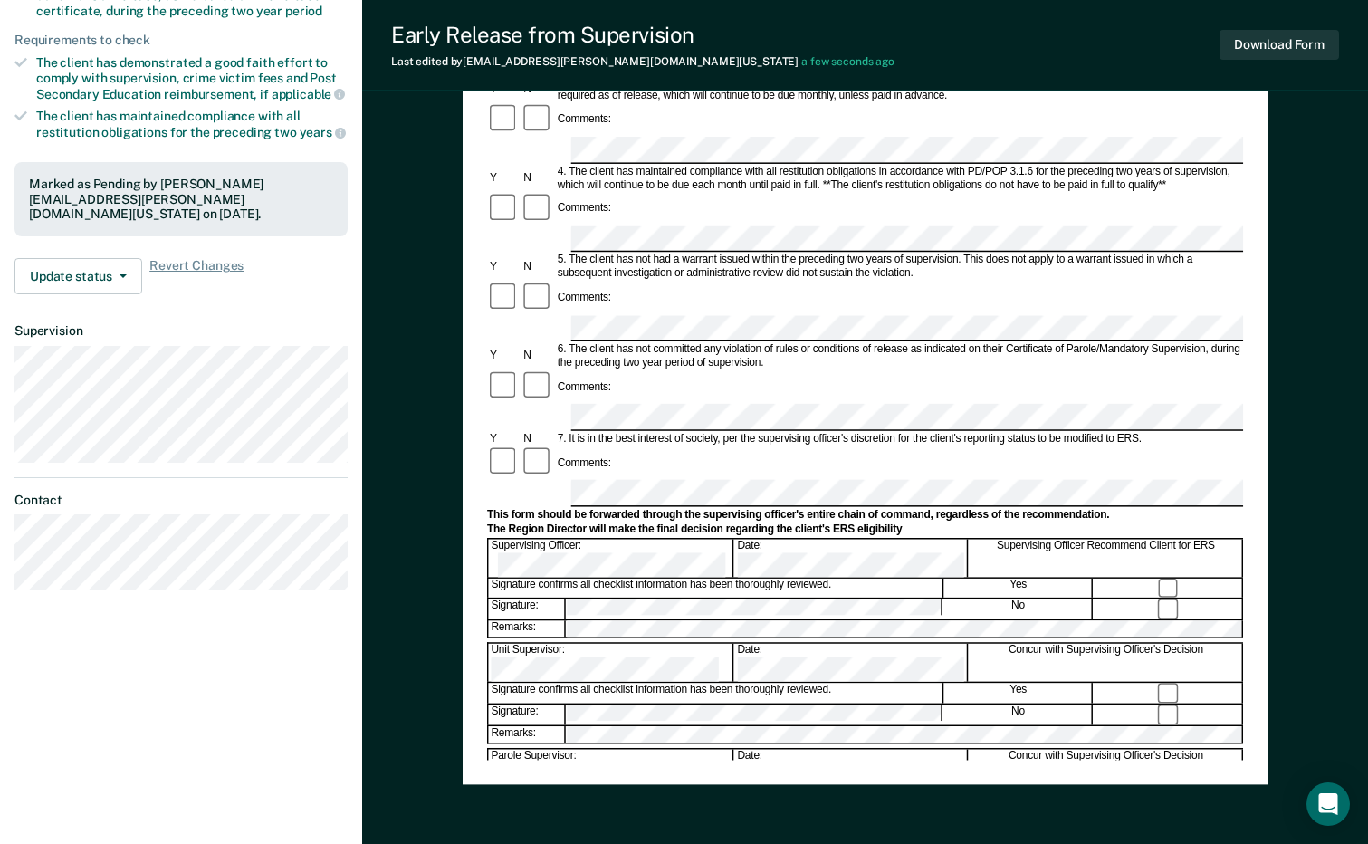
scroll to position [497, 0]
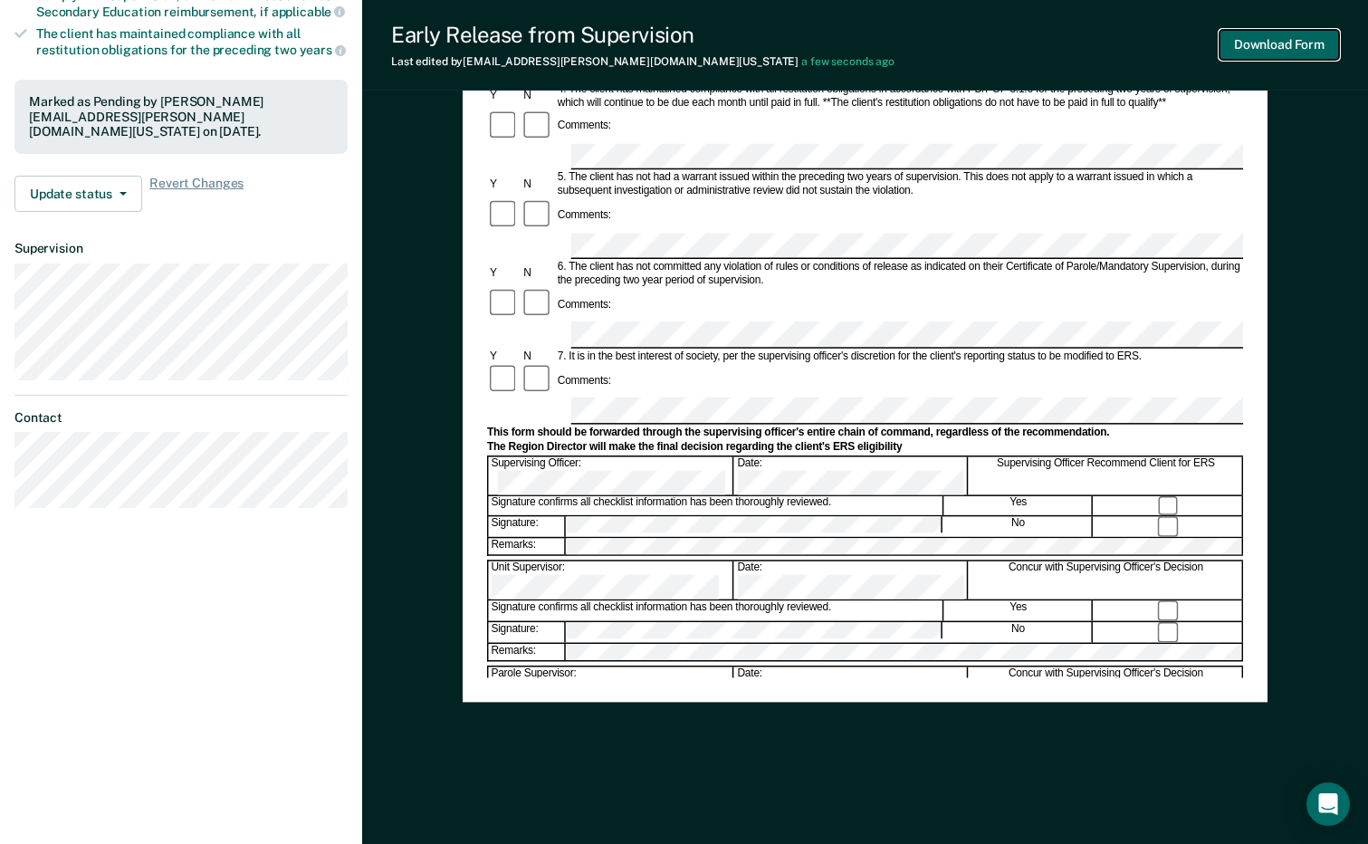
click at [1283, 45] on button "Download Form" at bounding box center [1280, 45] width 120 height 30
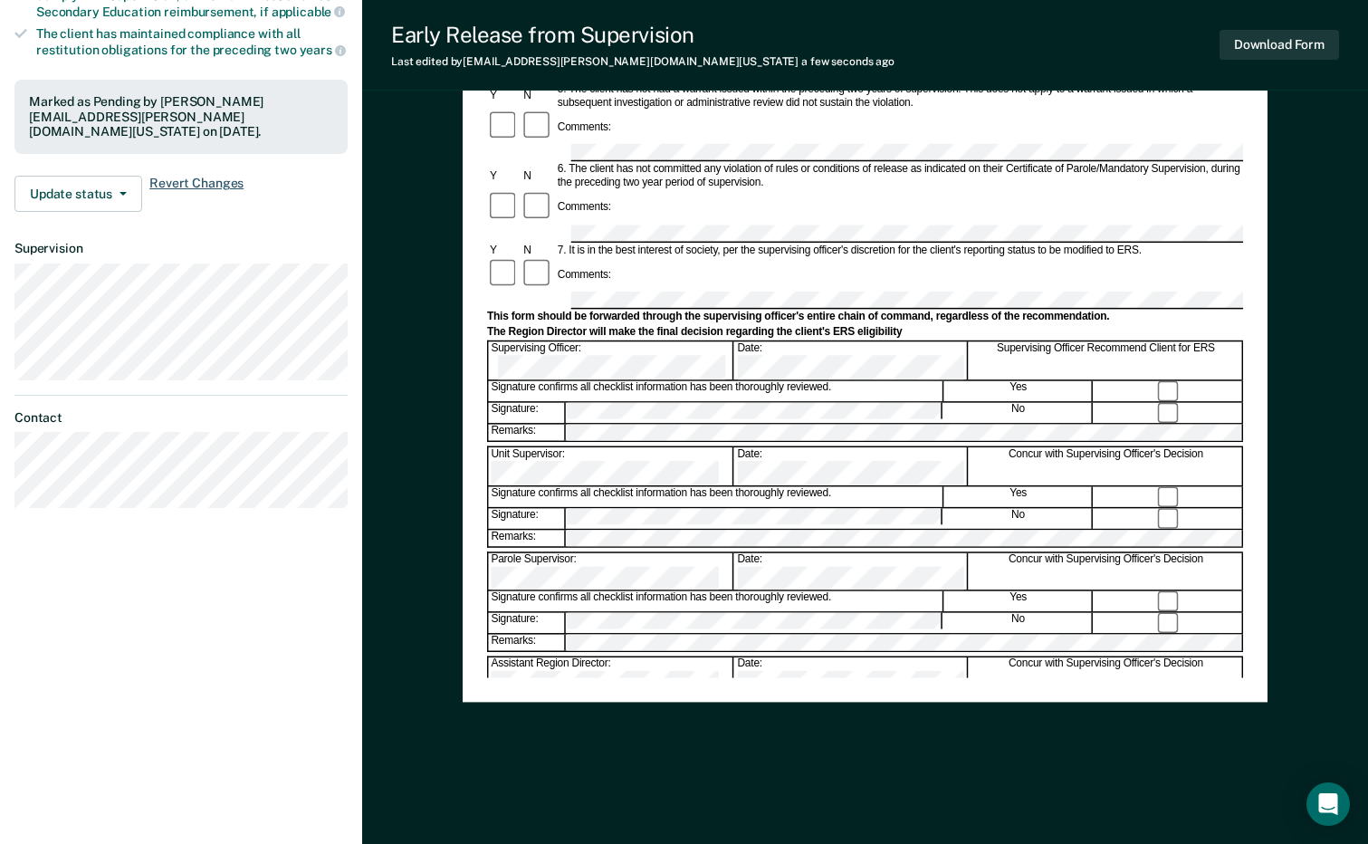
scroll to position [0, 0]
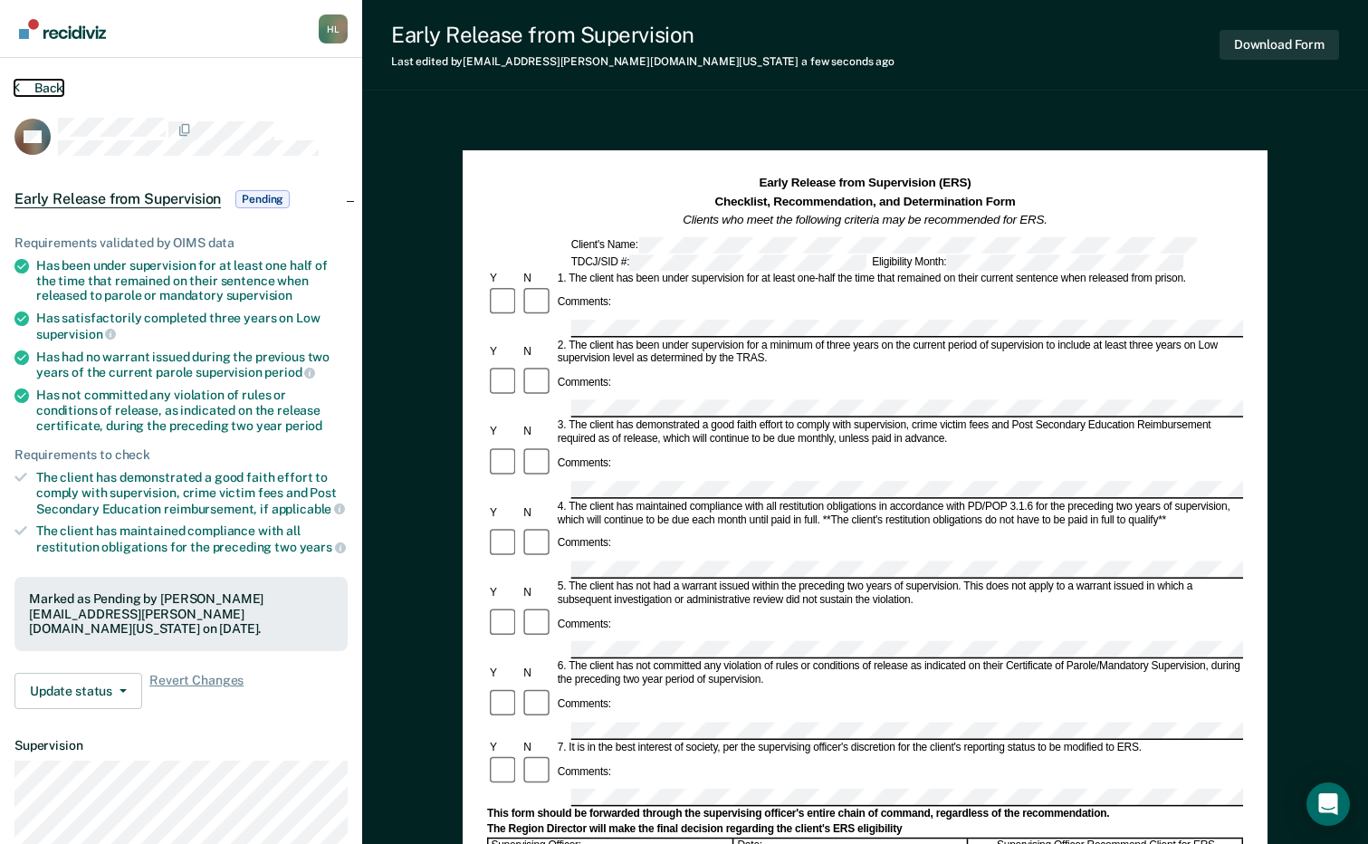
click at [45, 86] on button "Back" at bounding box center [38, 88] width 49 height 16
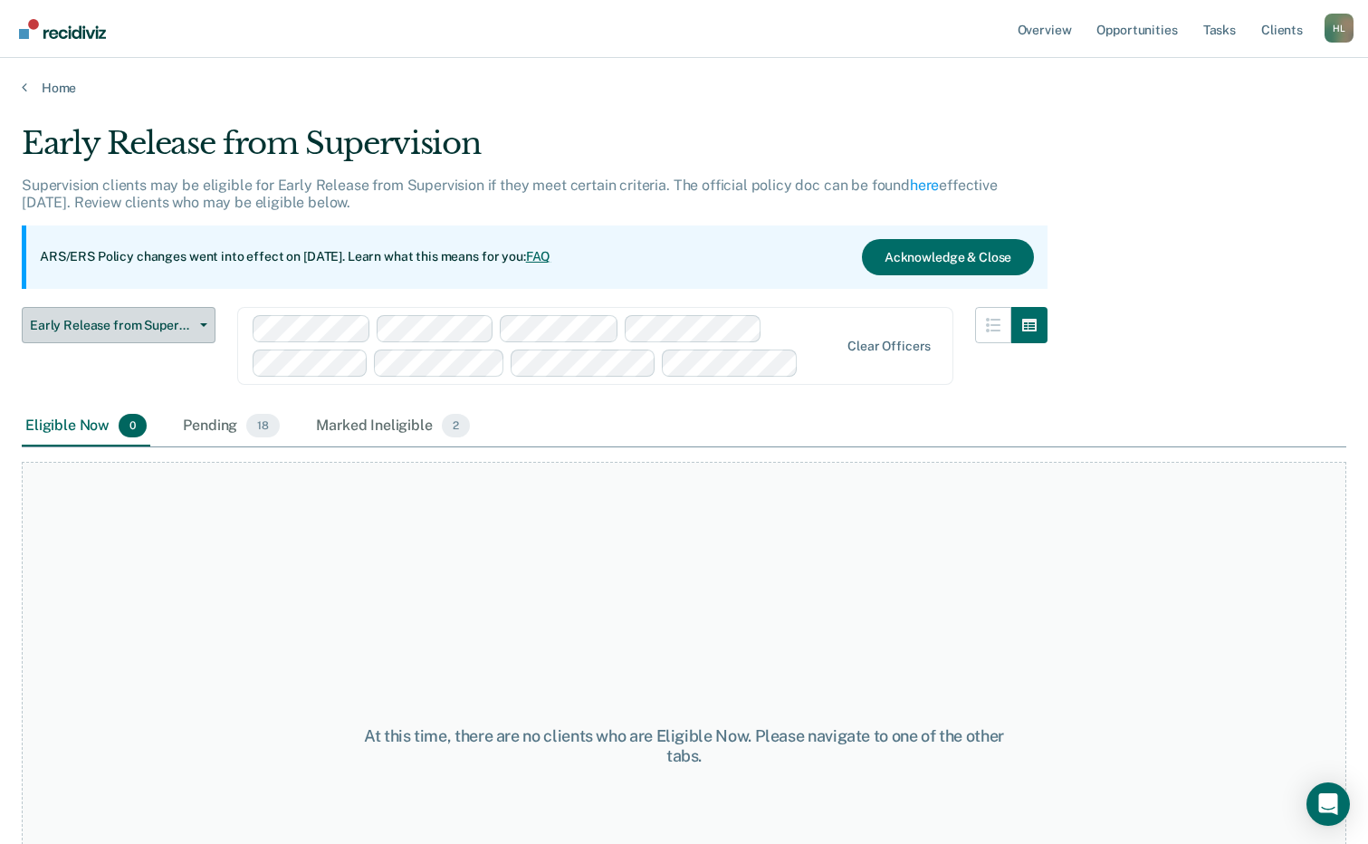
scroll to position [187, 0]
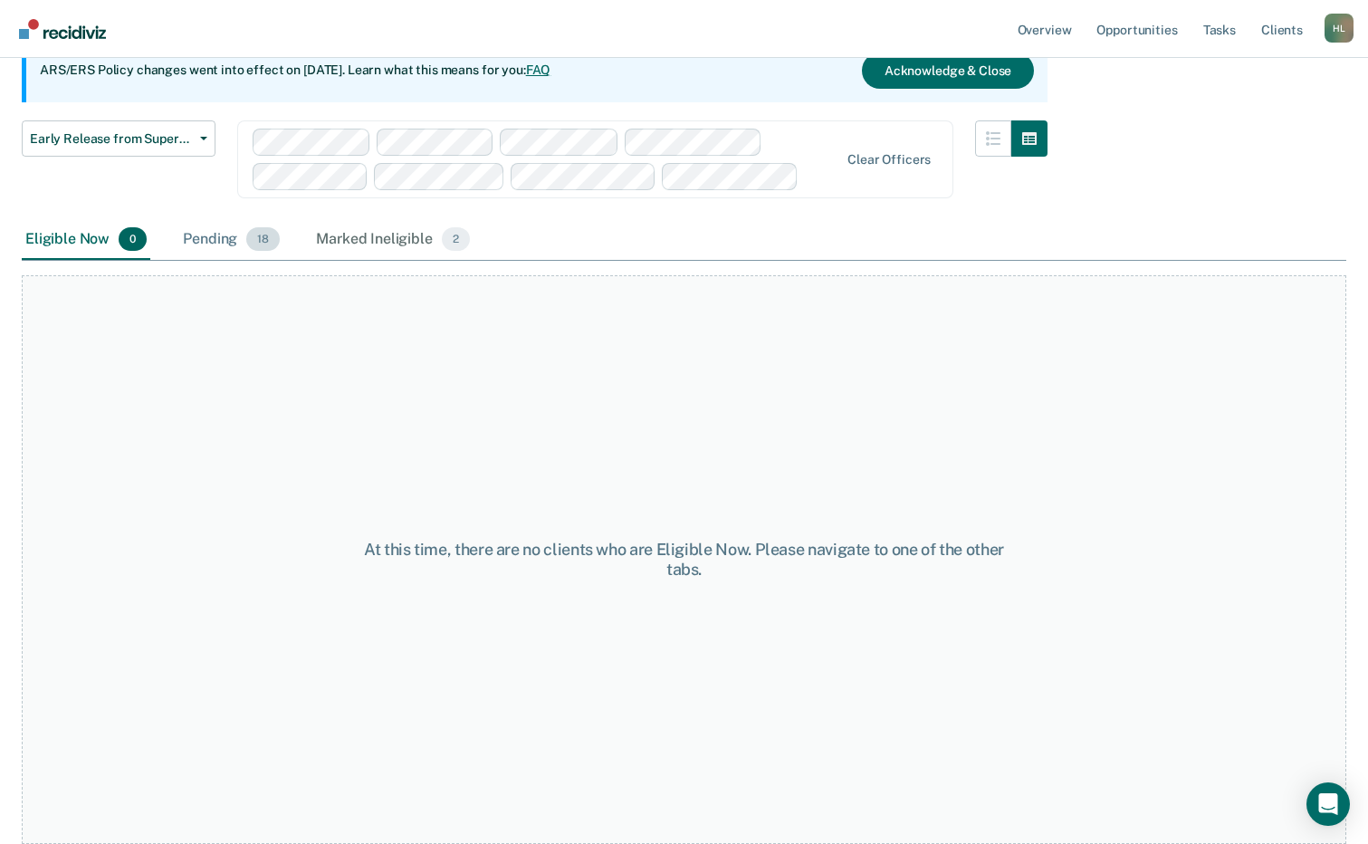
click at [204, 246] on div "Pending 18" at bounding box center [231, 240] width 104 height 40
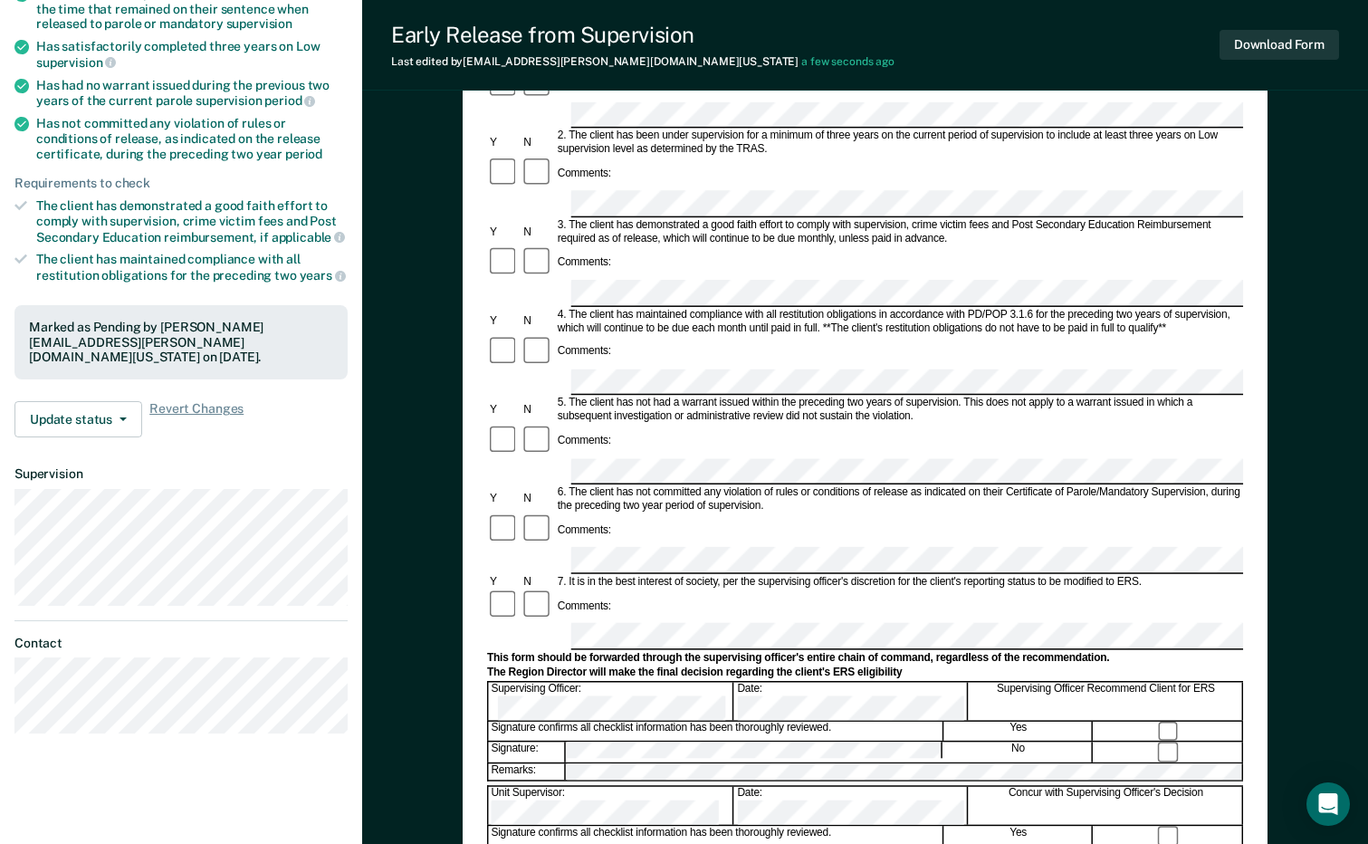
scroll to position [453, 0]
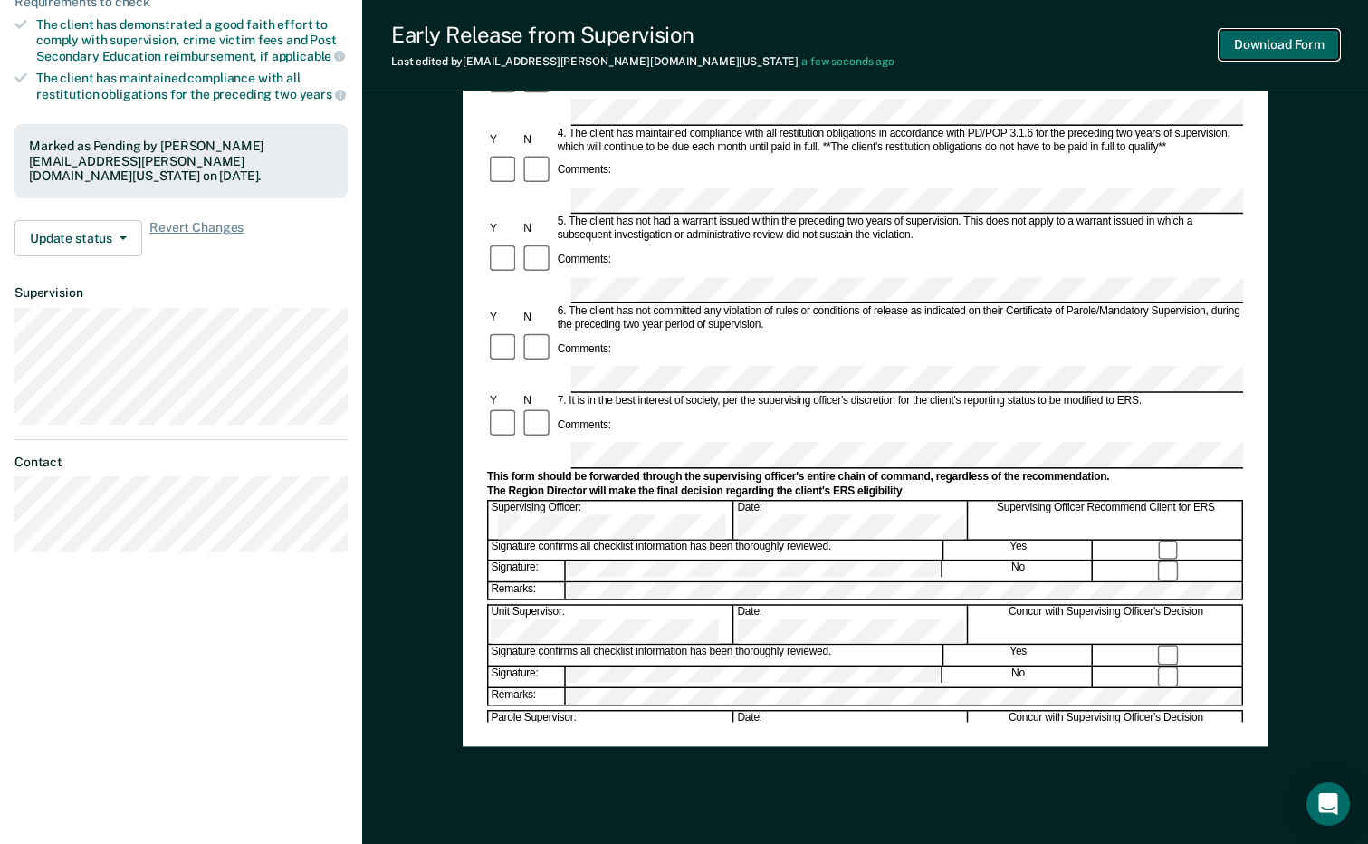
click at [1309, 48] on button "Download Form" at bounding box center [1280, 45] width 120 height 30
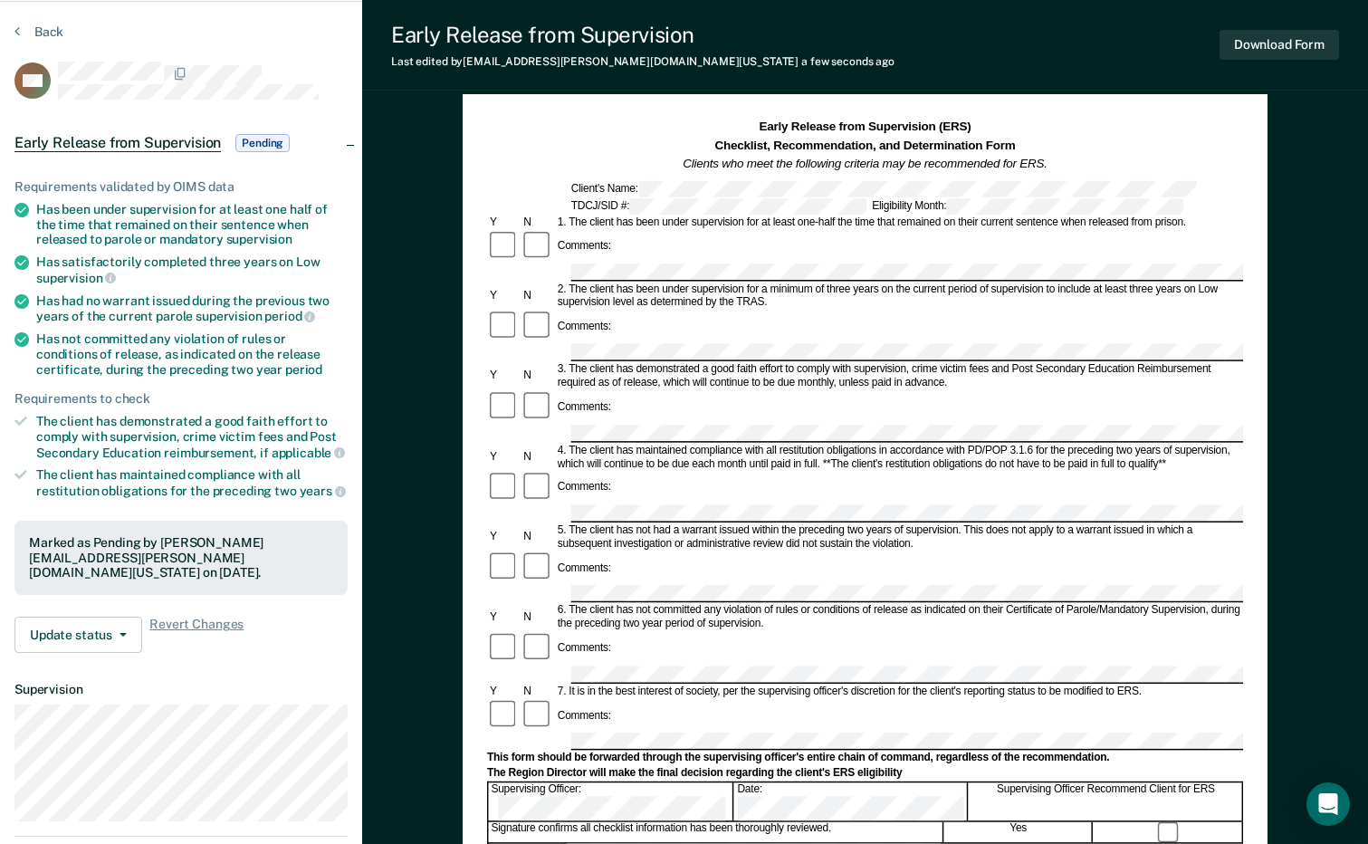
scroll to position [0, 0]
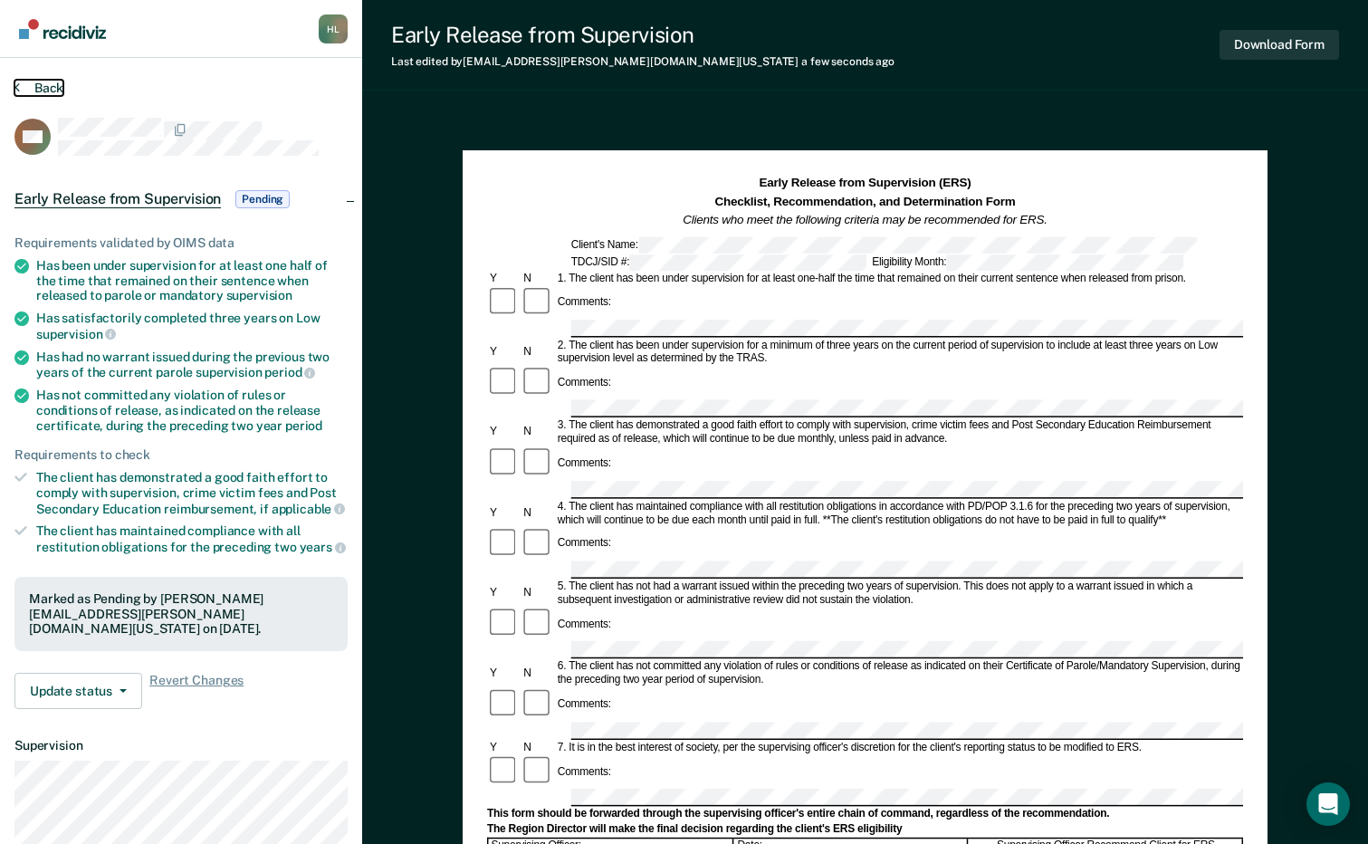
click at [39, 89] on button "Back" at bounding box center [38, 88] width 49 height 16
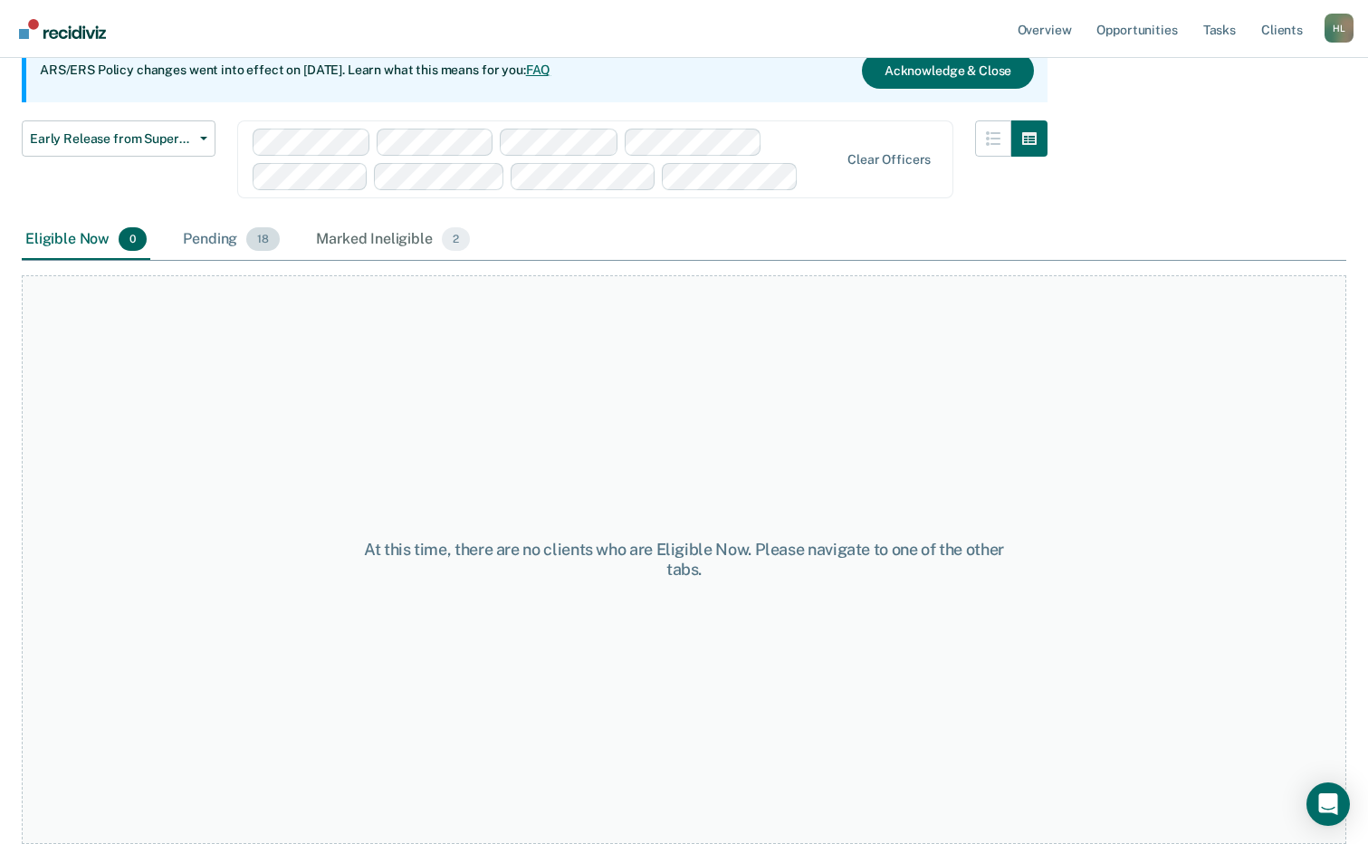
click at [217, 235] on div "Pending 18" at bounding box center [231, 240] width 104 height 40
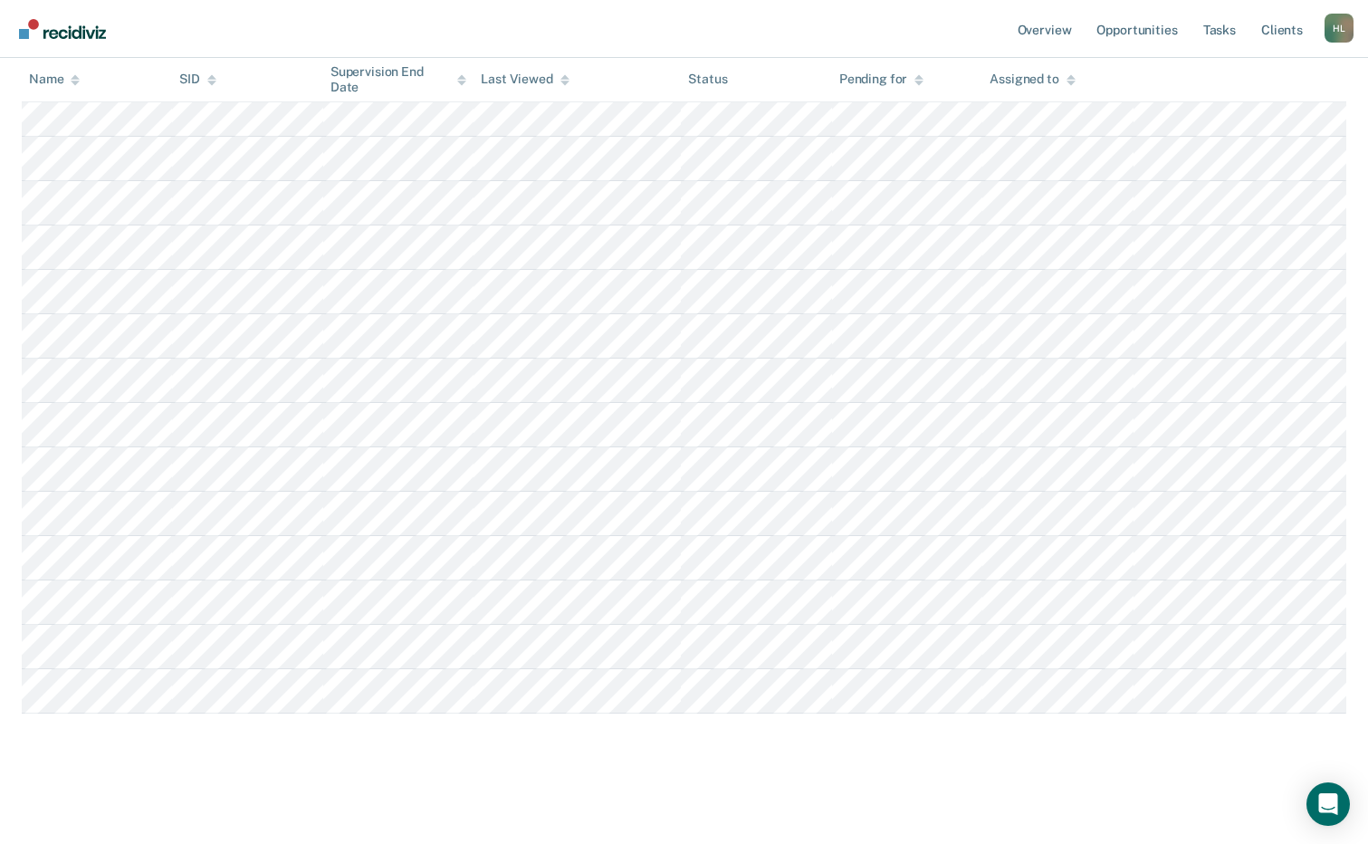
scroll to position [34, 0]
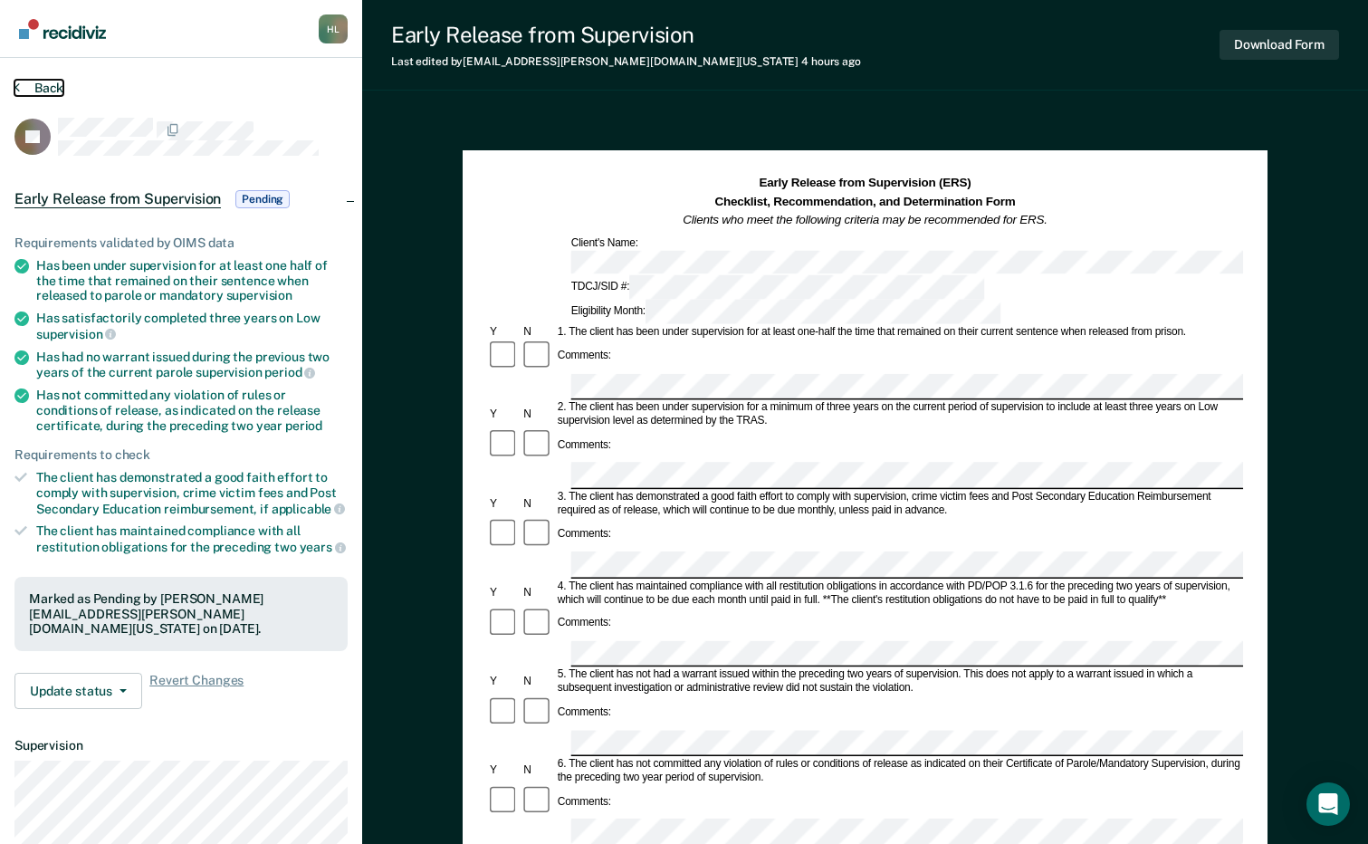
click at [53, 85] on button "Back" at bounding box center [38, 88] width 49 height 16
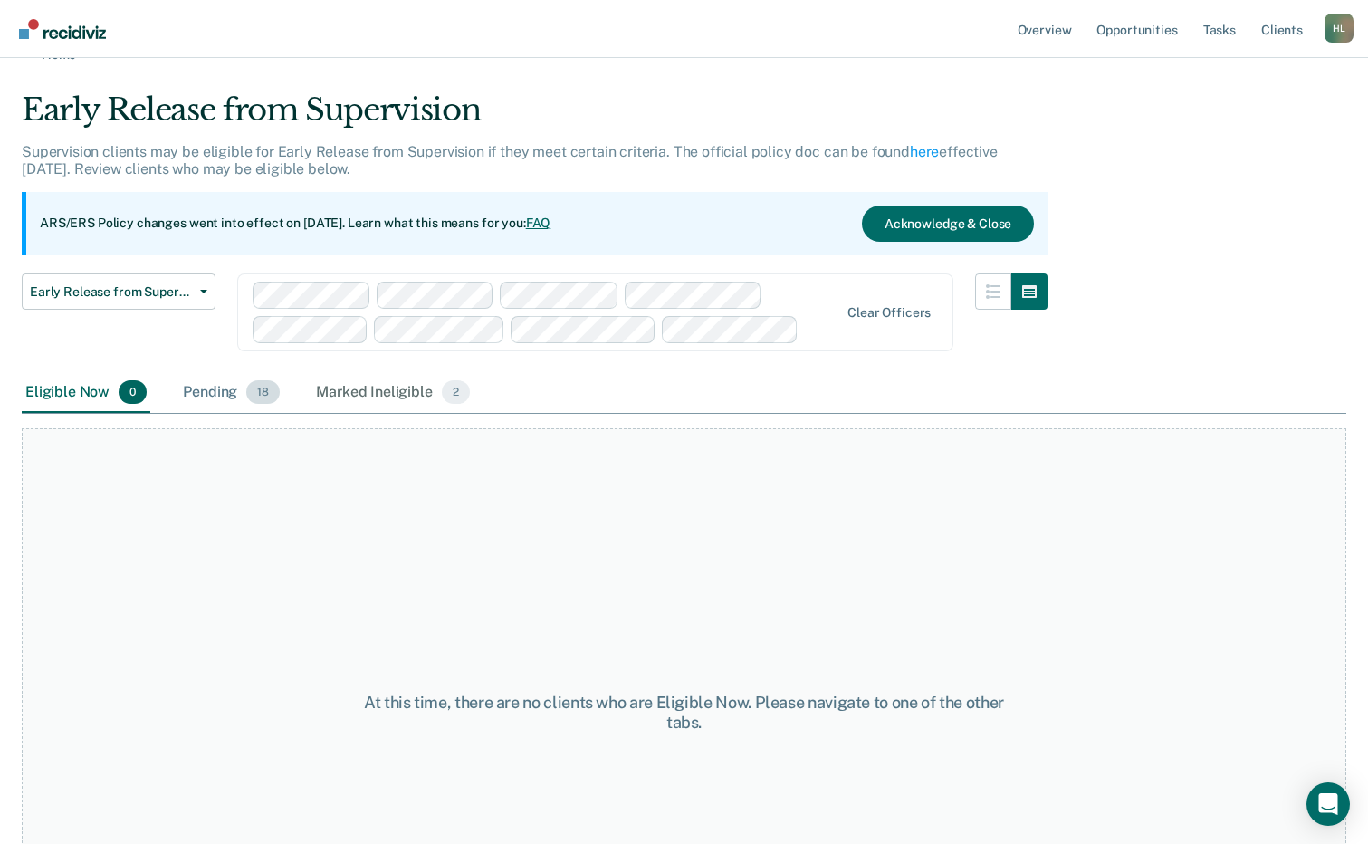
click at [228, 390] on div "Pending 18" at bounding box center [231, 393] width 104 height 40
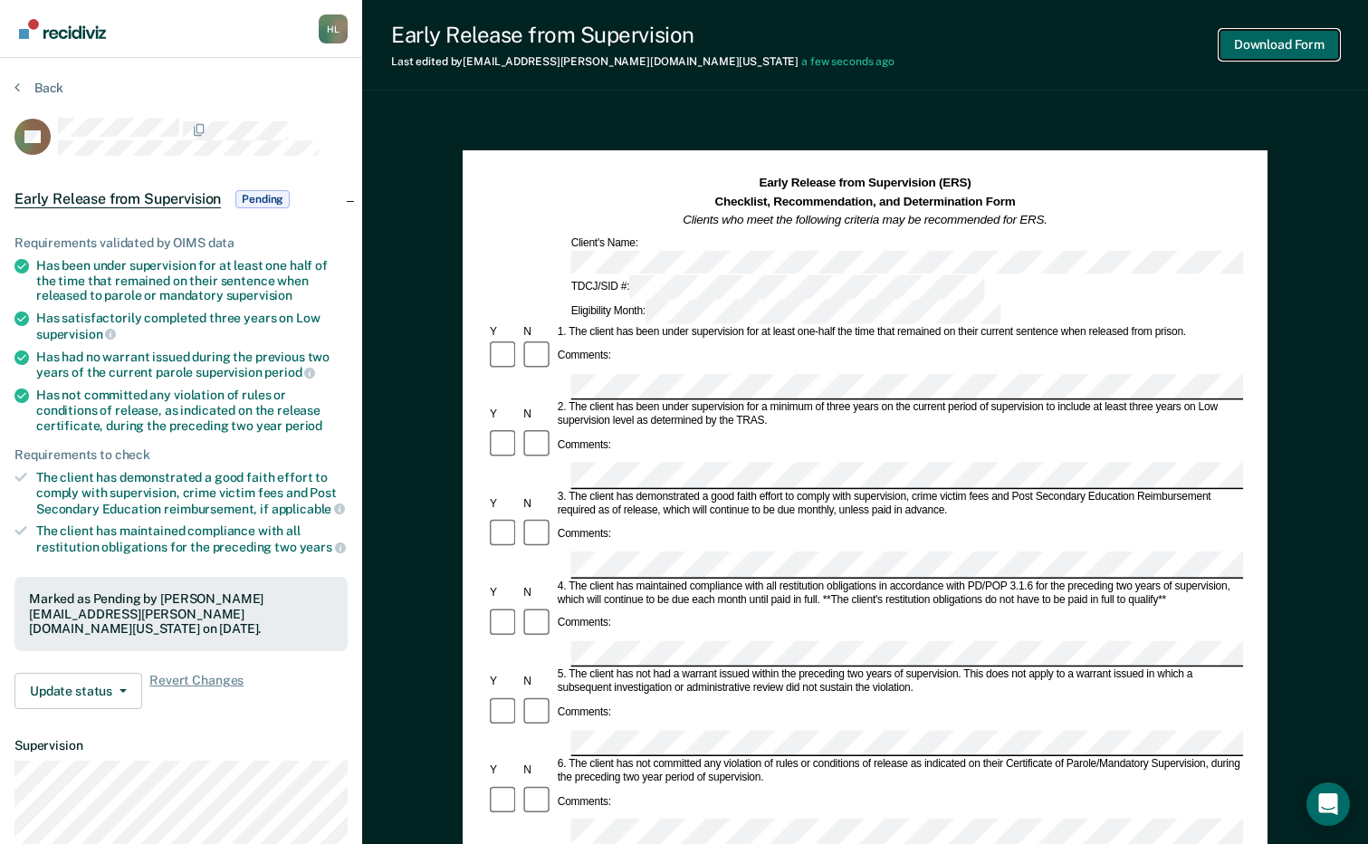
click at [1239, 43] on button "Download Form" at bounding box center [1280, 45] width 120 height 30
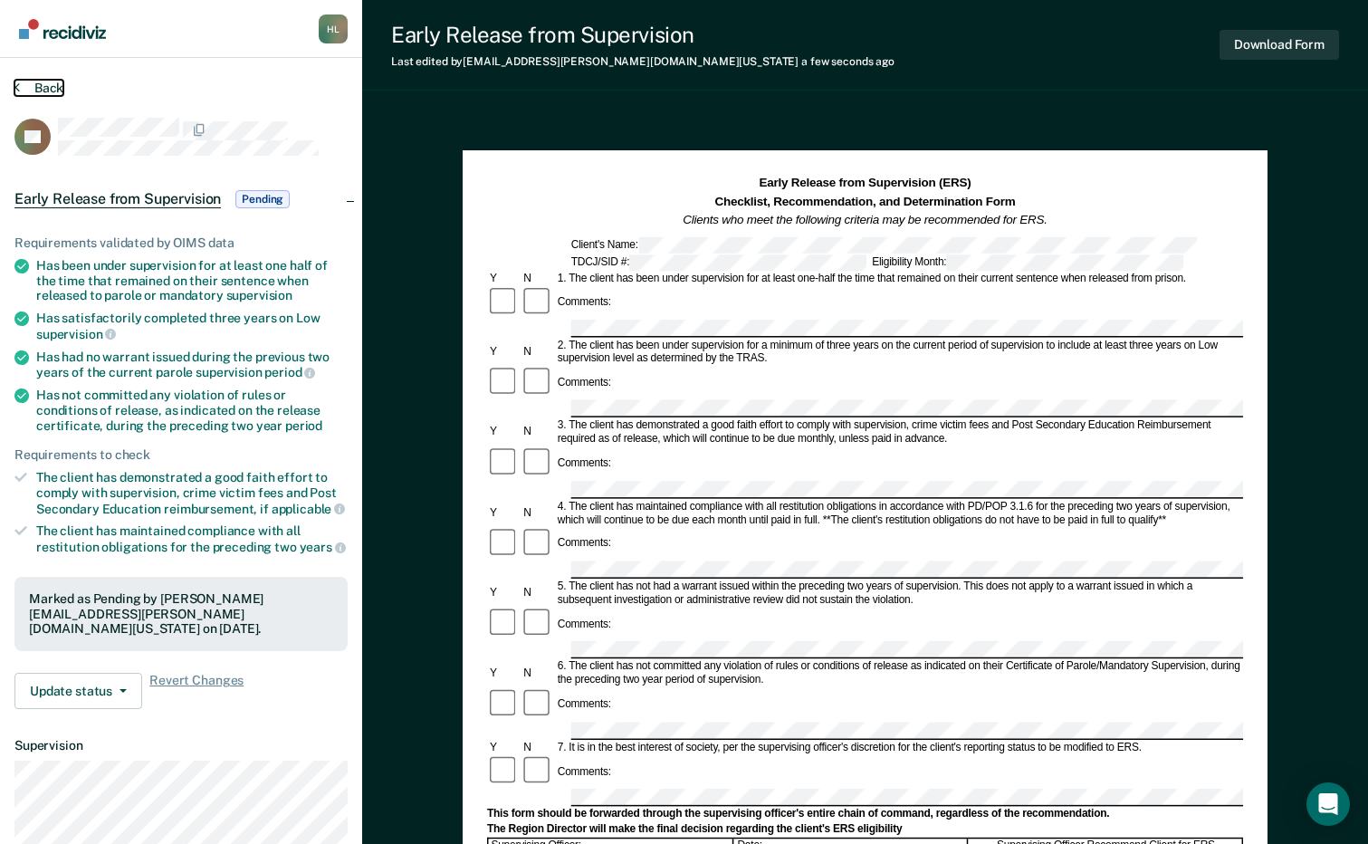
click at [46, 86] on button "Back" at bounding box center [38, 88] width 49 height 16
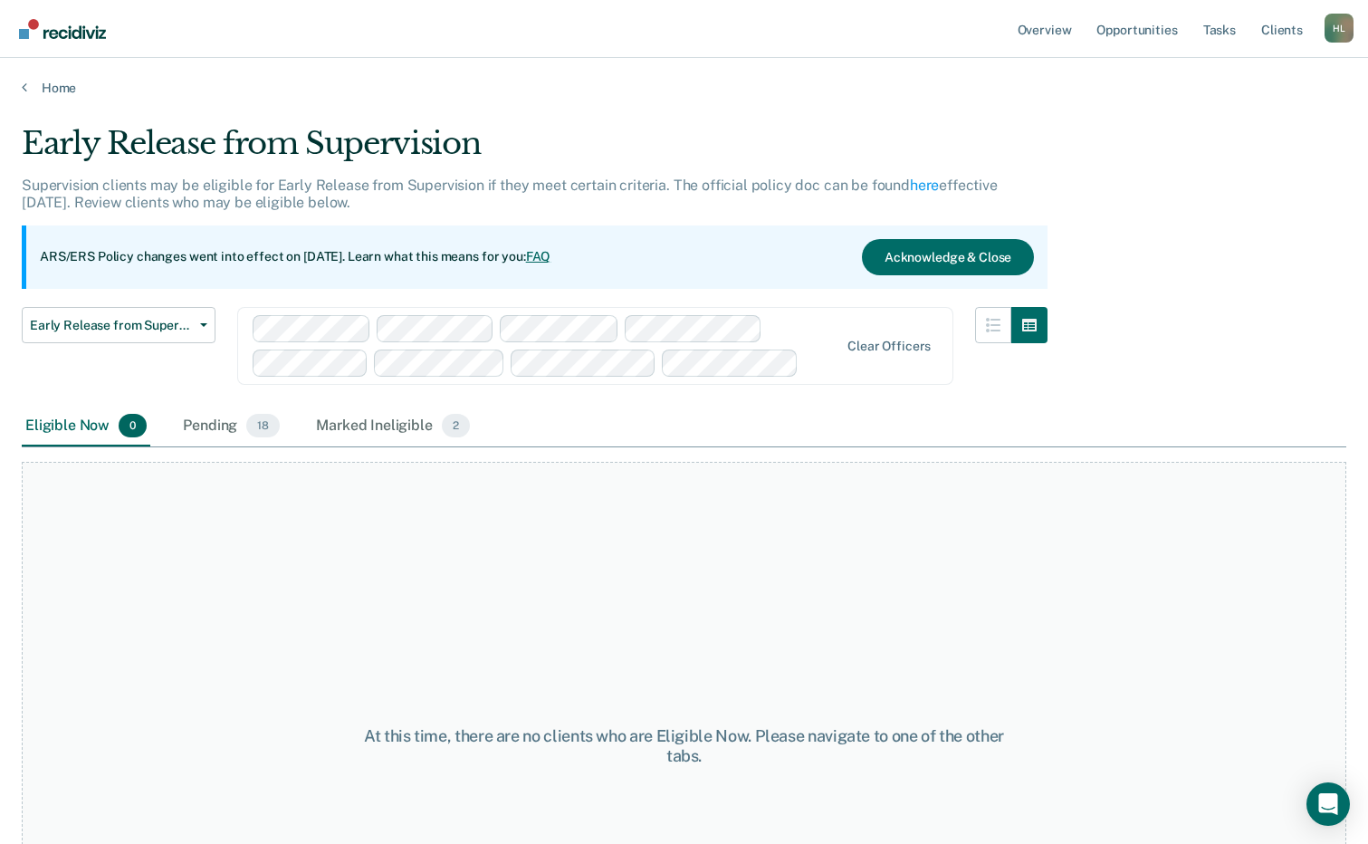
scroll to position [34, 0]
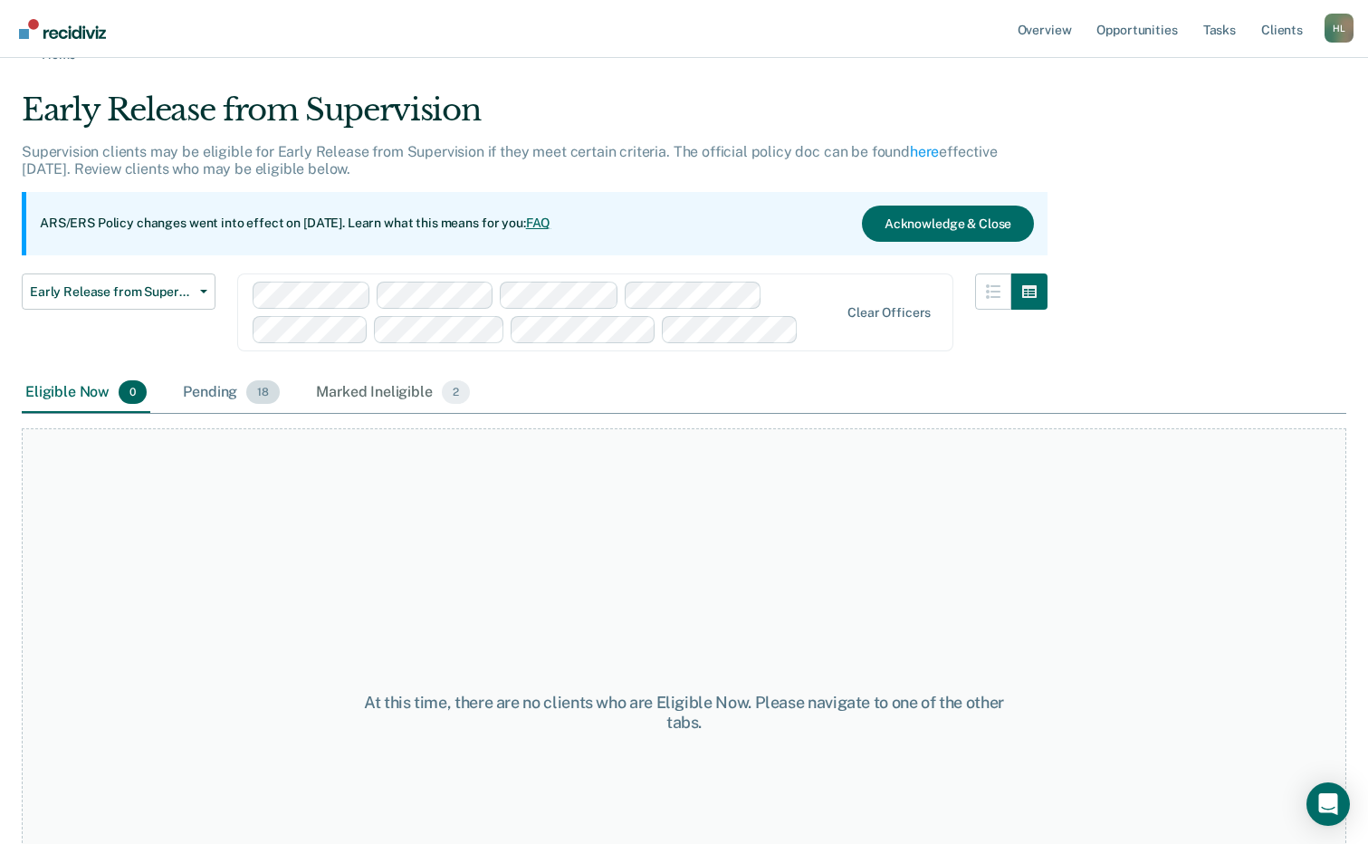
click at [212, 396] on div "Pending 18" at bounding box center [231, 393] width 104 height 40
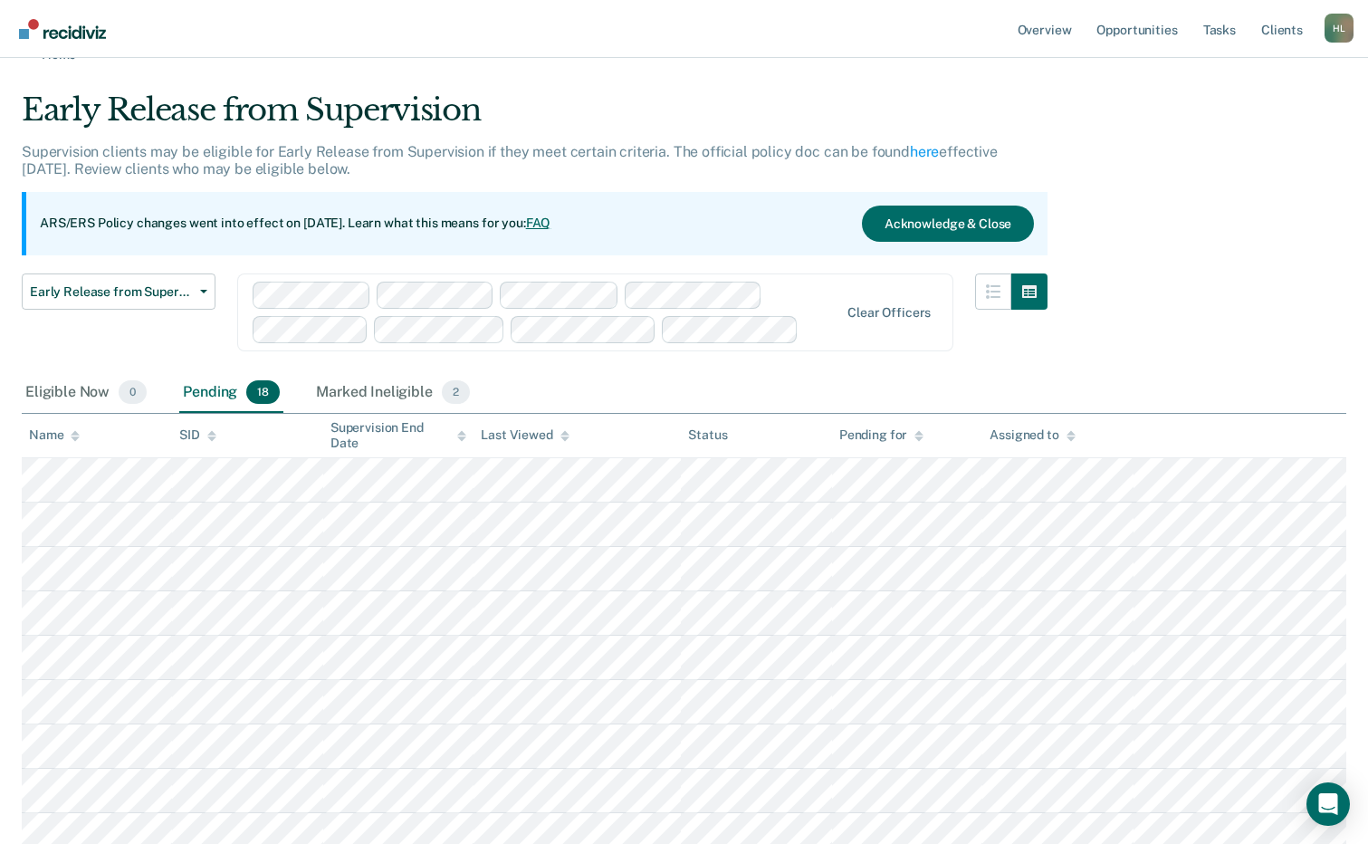
scroll to position [124, 0]
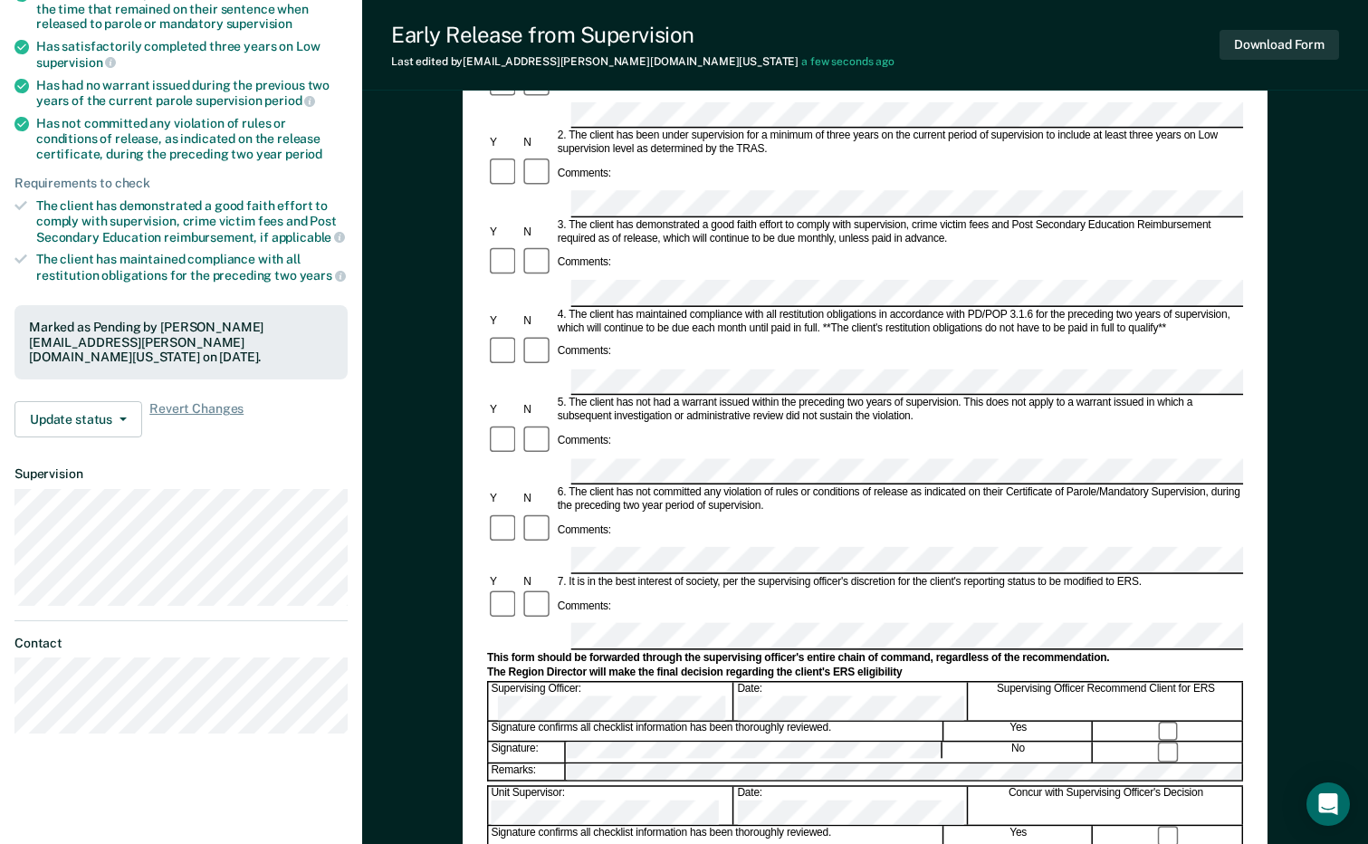
scroll to position [497, 0]
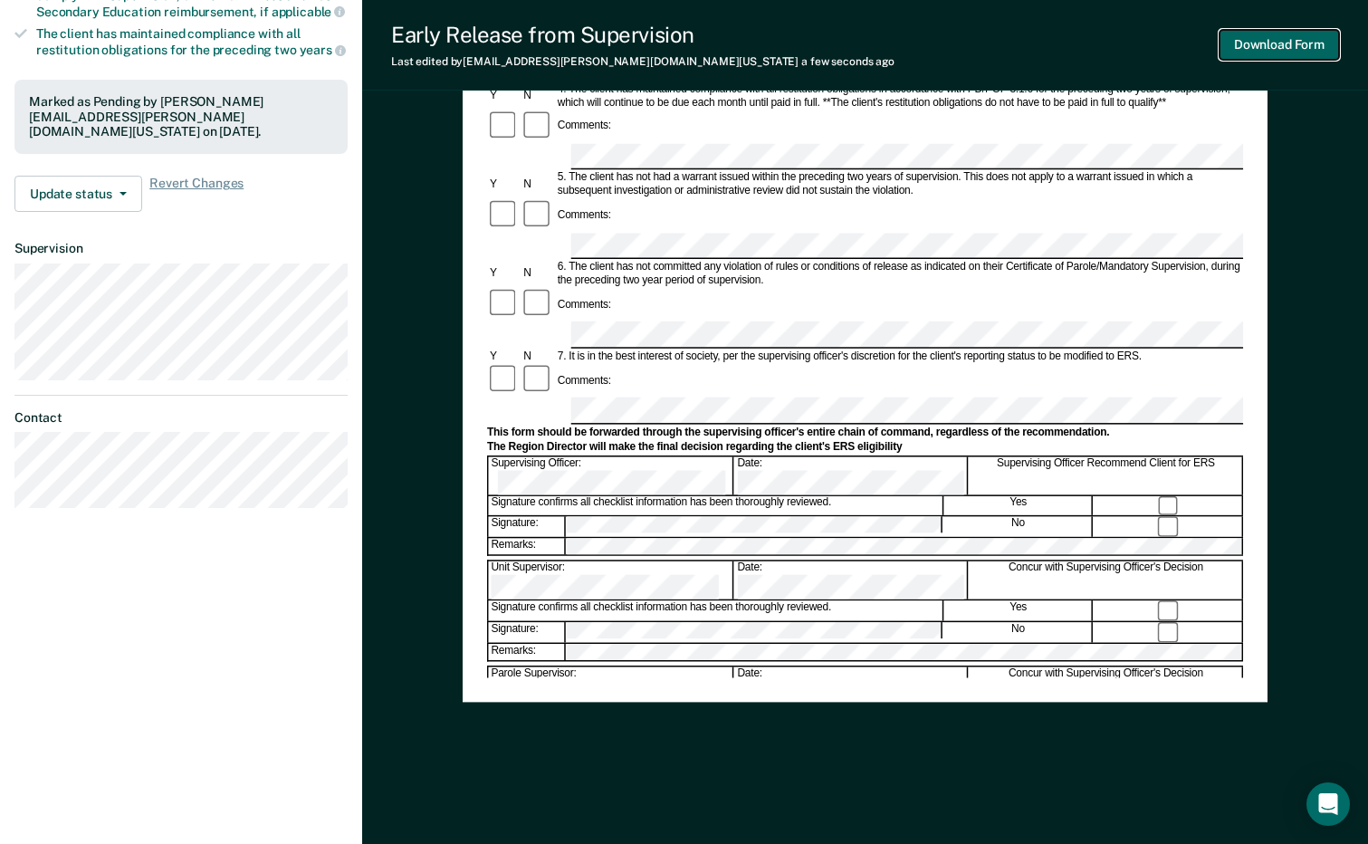
click at [1260, 36] on button "Download Form" at bounding box center [1280, 45] width 120 height 30
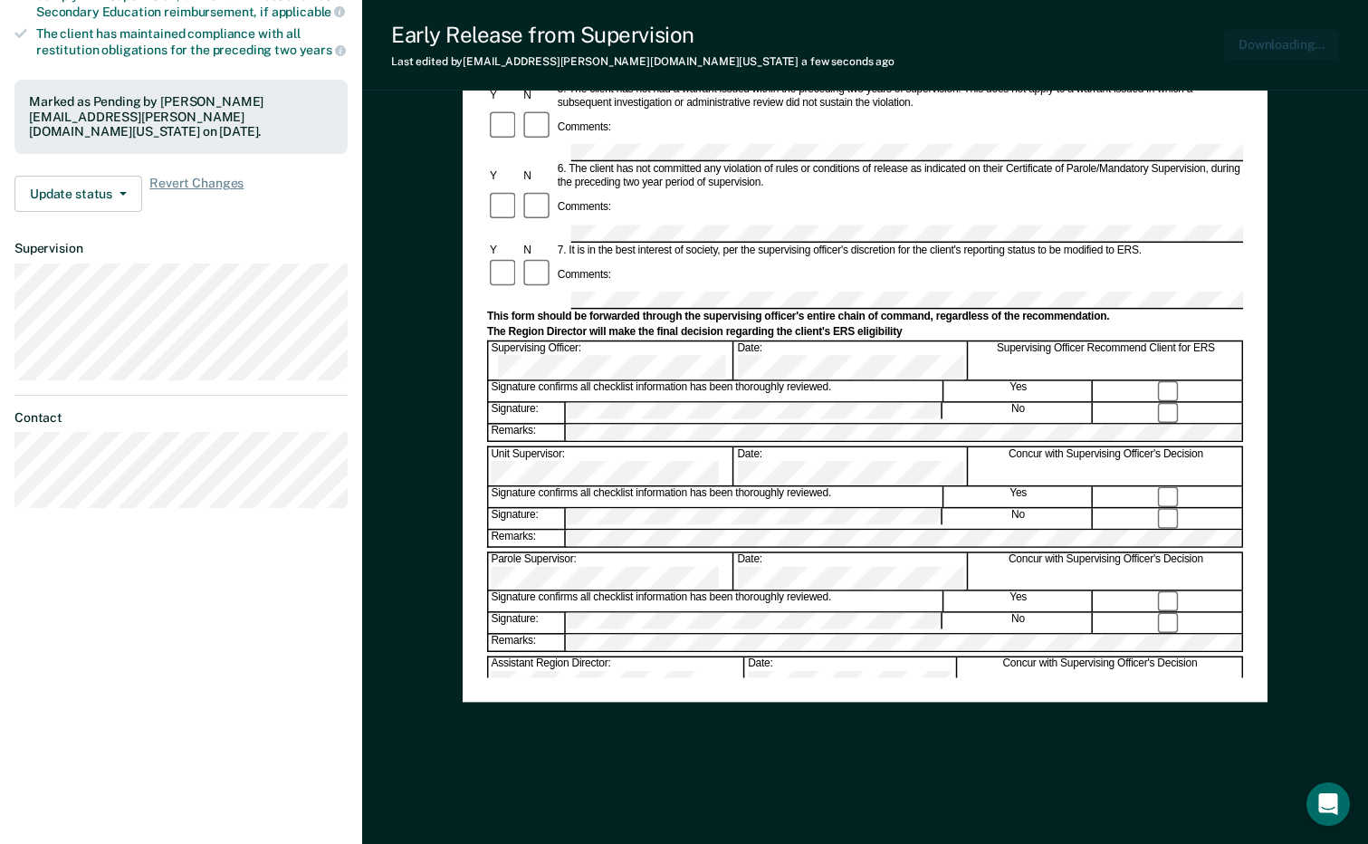
scroll to position [0, 0]
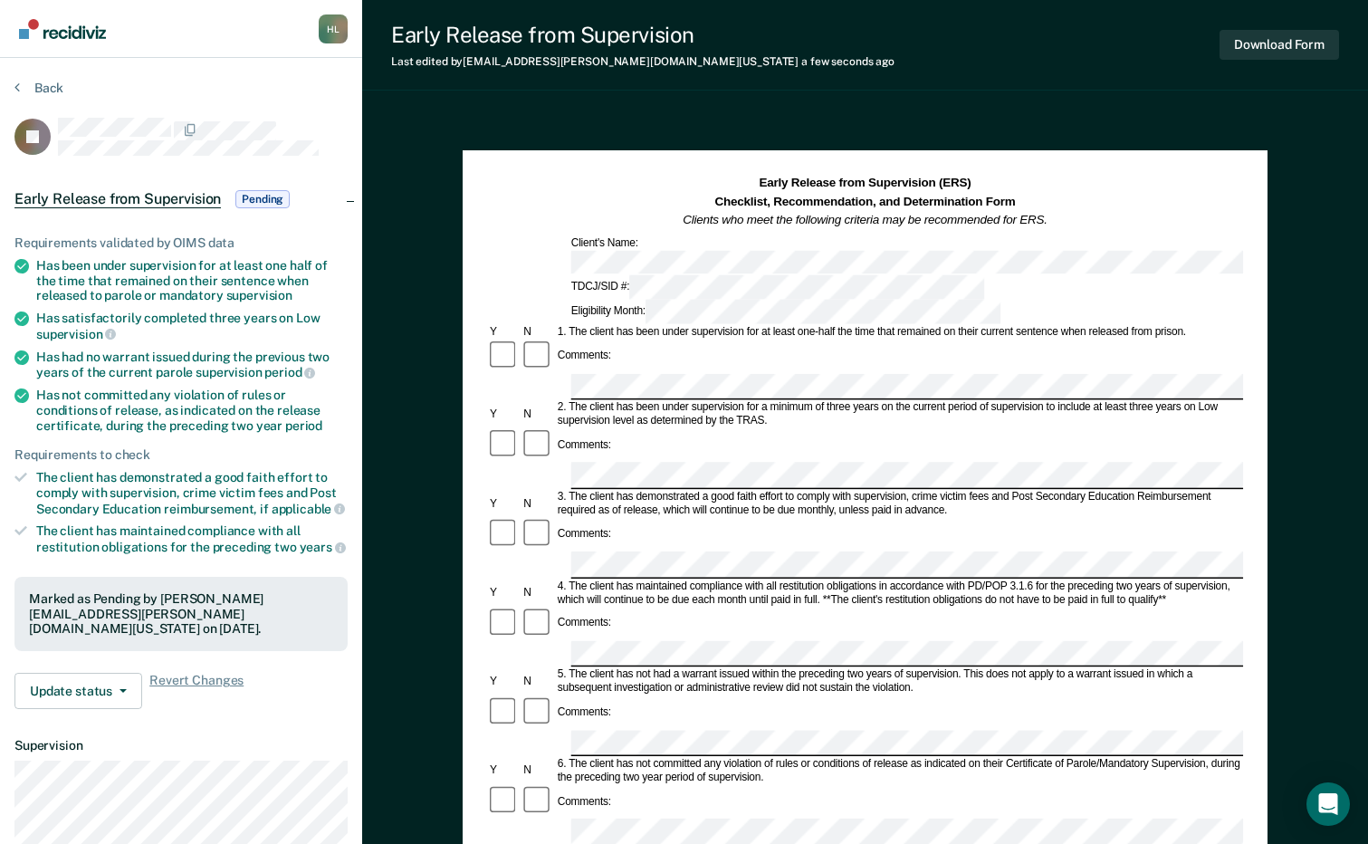
click at [46, 76] on section "Back [PERSON_NAME] Release from Supervision Pending Requirements validated by O…" at bounding box center [181, 549] width 362 height 983
click at [46, 86] on button "Back" at bounding box center [38, 88] width 49 height 16
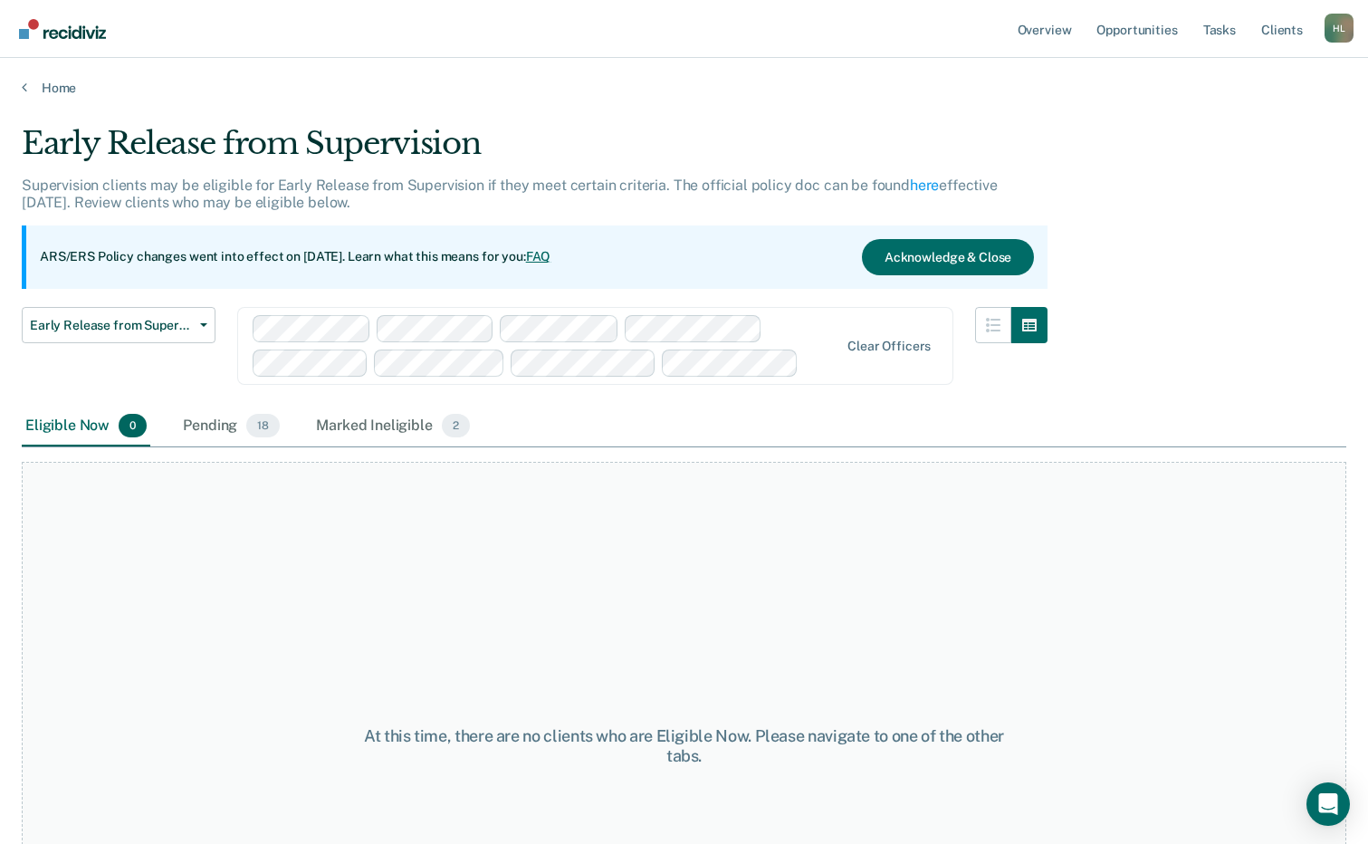
scroll to position [124, 0]
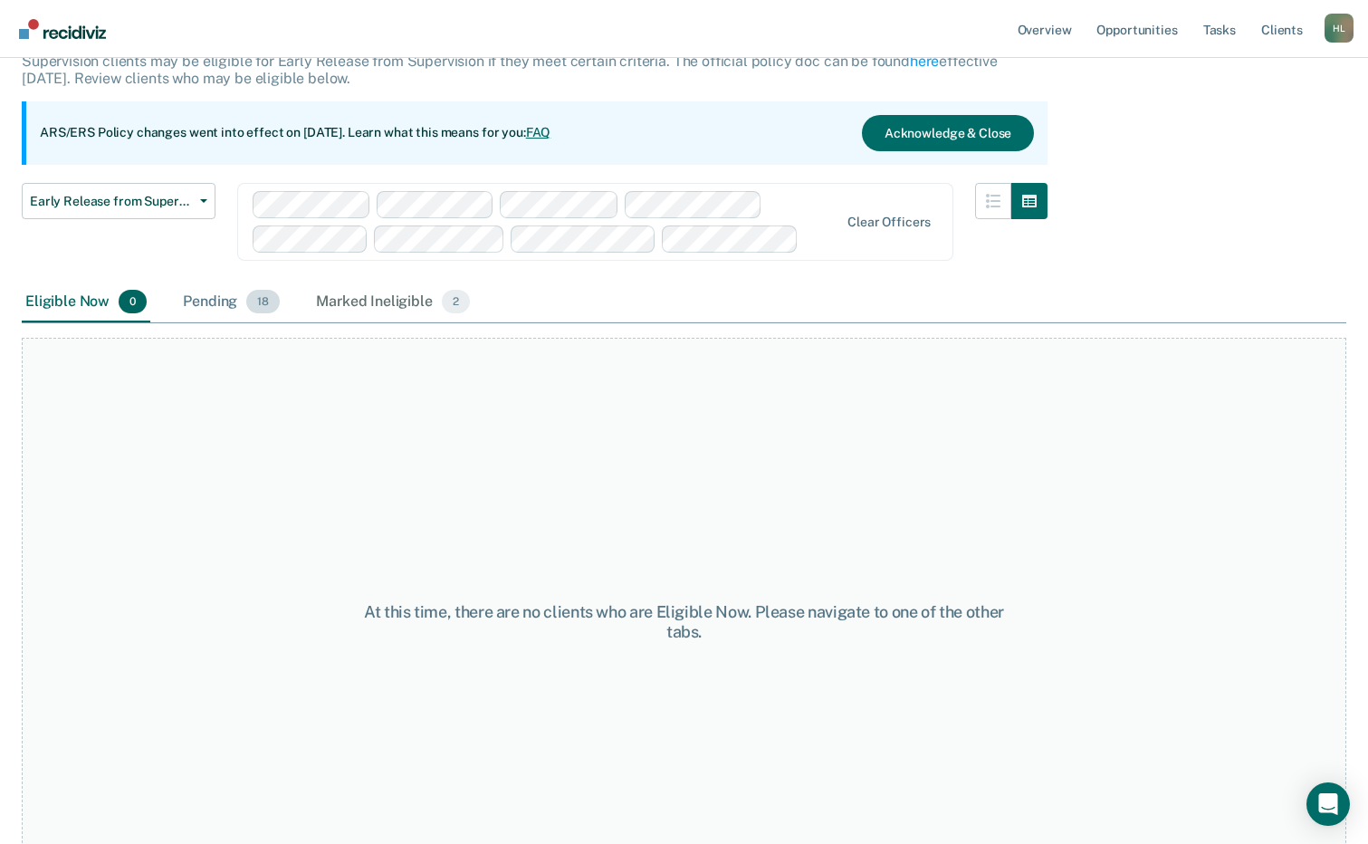
click at [206, 298] on div "Pending 18" at bounding box center [231, 303] width 104 height 40
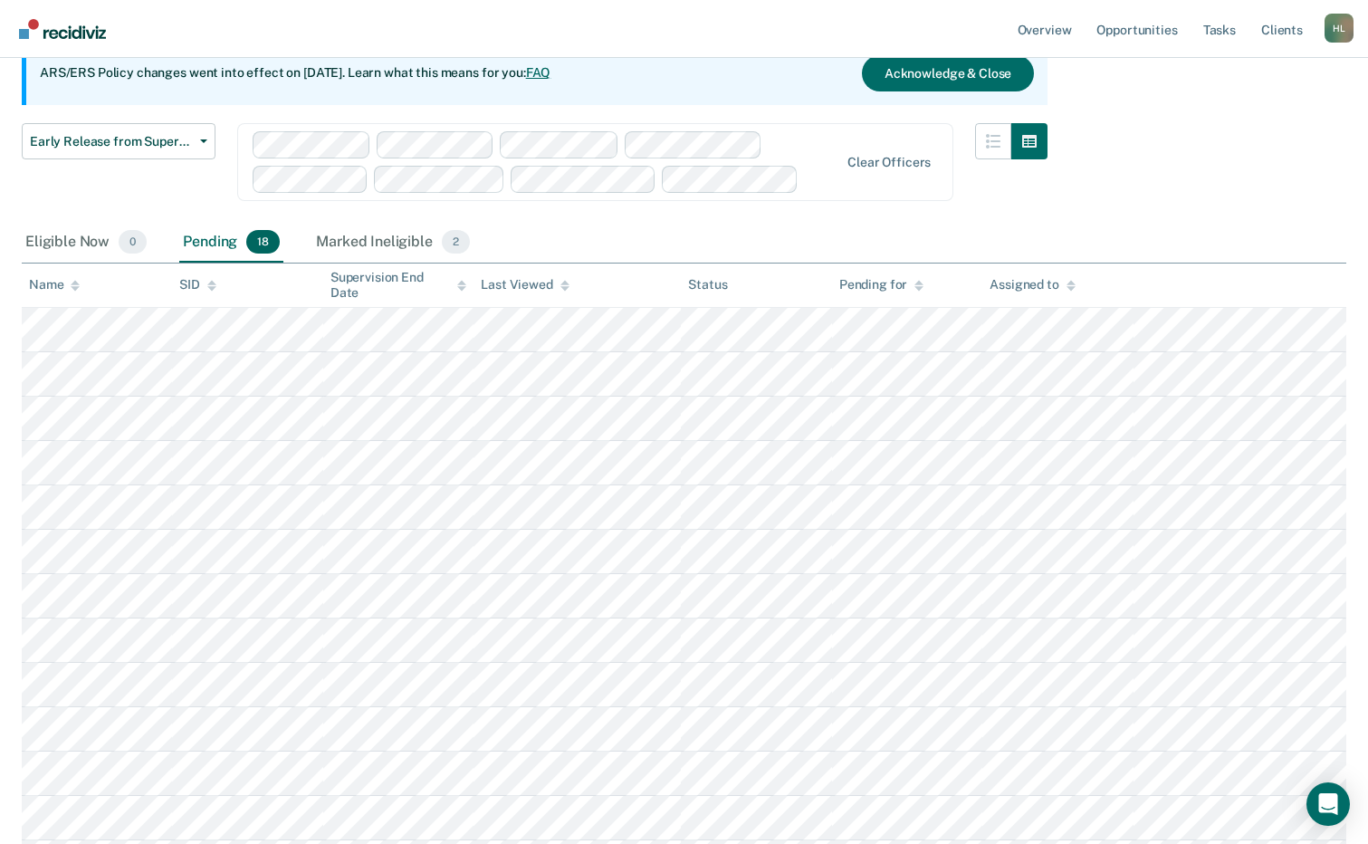
scroll to position [215, 0]
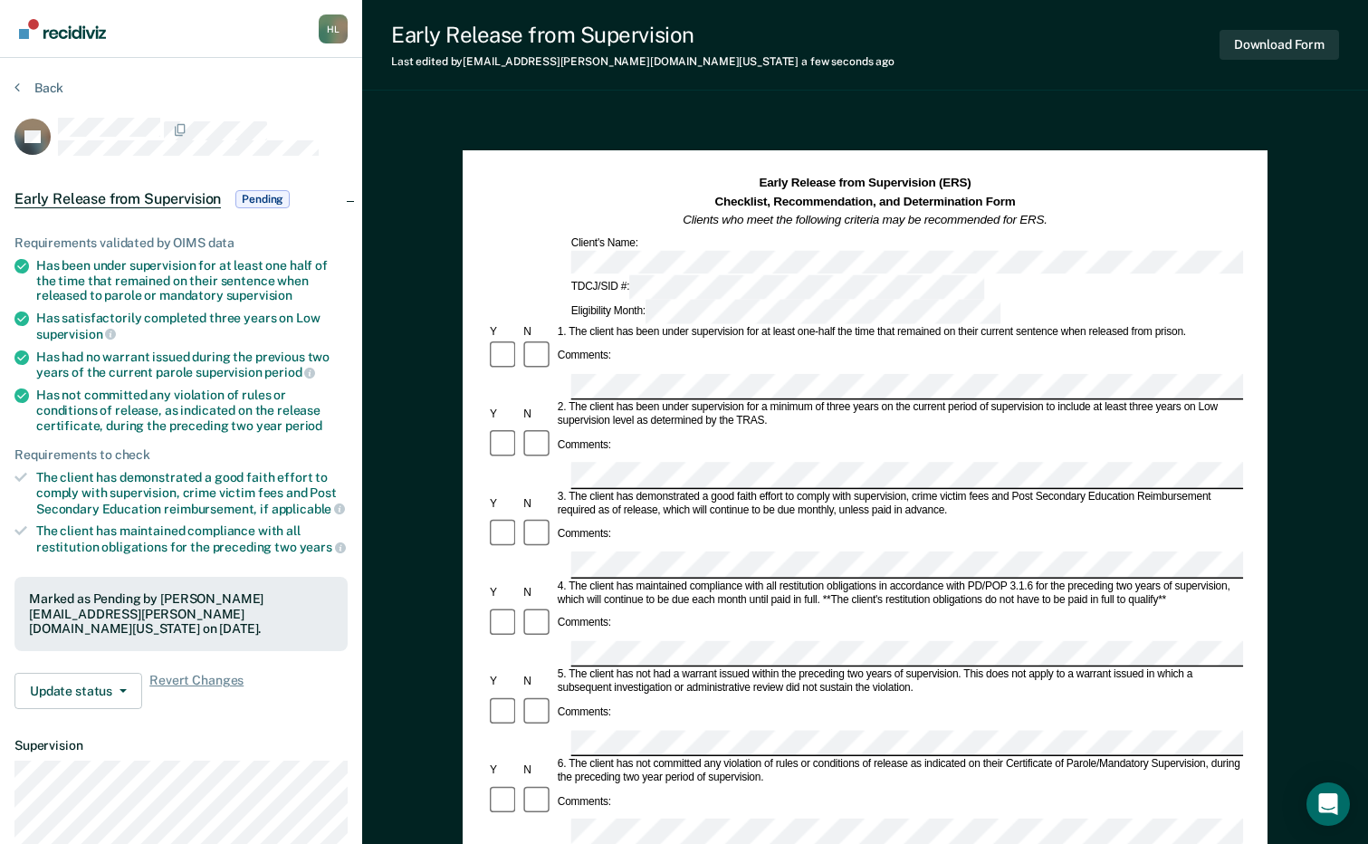
click at [1255, 28] on div "Download Form" at bounding box center [1280, 45] width 120 height 46
click at [1264, 40] on button "Download Form" at bounding box center [1280, 45] width 120 height 30
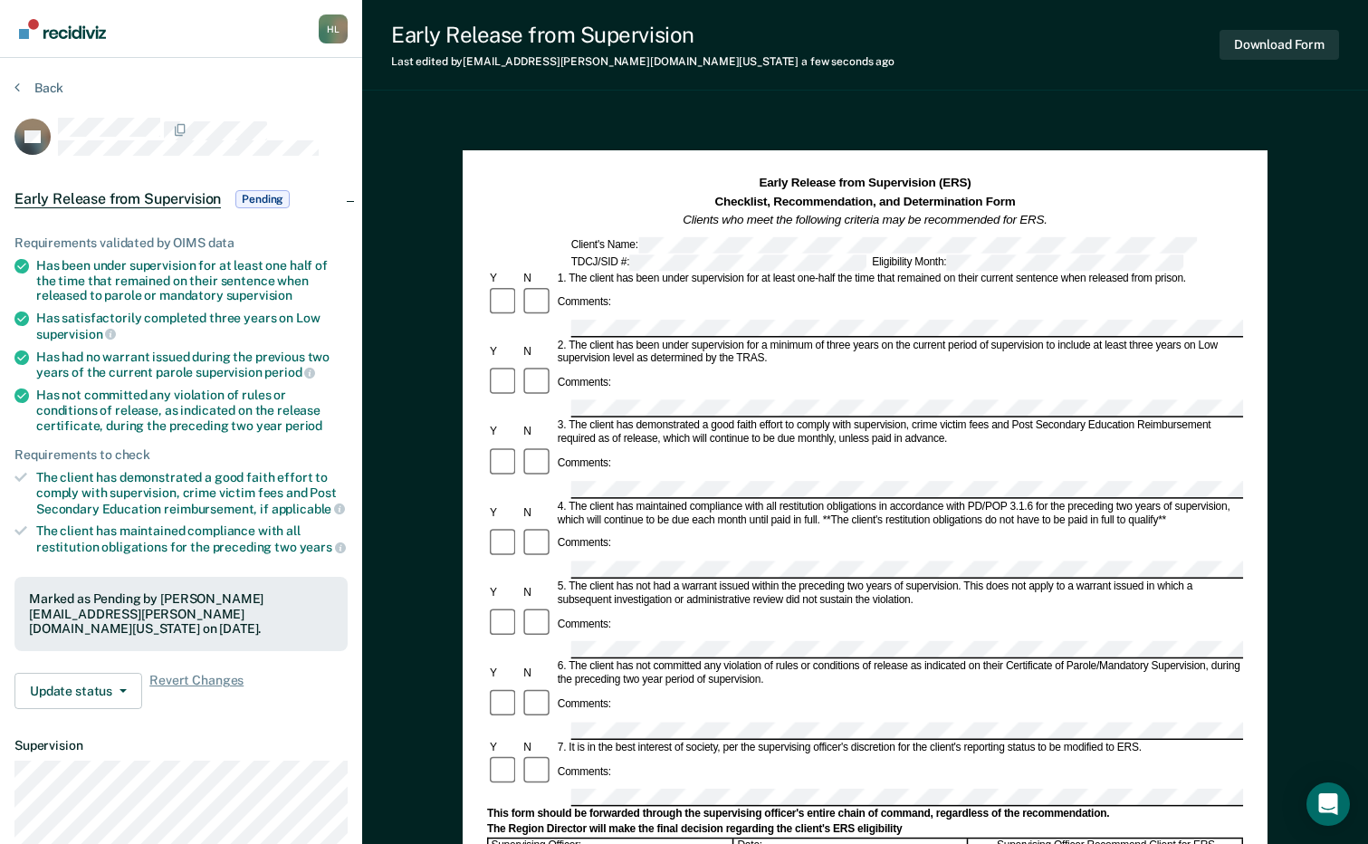
click at [40, 79] on section "Back SF Early Release from Supervision Pending Requirements validated by OIMS d…" at bounding box center [181, 557] width 362 height 998
click at [46, 92] on button "Back" at bounding box center [38, 88] width 49 height 16
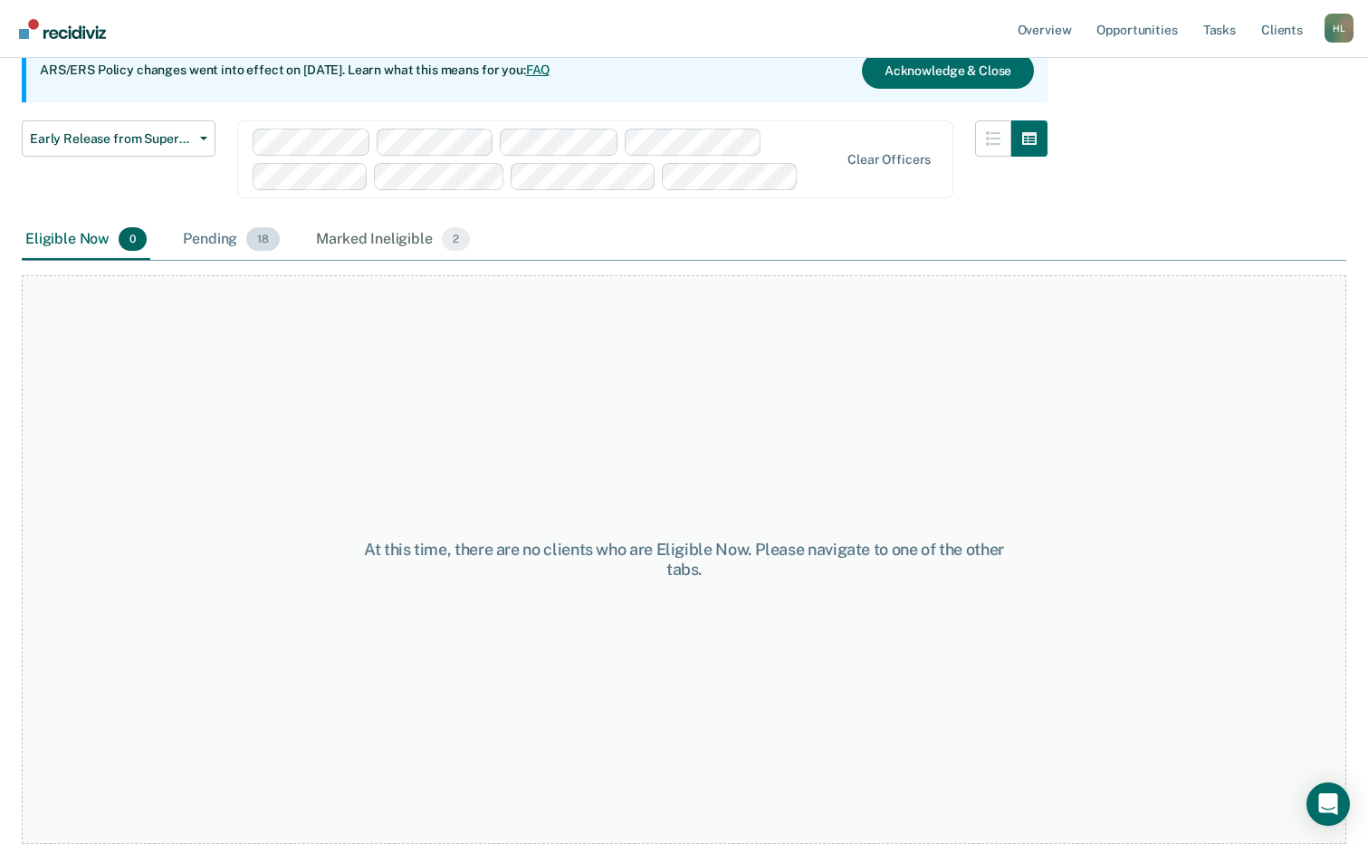
click at [213, 240] on div "Pending 18" at bounding box center [231, 240] width 104 height 40
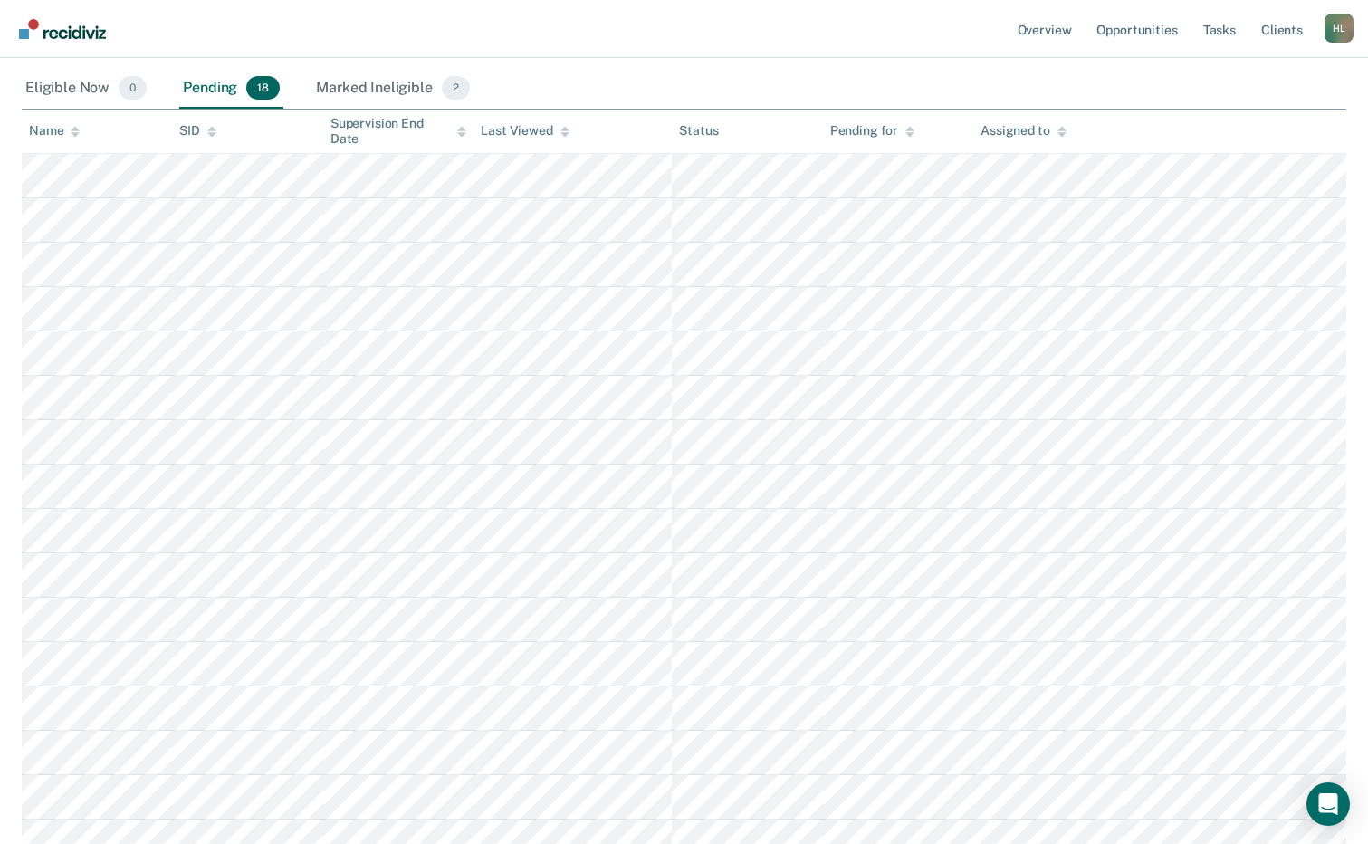
scroll to position [368, 0]
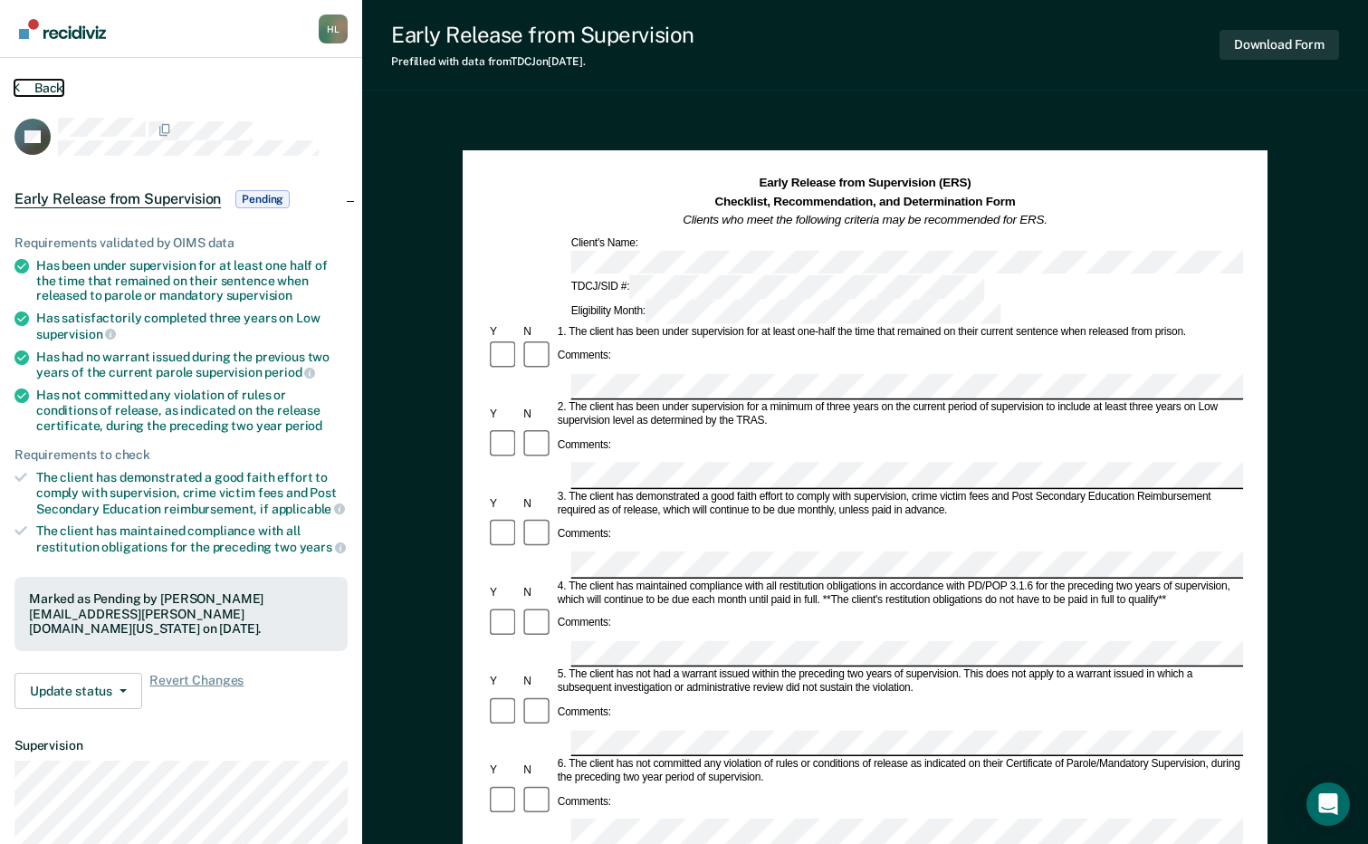
click at [50, 88] on button "Back" at bounding box center [38, 88] width 49 height 16
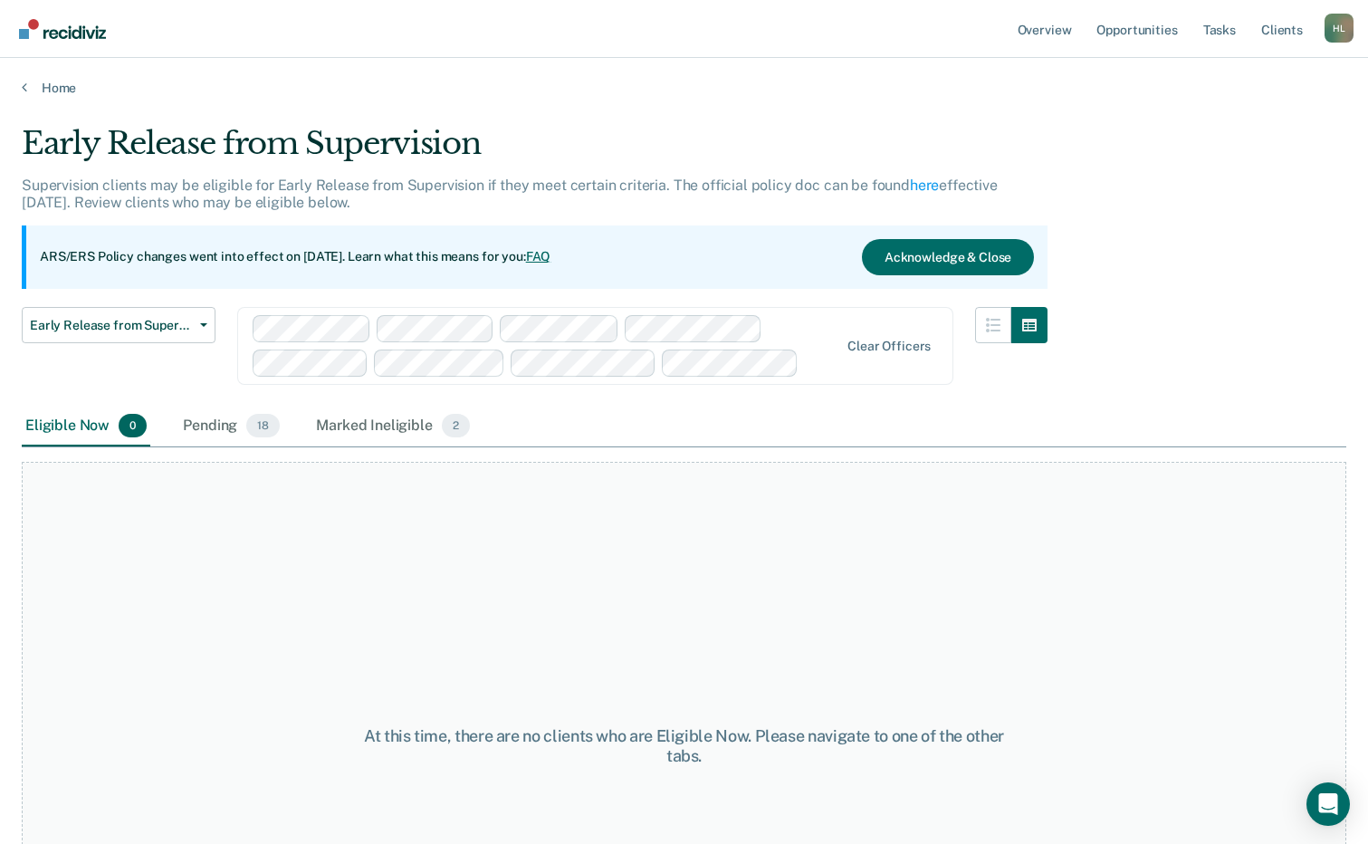
scroll to position [187, 0]
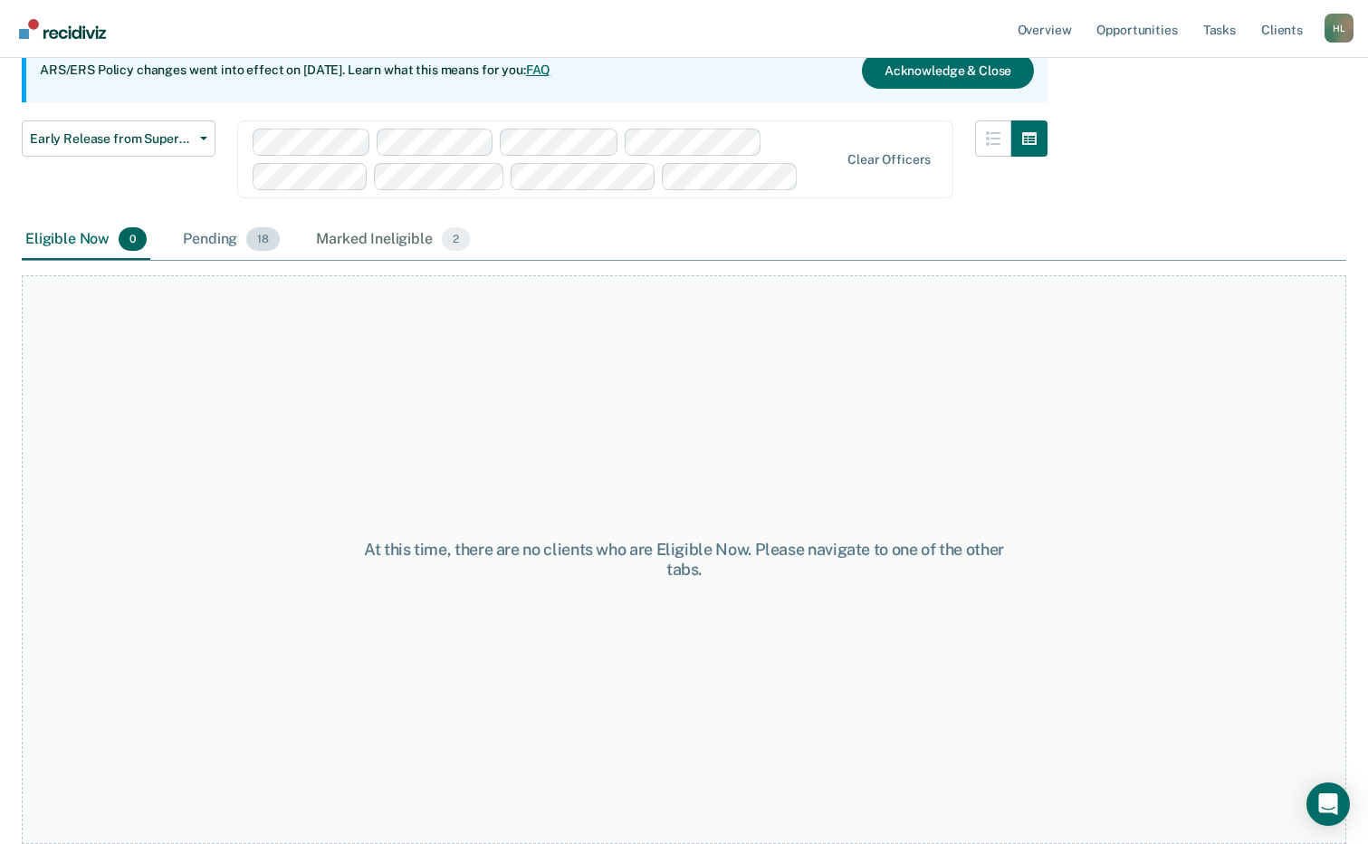
click at [196, 230] on div "Pending 18" at bounding box center [231, 240] width 104 height 40
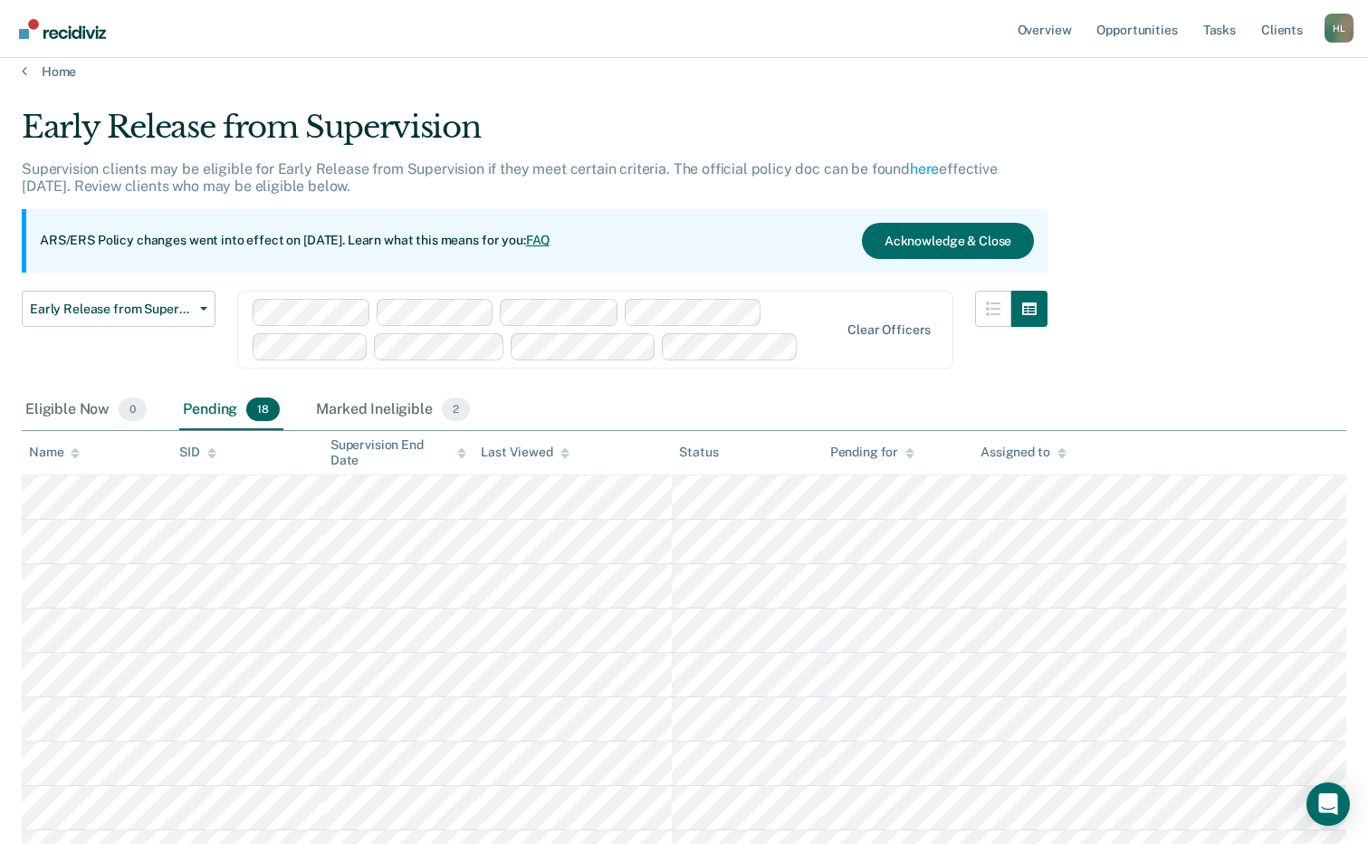
scroll to position [0, 0]
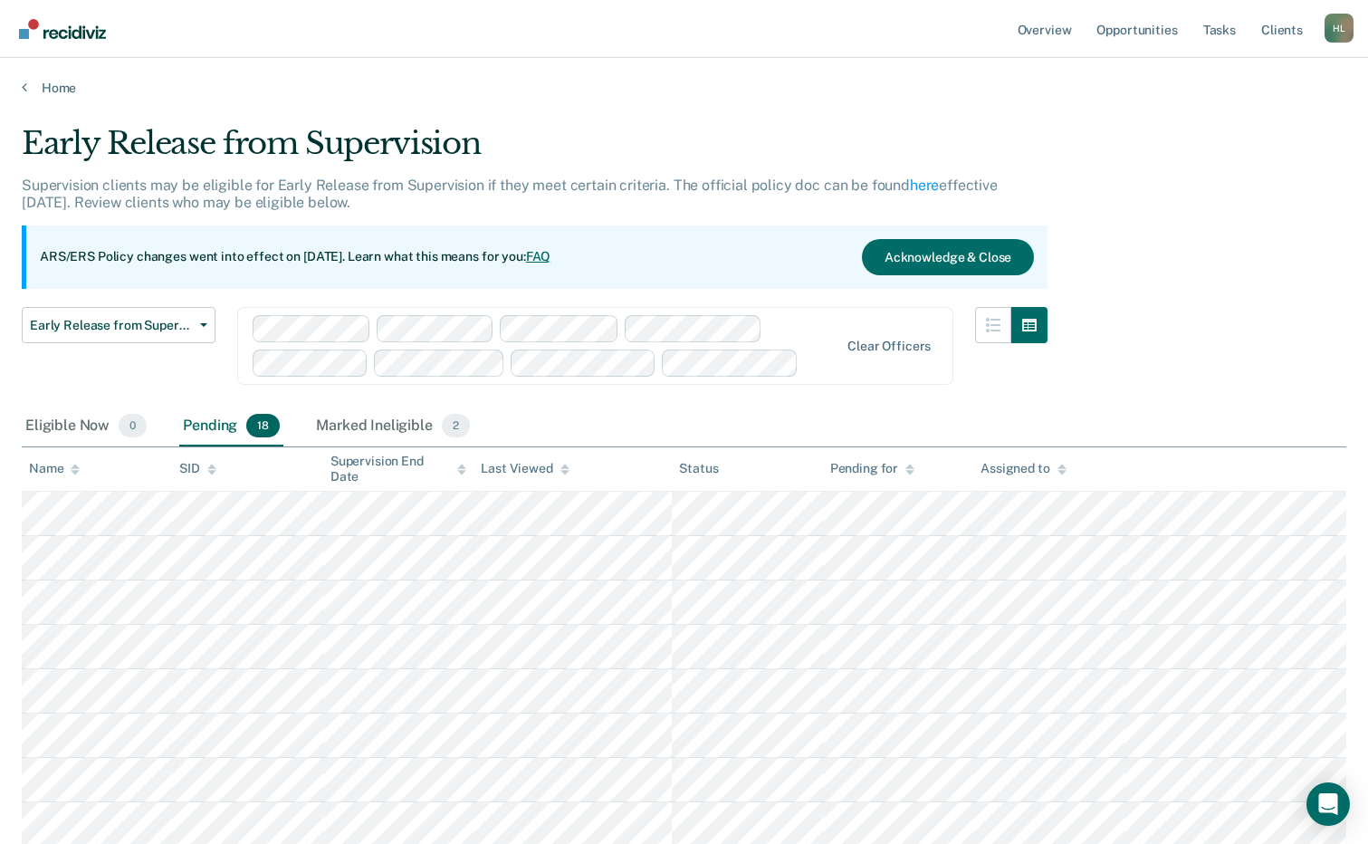
drag, startPoint x: 1164, startPoint y: 365, endPoint x: 982, endPoint y: 452, distance: 201.7
click at [1164, 365] on div "Early Release from Supervision Supervision clients may be eligible for Early Re…" at bounding box center [684, 705] width 1325 height 1160
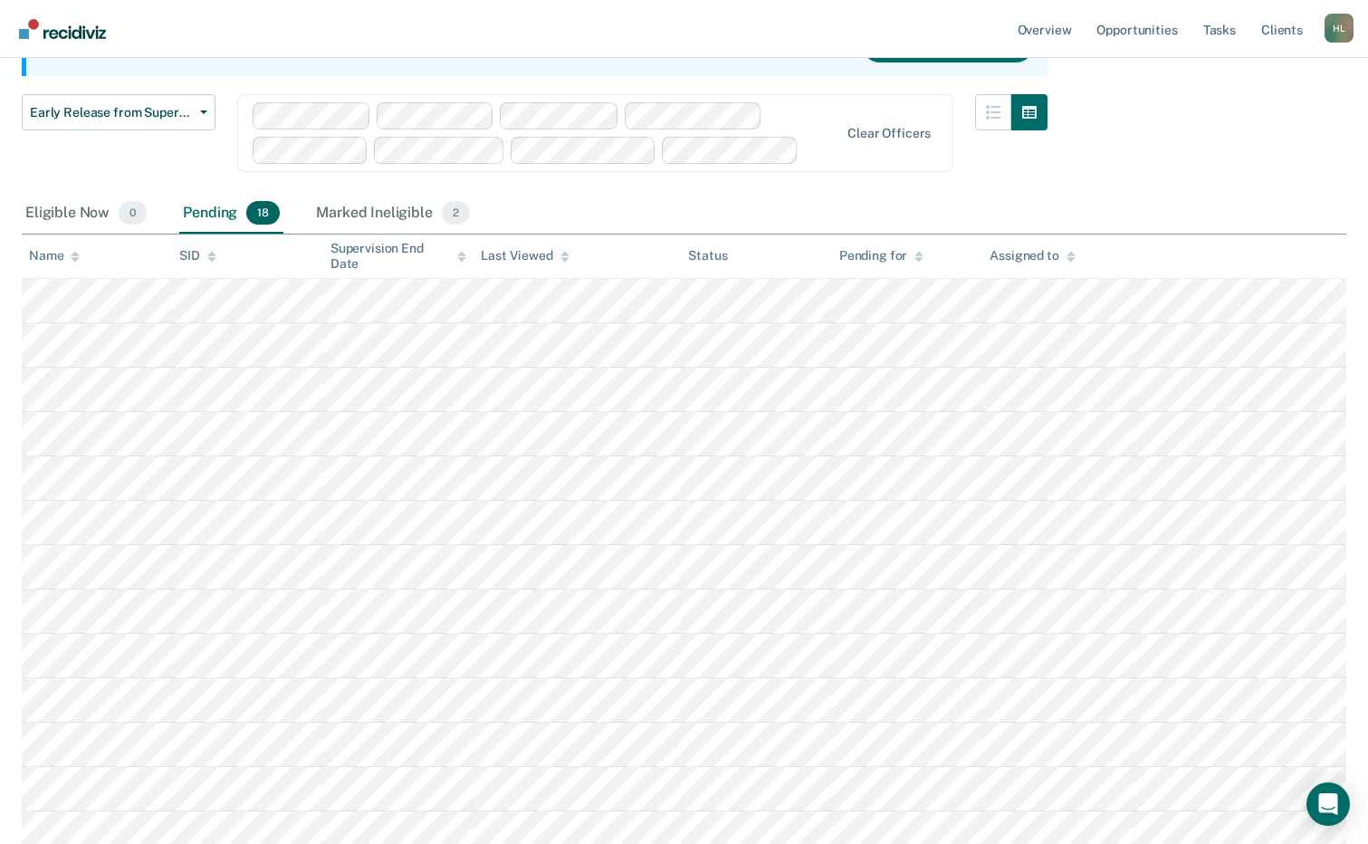
scroll to position [362, 0]
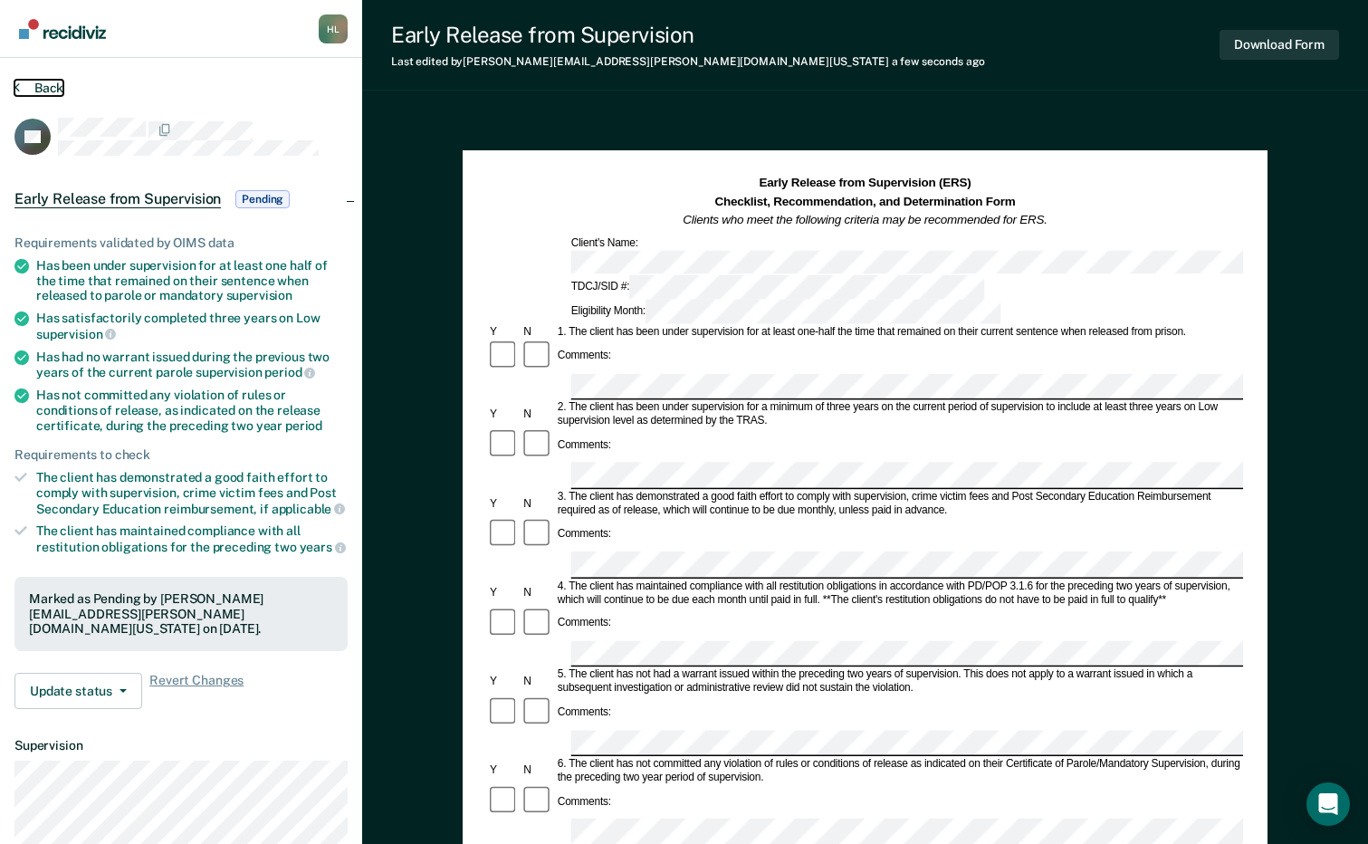
click at [30, 81] on button "Back" at bounding box center [38, 88] width 49 height 16
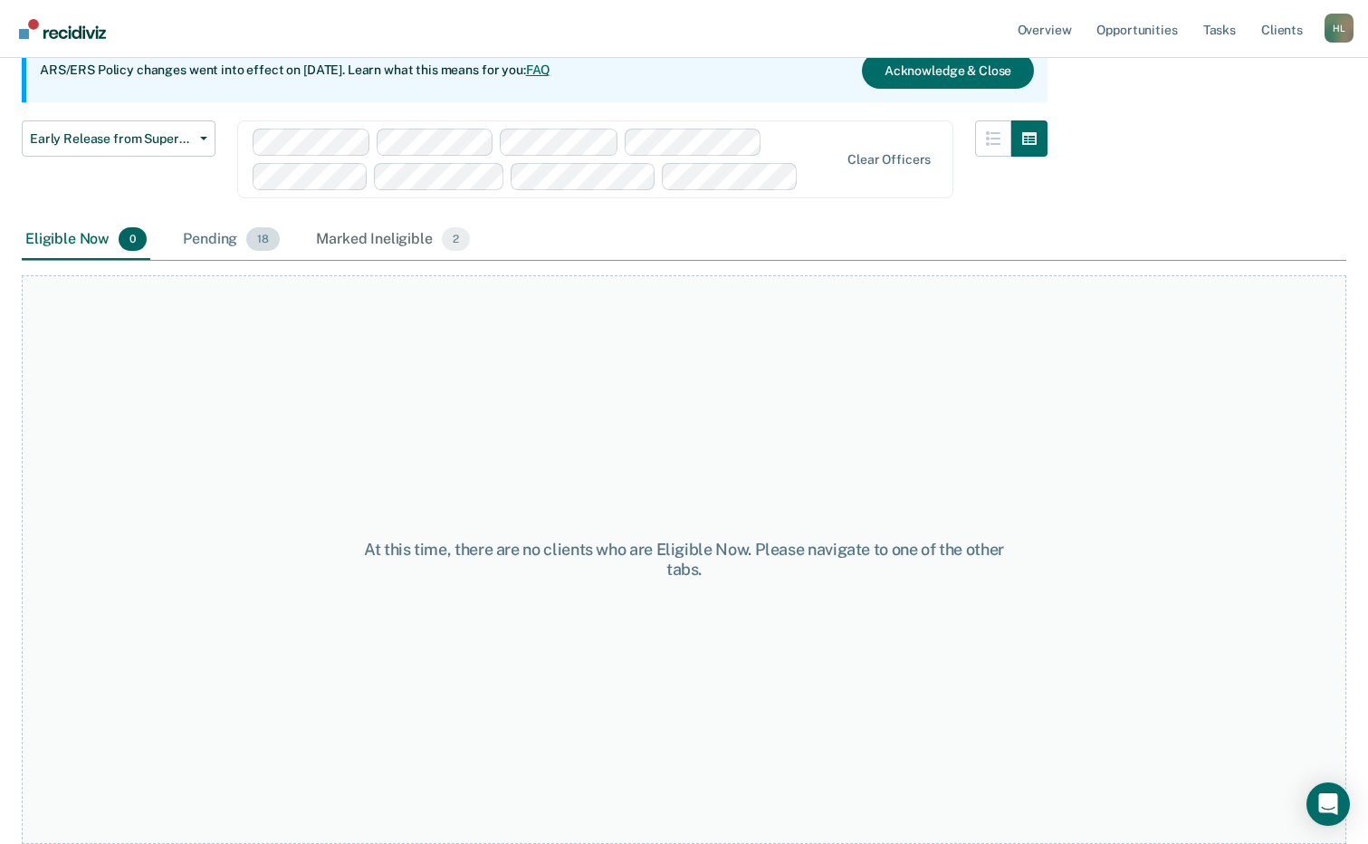
click at [213, 244] on div "Pending 18" at bounding box center [231, 240] width 104 height 40
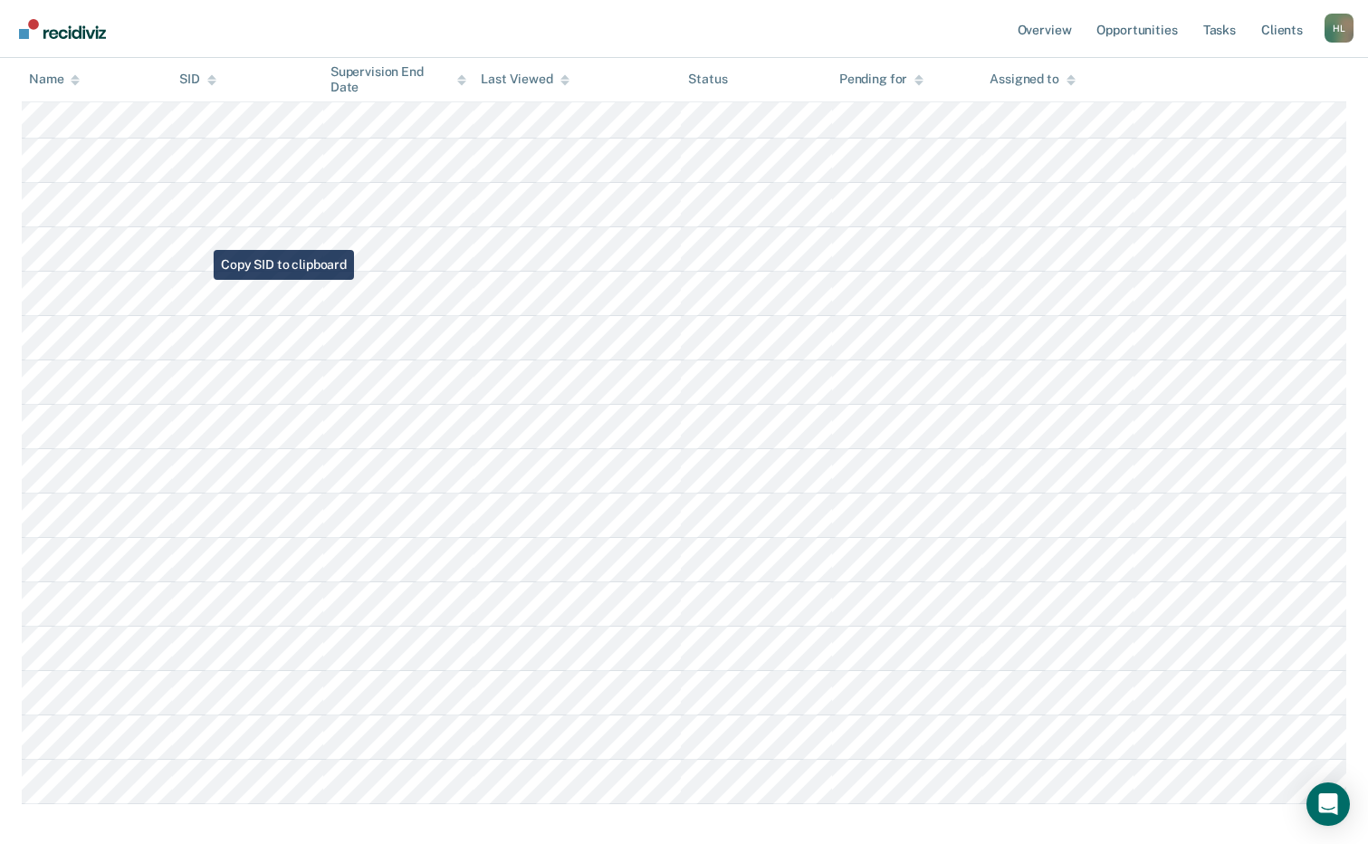
scroll to position [0, 0]
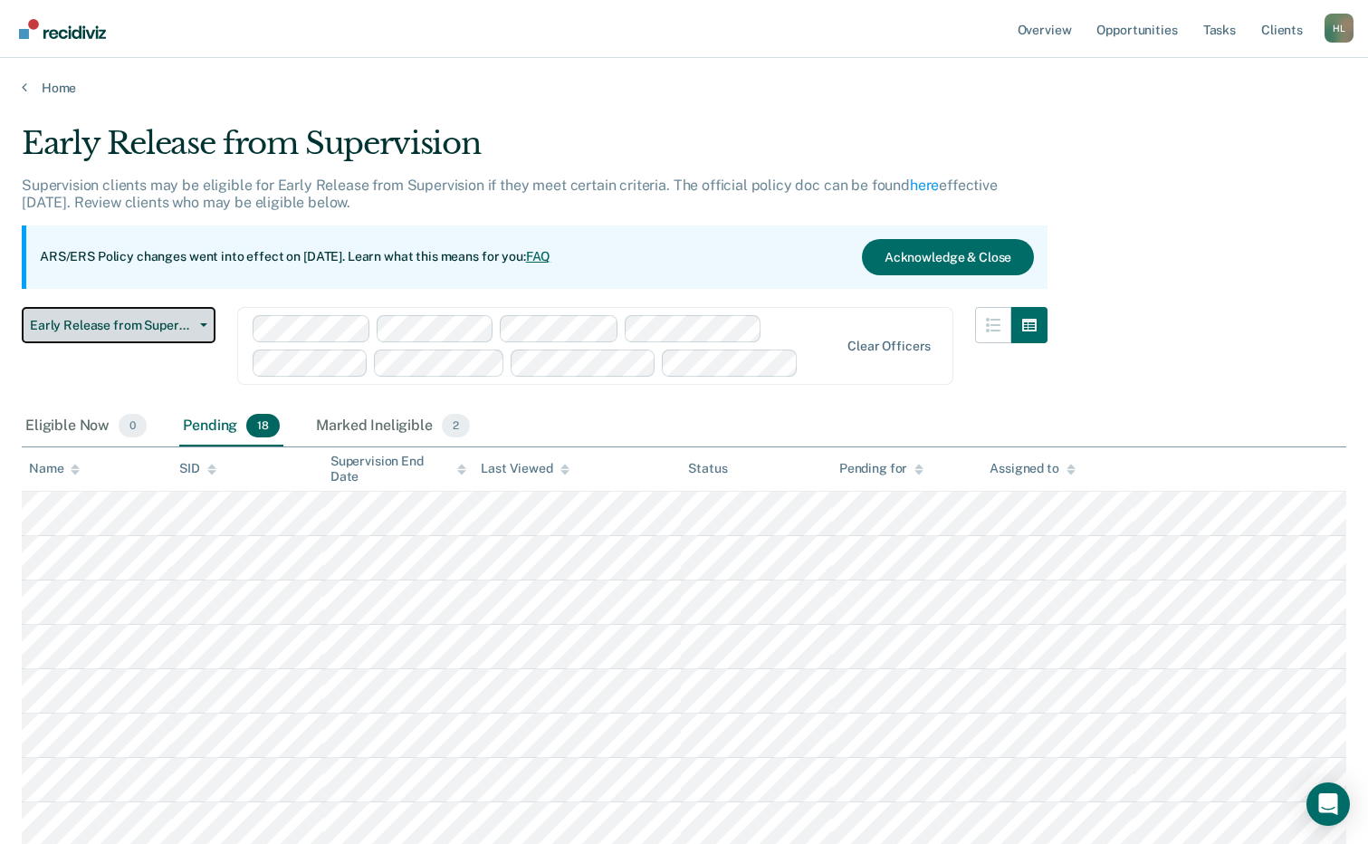
click at [211, 326] on button "Early Release from Supervision" at bounding box center [119, 325] width 194 height 36
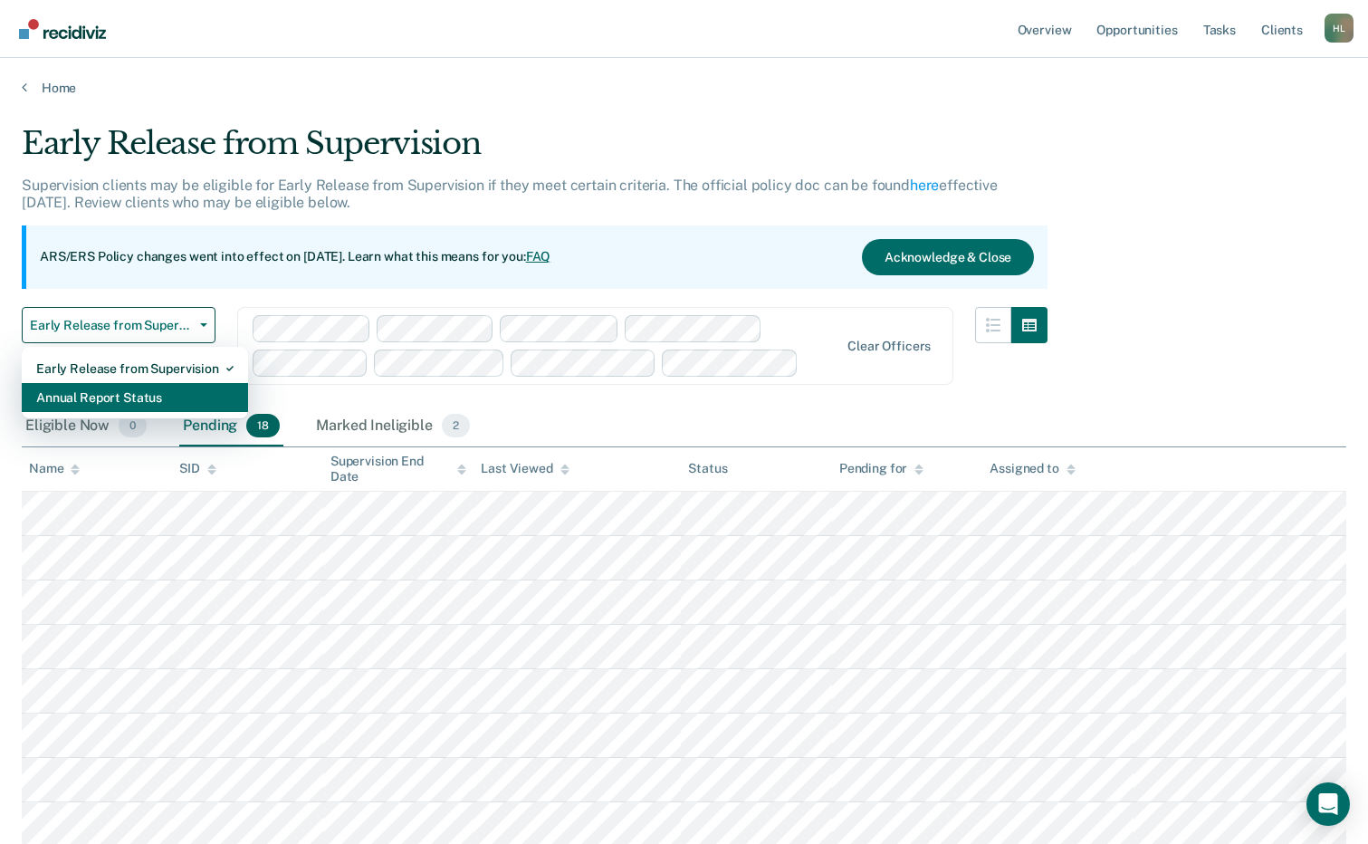
click at [172, 398] on div "Annual Report Status" at bounding box center [134, 397] width 197 height 29
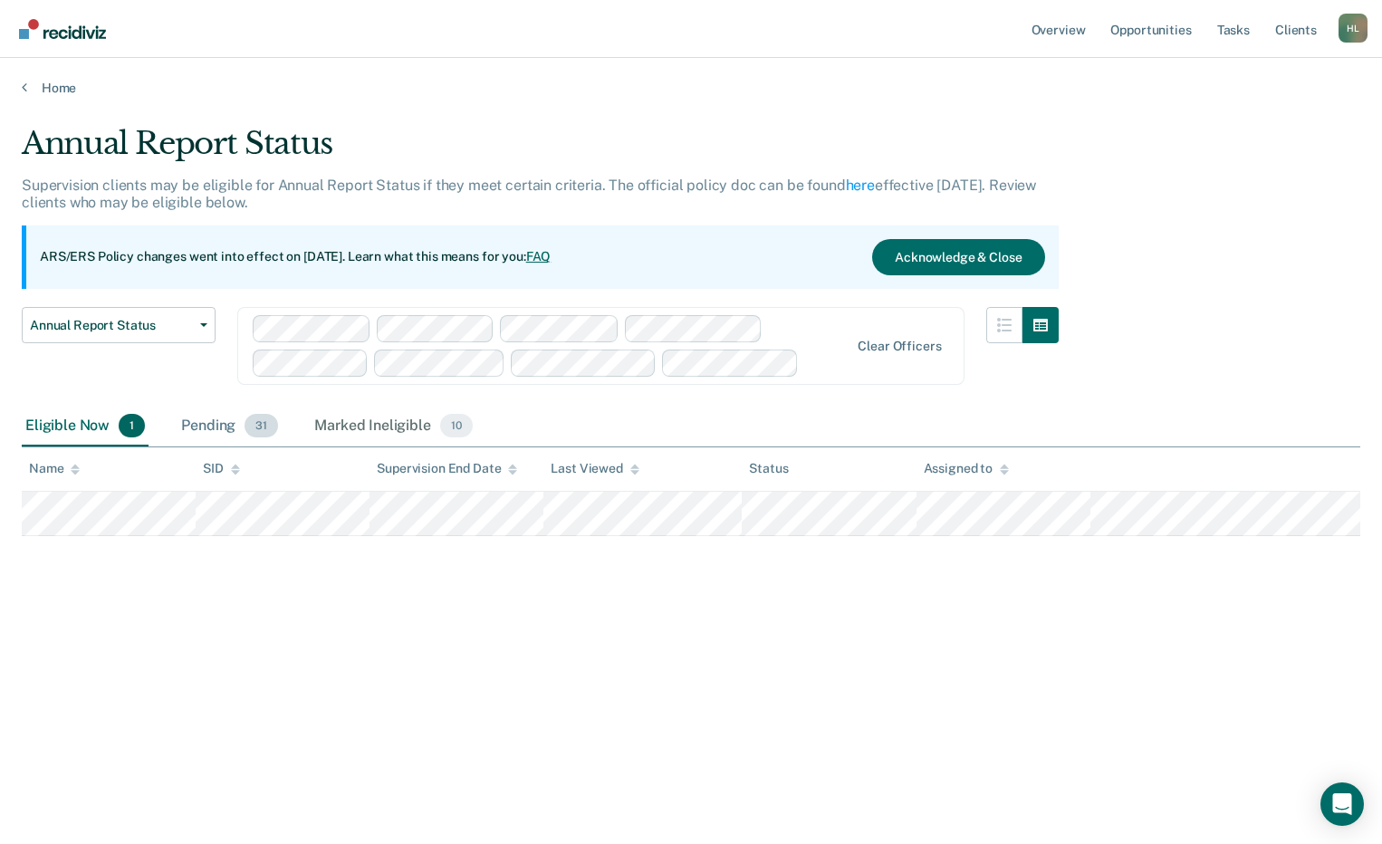
click at [225, 428] on div "Pending 31" at bounding box center [229, 427] width 104 height 40
